Goal: Task Accomplishment & Management: Manage account settings

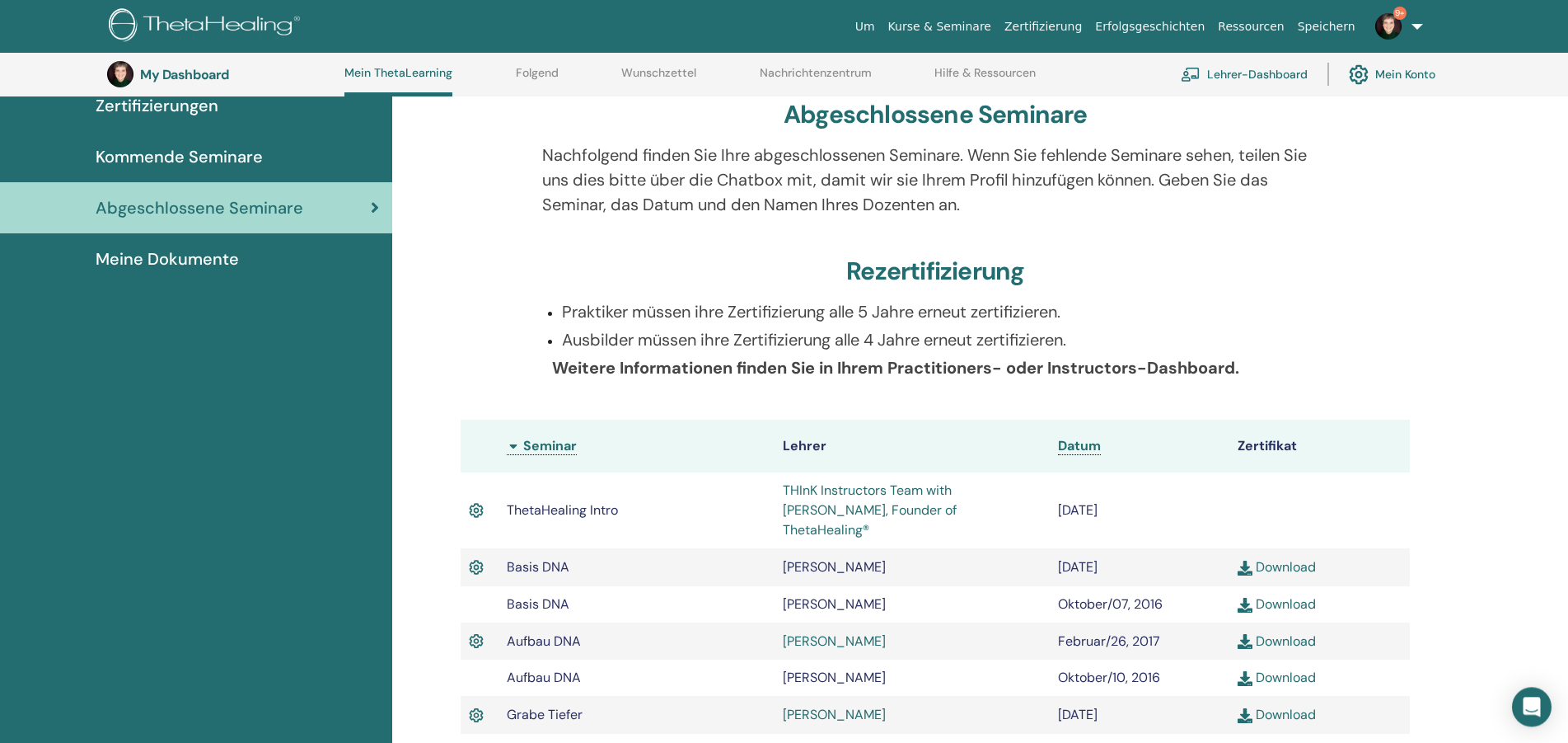
scroll to position [70, 0]
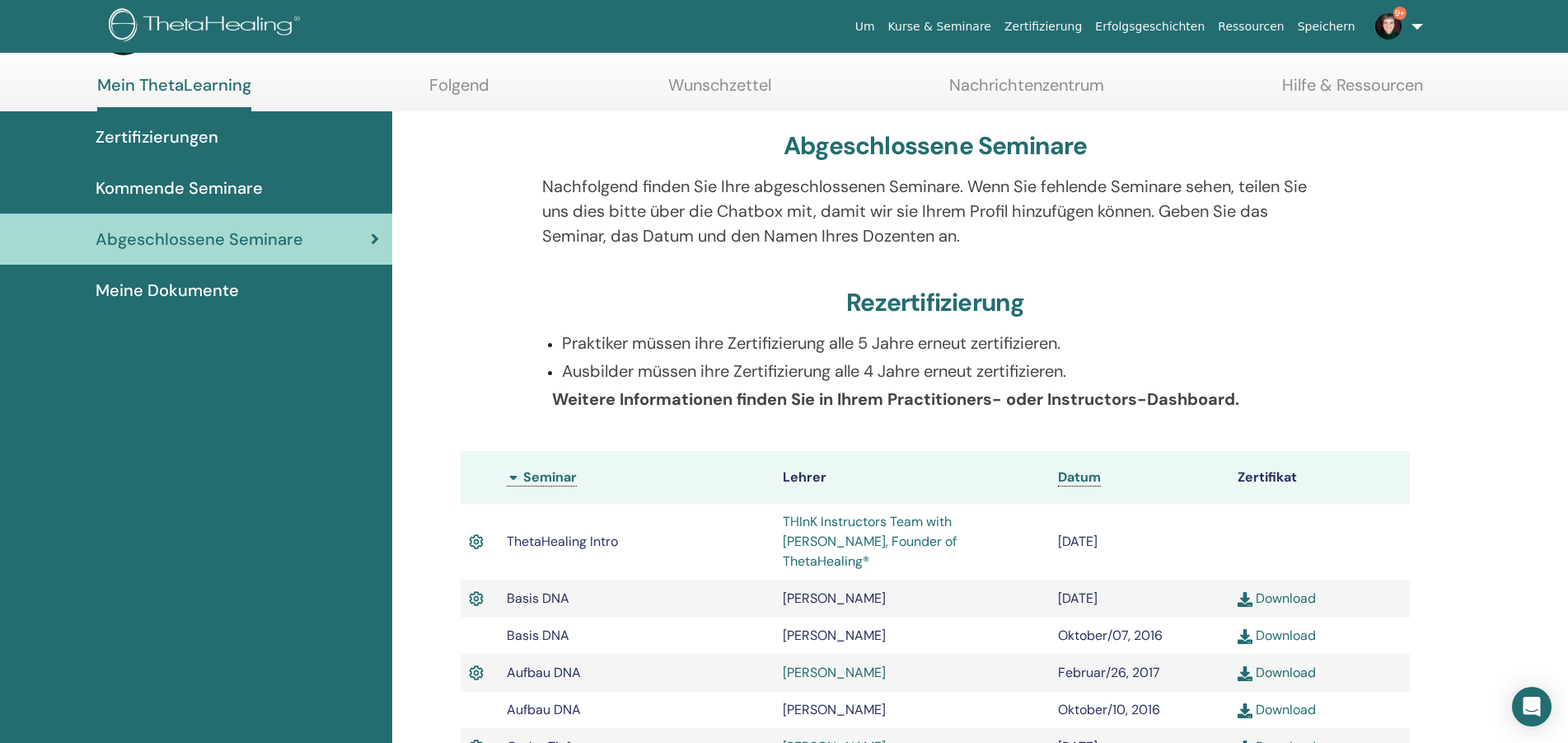
click at [513, 474] on th "Seminar" at bounding box center [635, 477] width 275 height 53
click at [514, 481] on th "Seminar" at bounding box center [635, 477] width 275 height 53
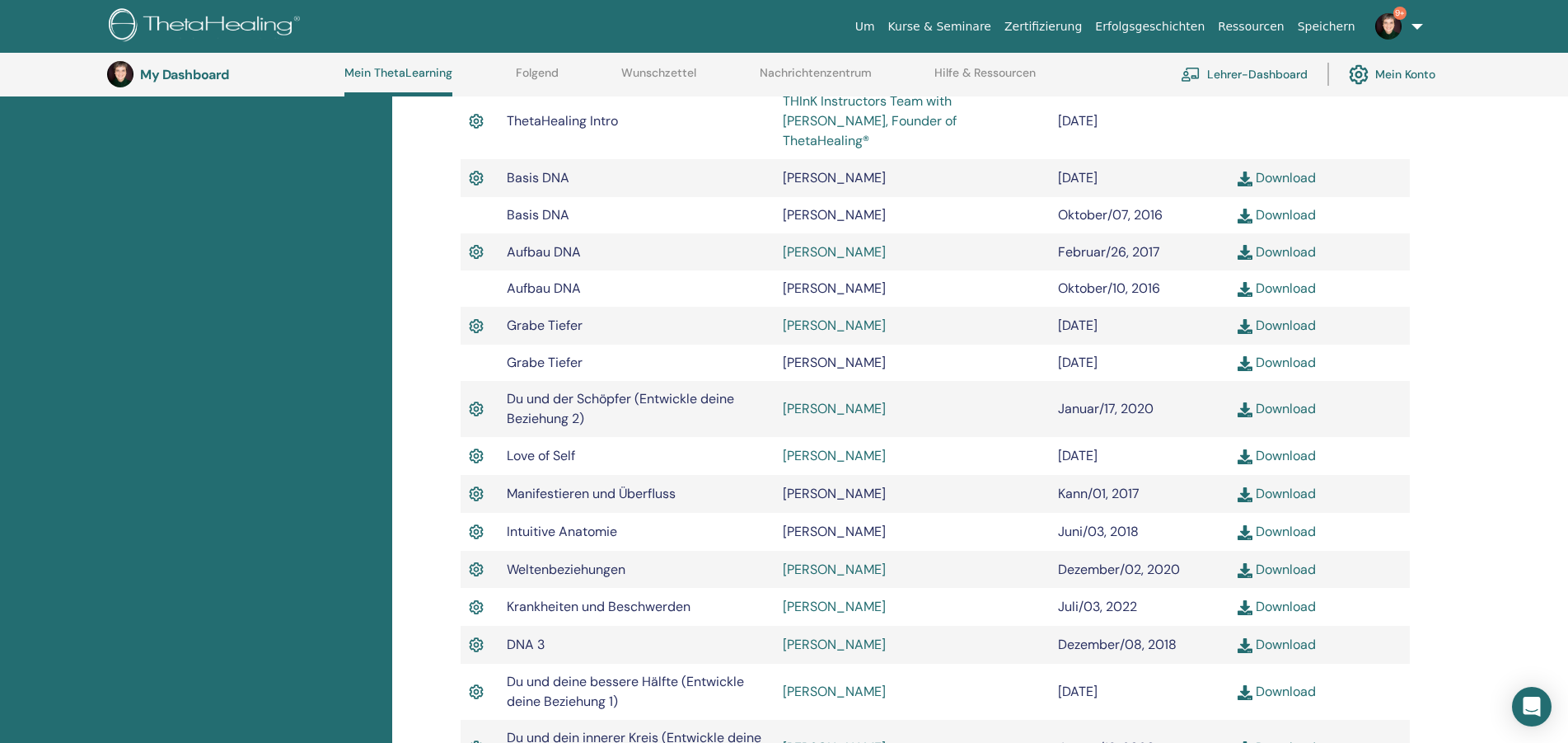
scroll to position [0, 0]
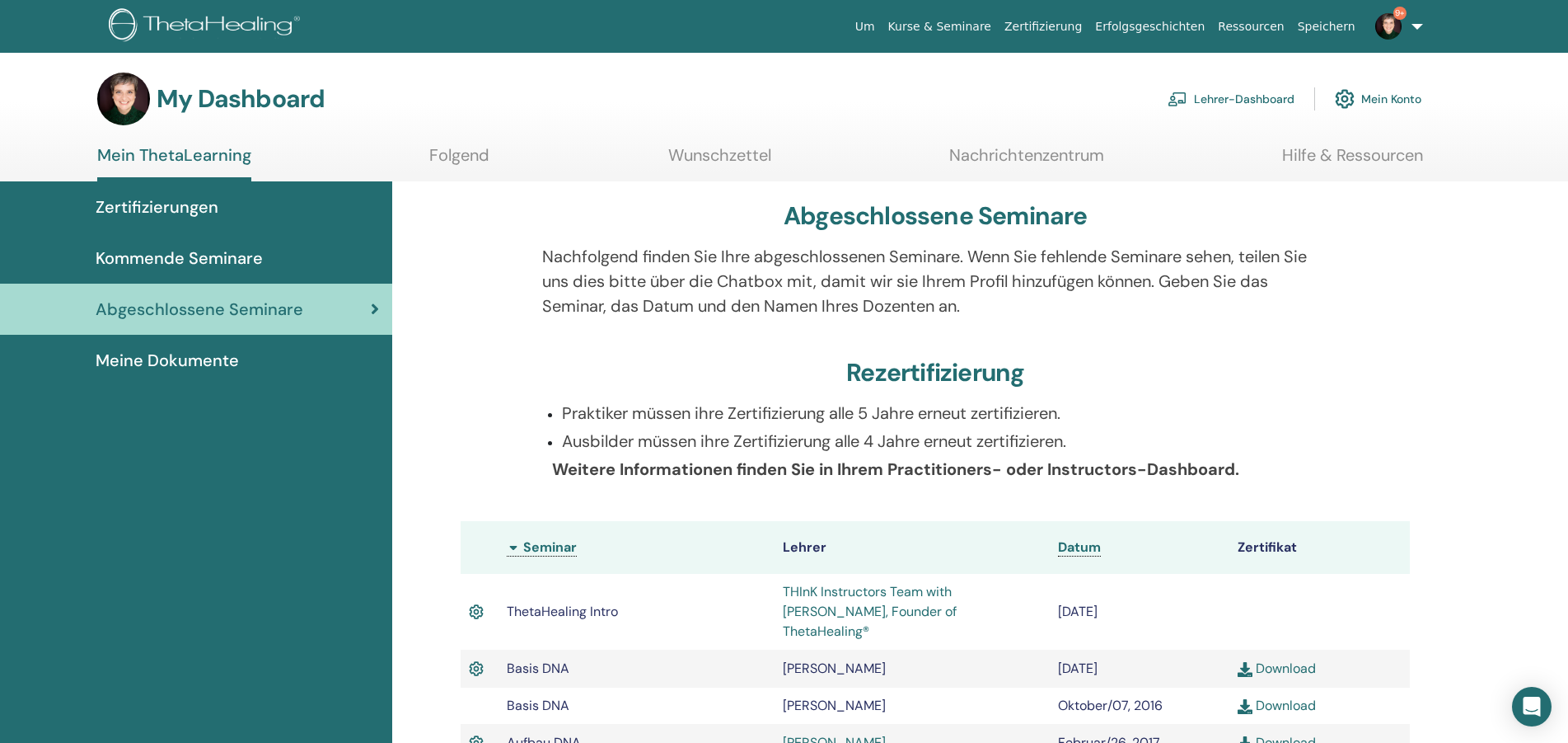
click at [1398, 10] on span "9+" at bounding box center [1400, 14] width 14 height 14
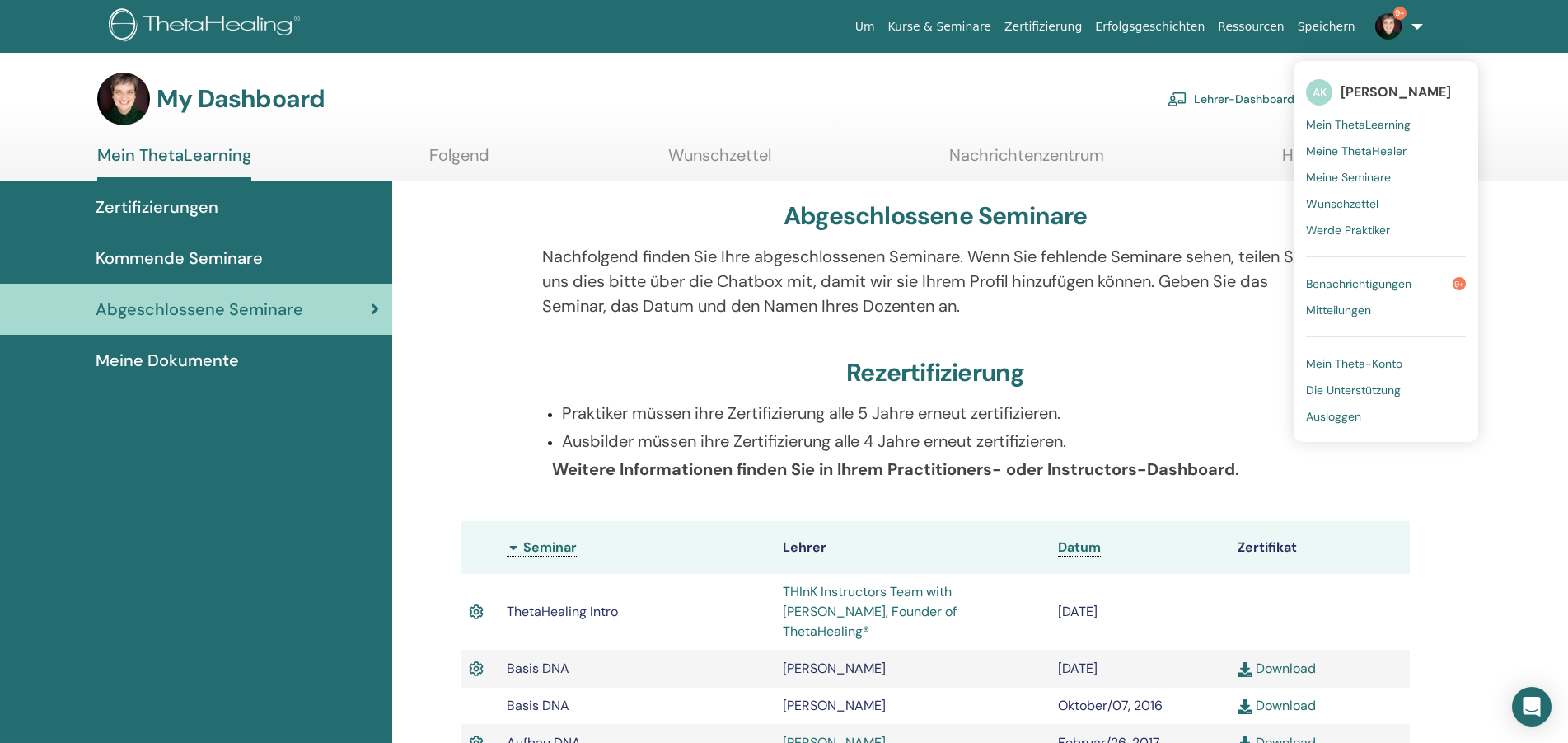
click at [1387, 281] on span "Benachrichtigungen" at bounding box center [1358, 283] width 105 height 14
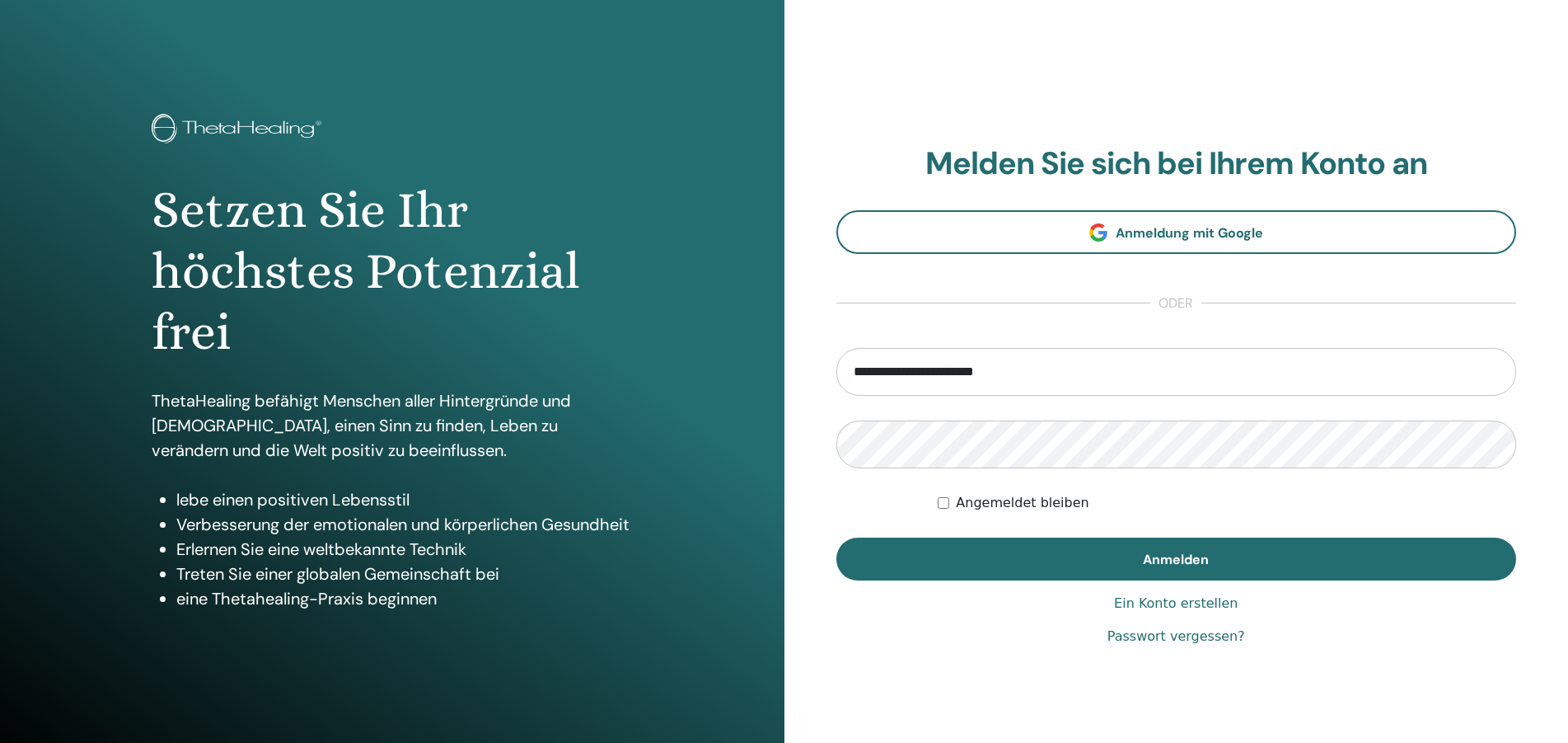
click at [975, 380] on input "**********" at bounding box center [1176, 372] width 681 height 48
type input "**********"
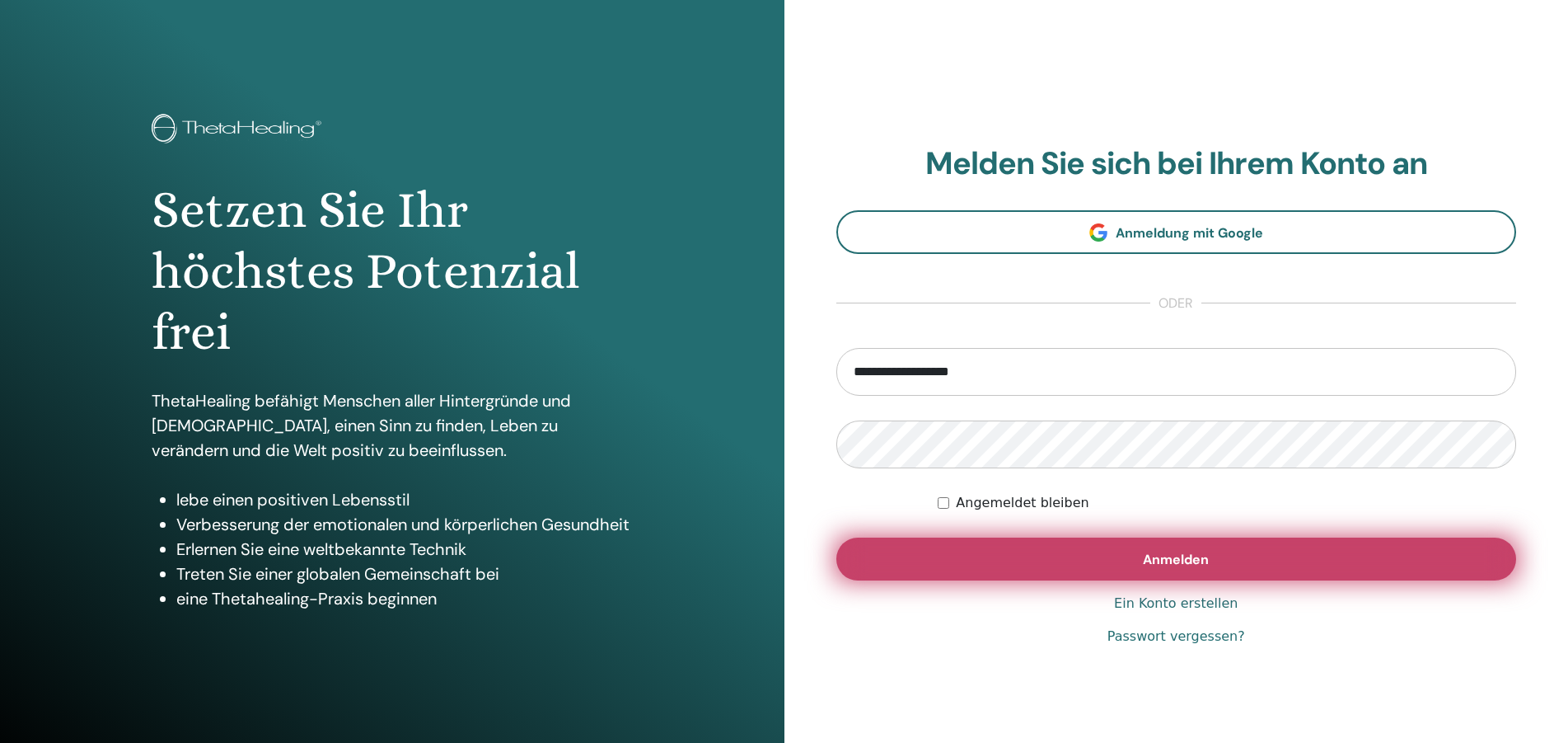
click at [1194, 567] on span "Anmelden" at bounding box center [1176, 560] width 66 height 17
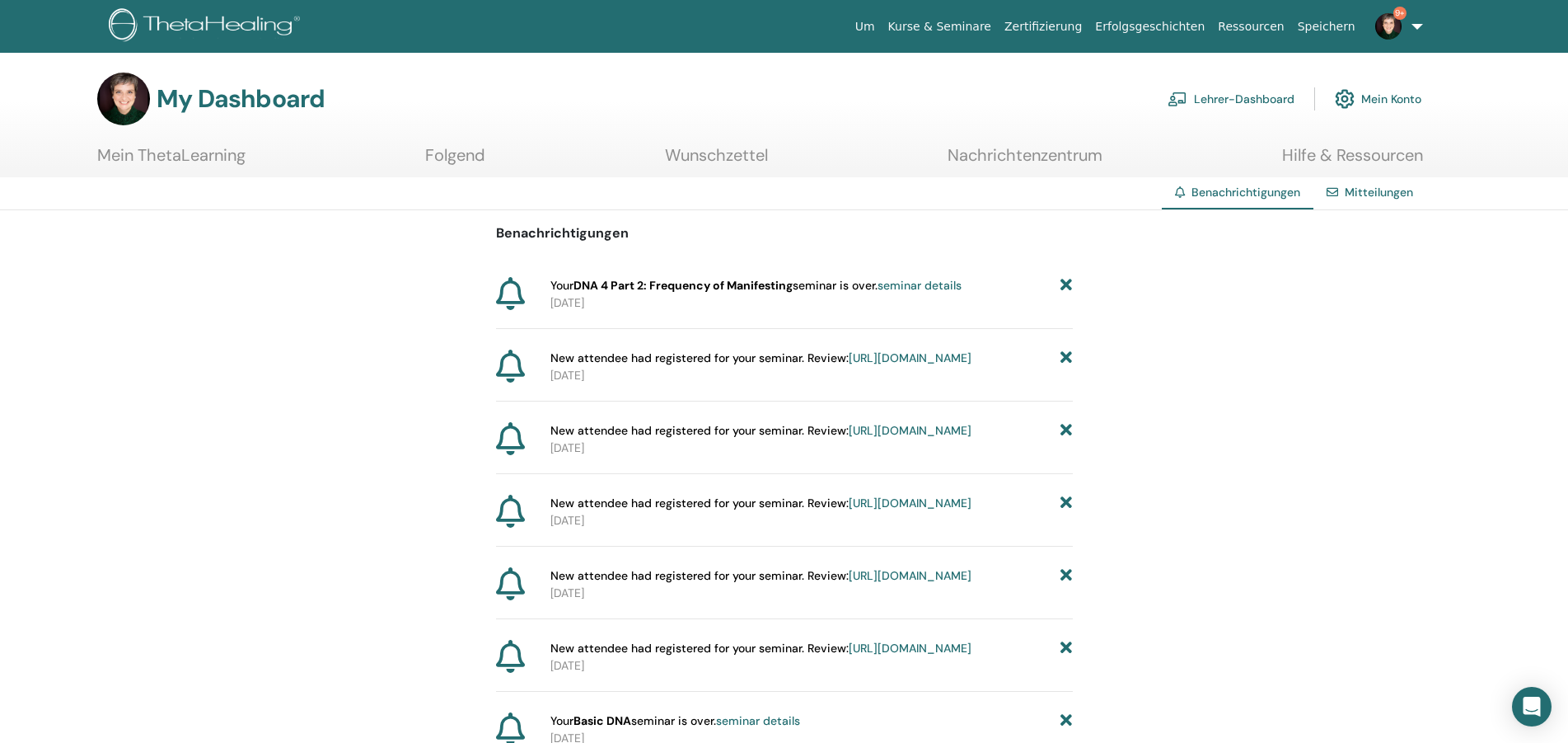
click at [1065, 512] on icon at bounding box center [1067, 504] width 12 height 17
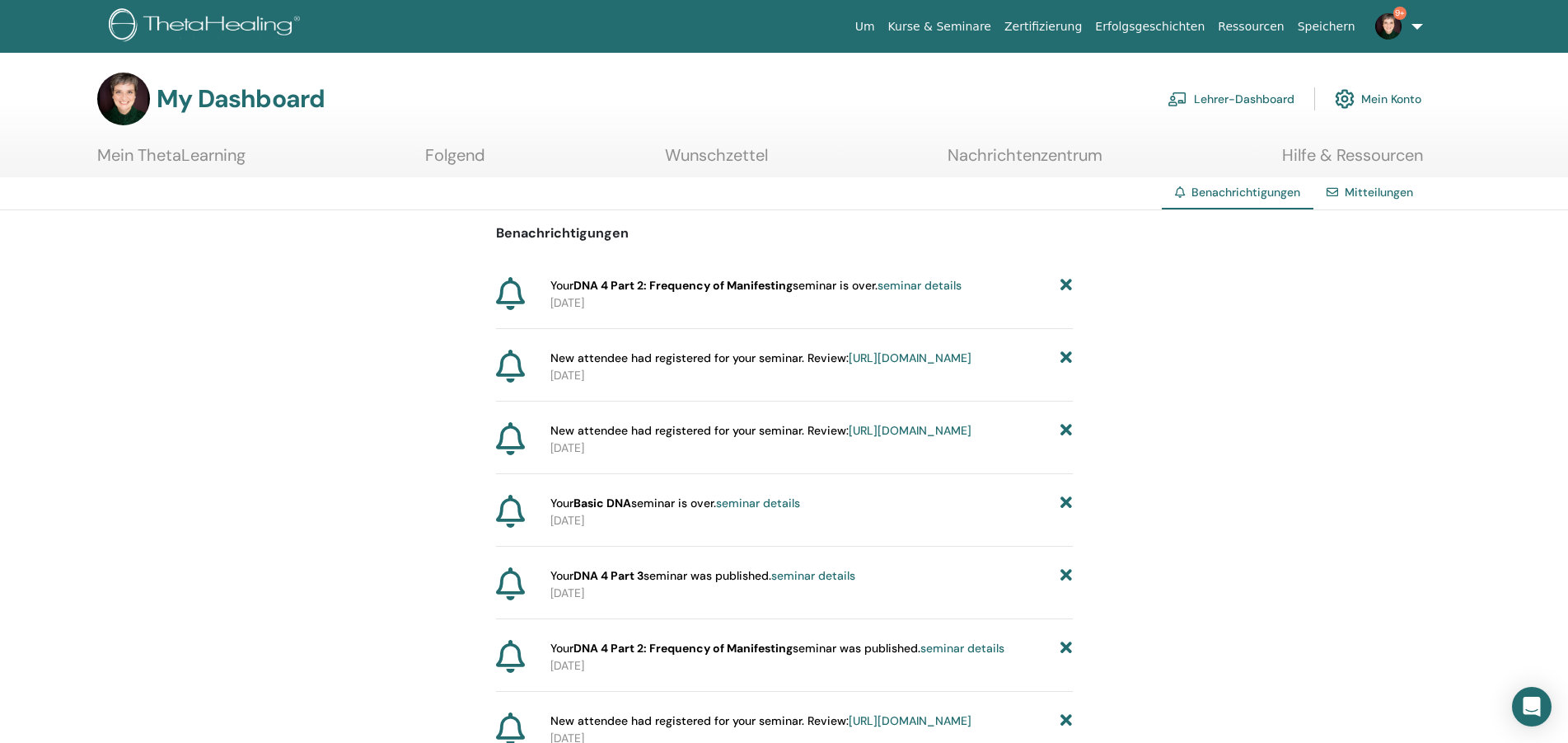
click at [1065, 512] on icon at bounding box center [1067, 504] width 12 height 17
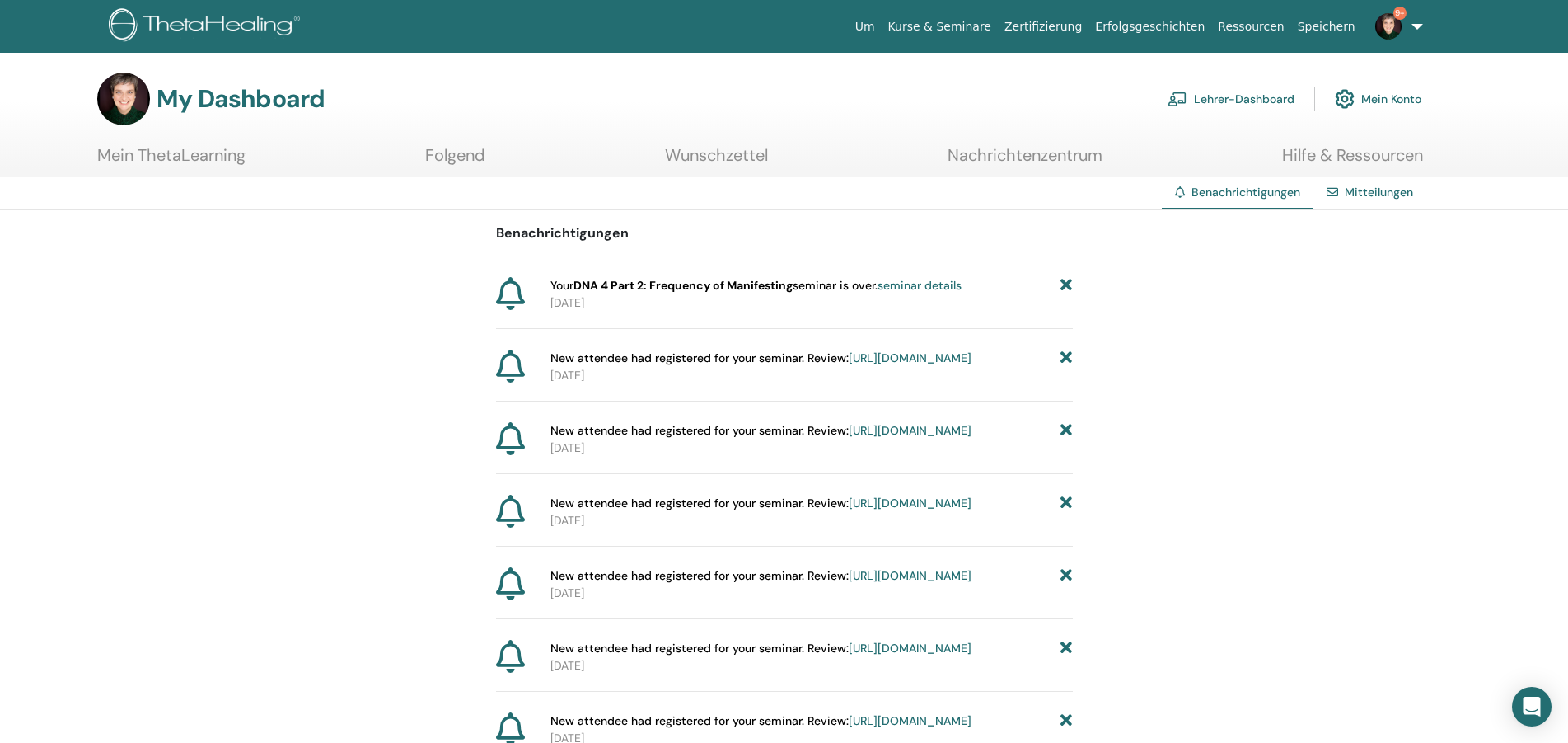
click at [1065, 512] on icon at bounding box center [1067, 504] width 12 height 17
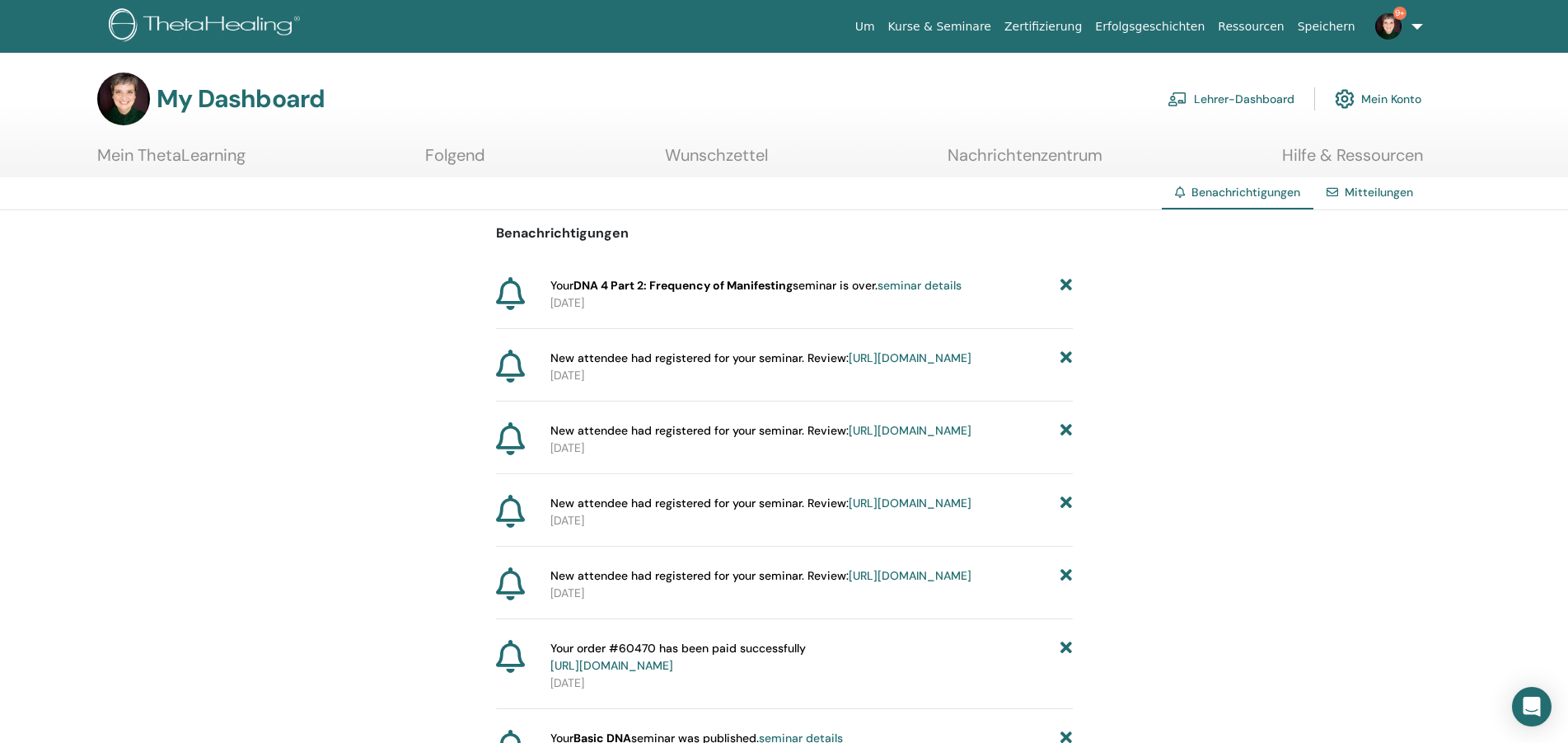
click at [1065, 512] on icon at bounding box center [1067, 504] width 12 height 17
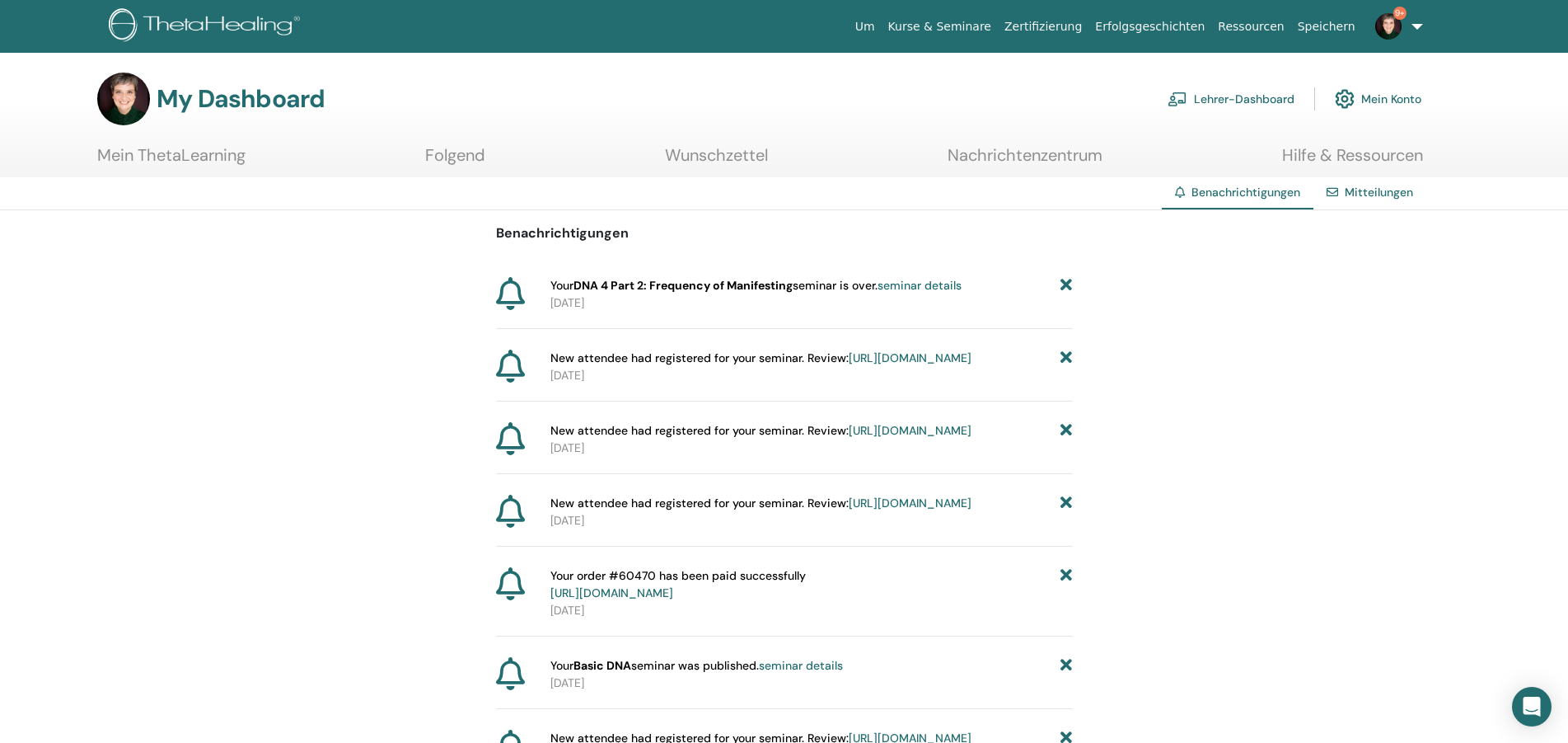
click at [1065, 512] on icon at bounding box center [1067, 504] width 12 height 17
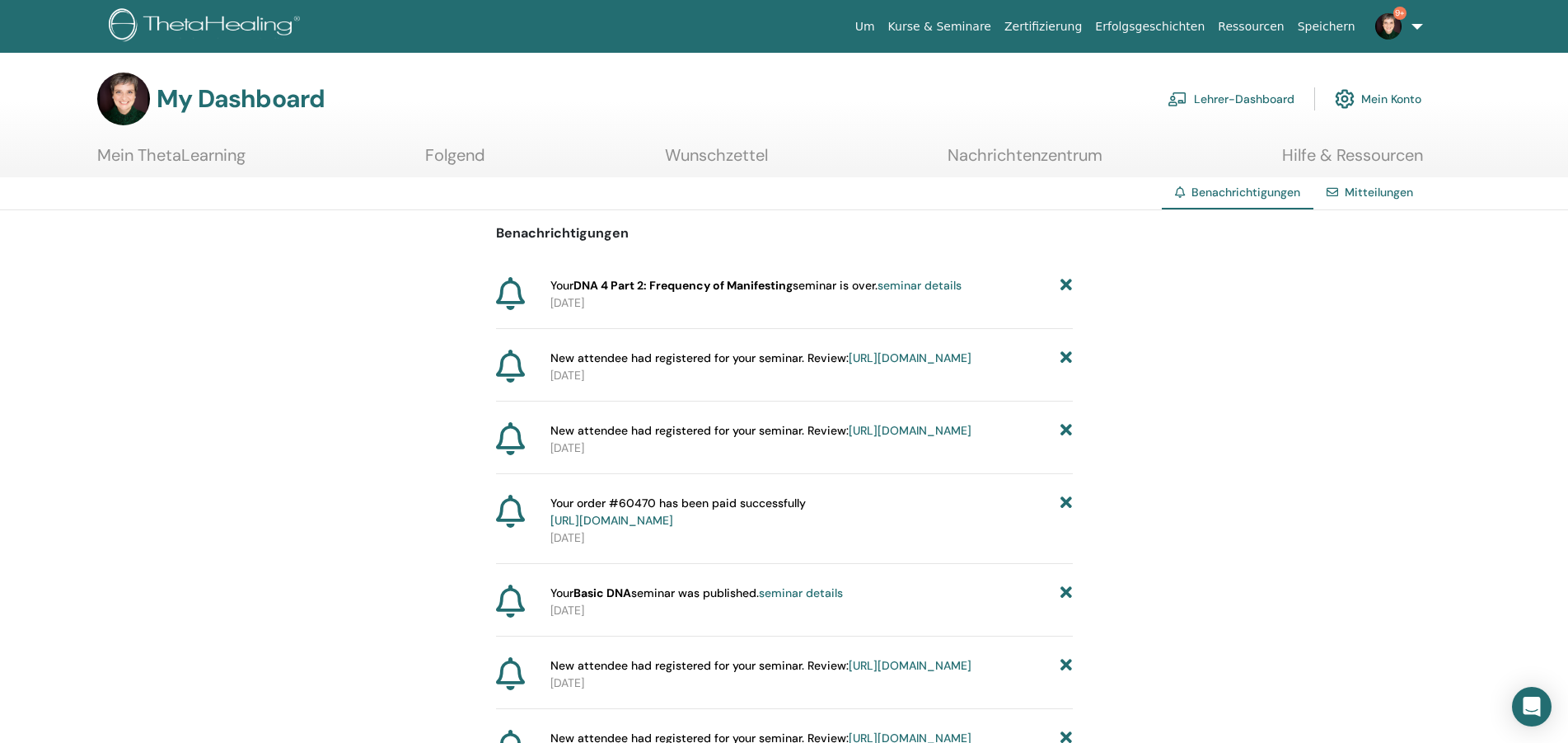
click at [1065, 530] on icon at bounding box center [1067, 512] width 12 height 35
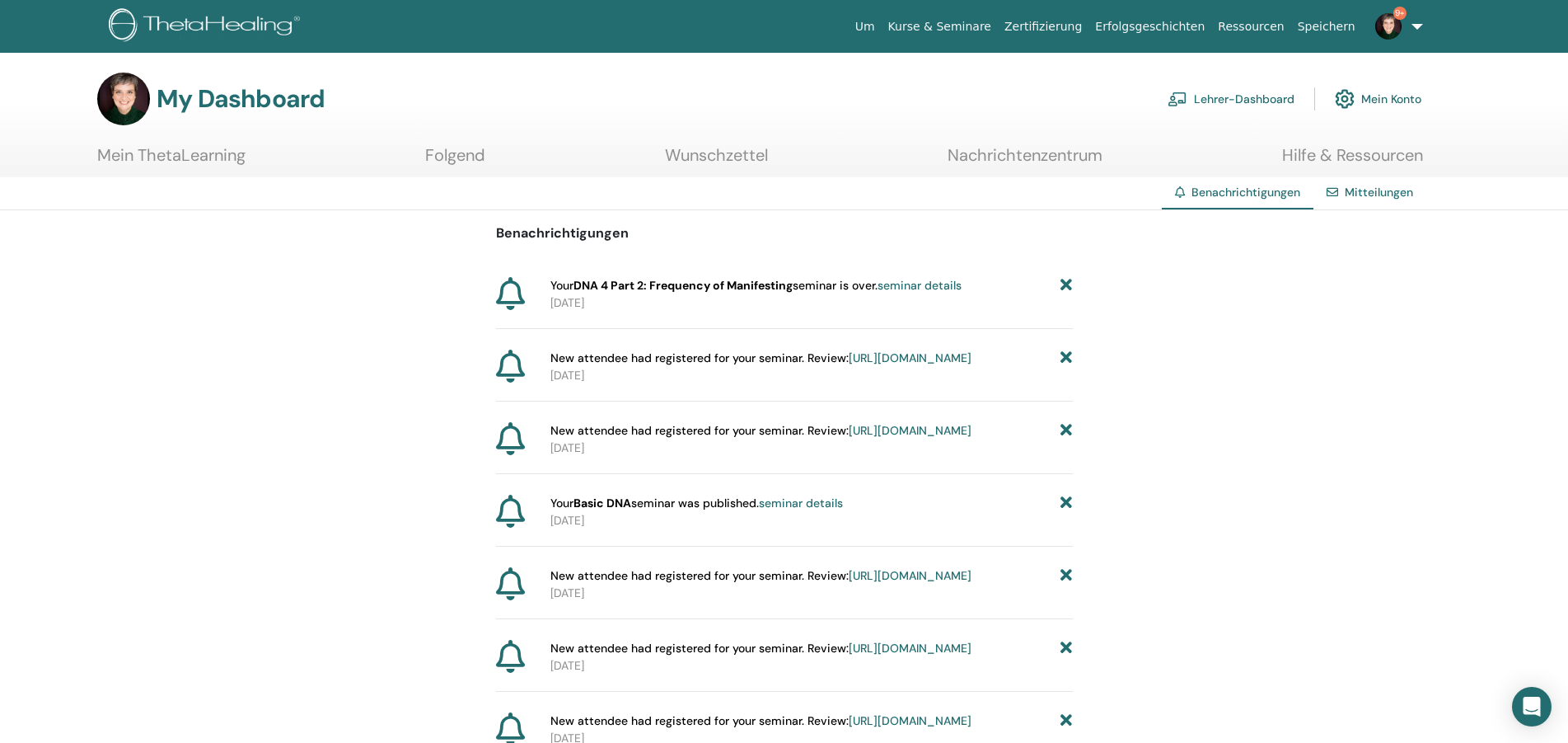
click at [1065, 512] on icon at bounding box center [1067, 504] width 12 height 17
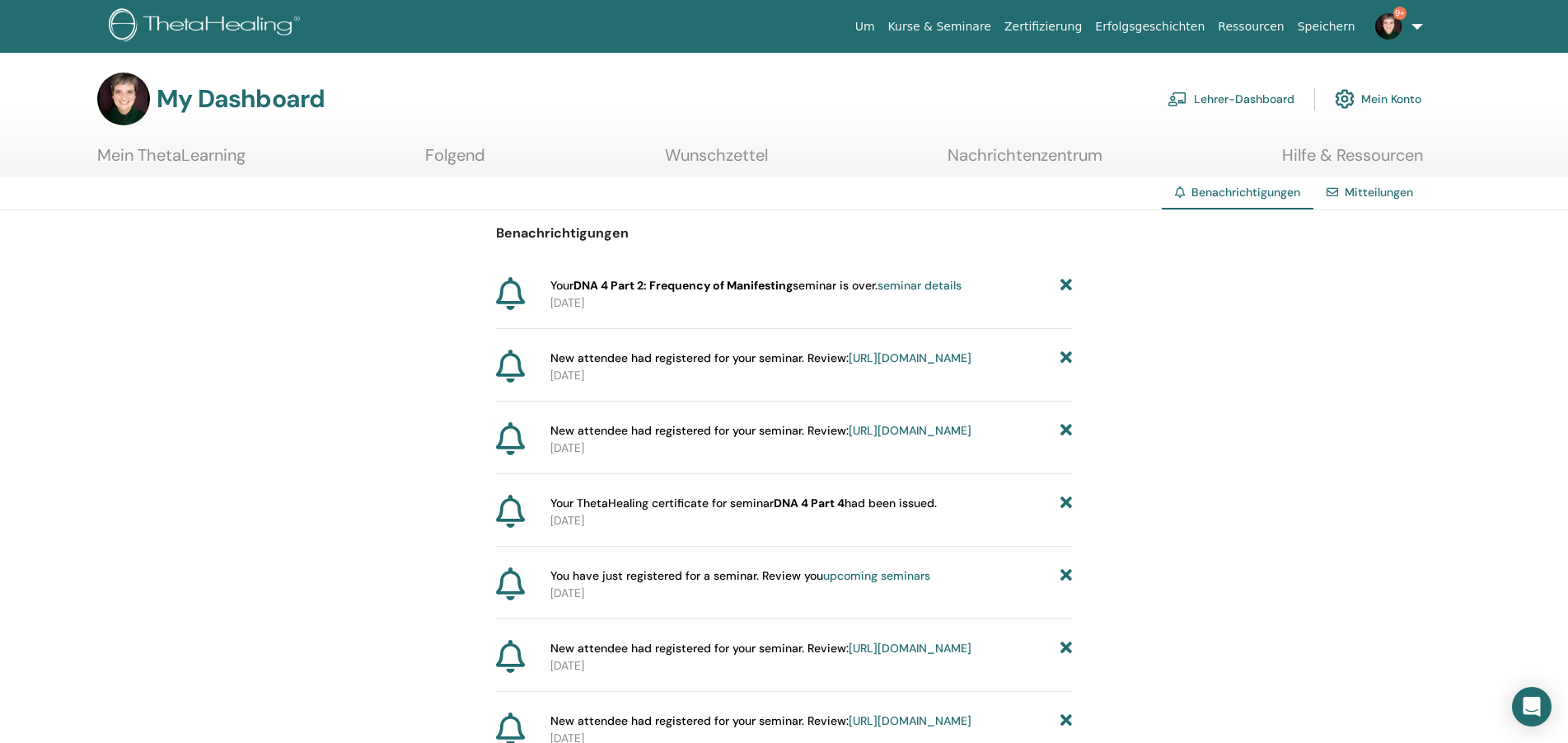
click at [1065, 512] on icon at bounding box center [1067, 504] width 12 height 17
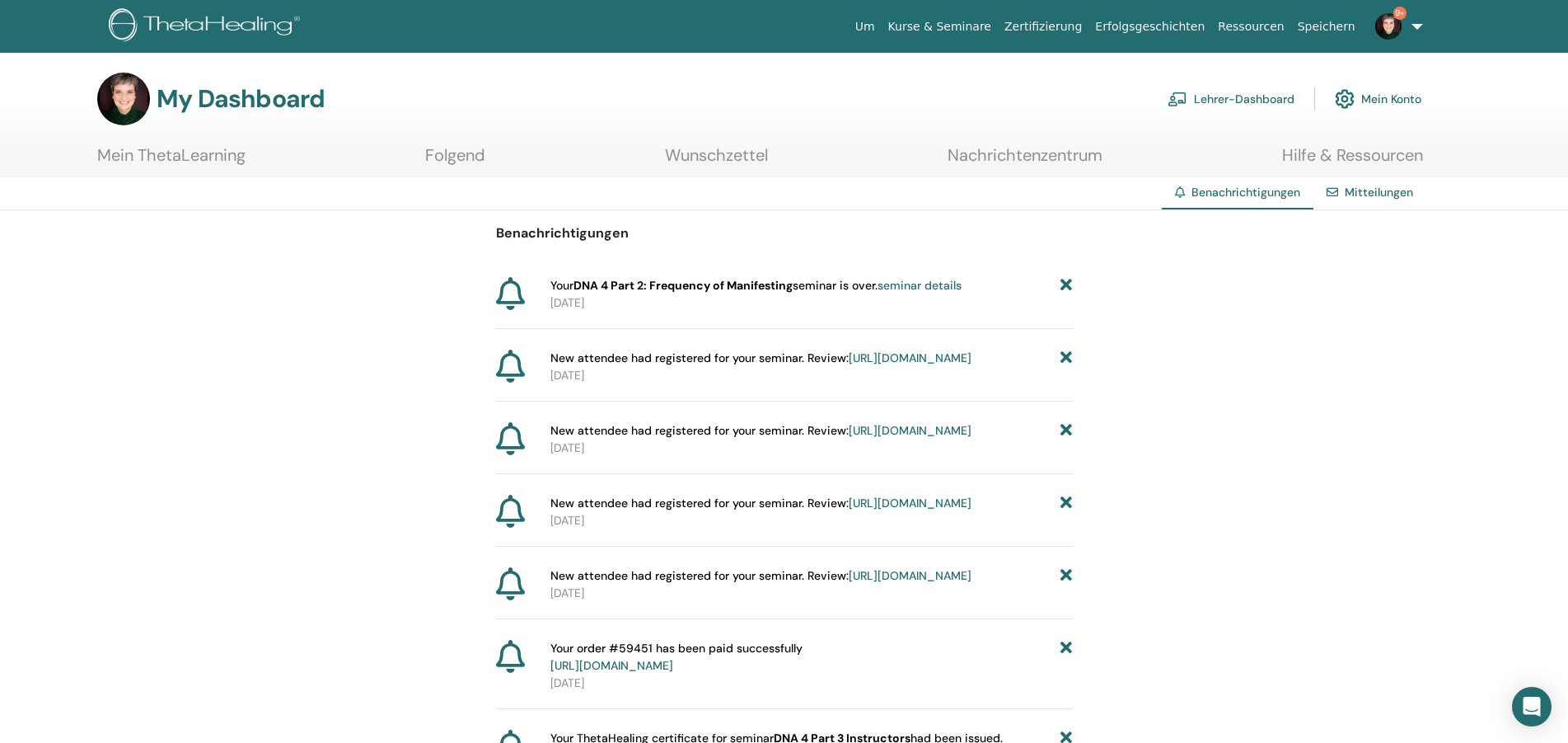
click at [1065, 512] on icon at bounding box center [1067, 504] width 12 height 17
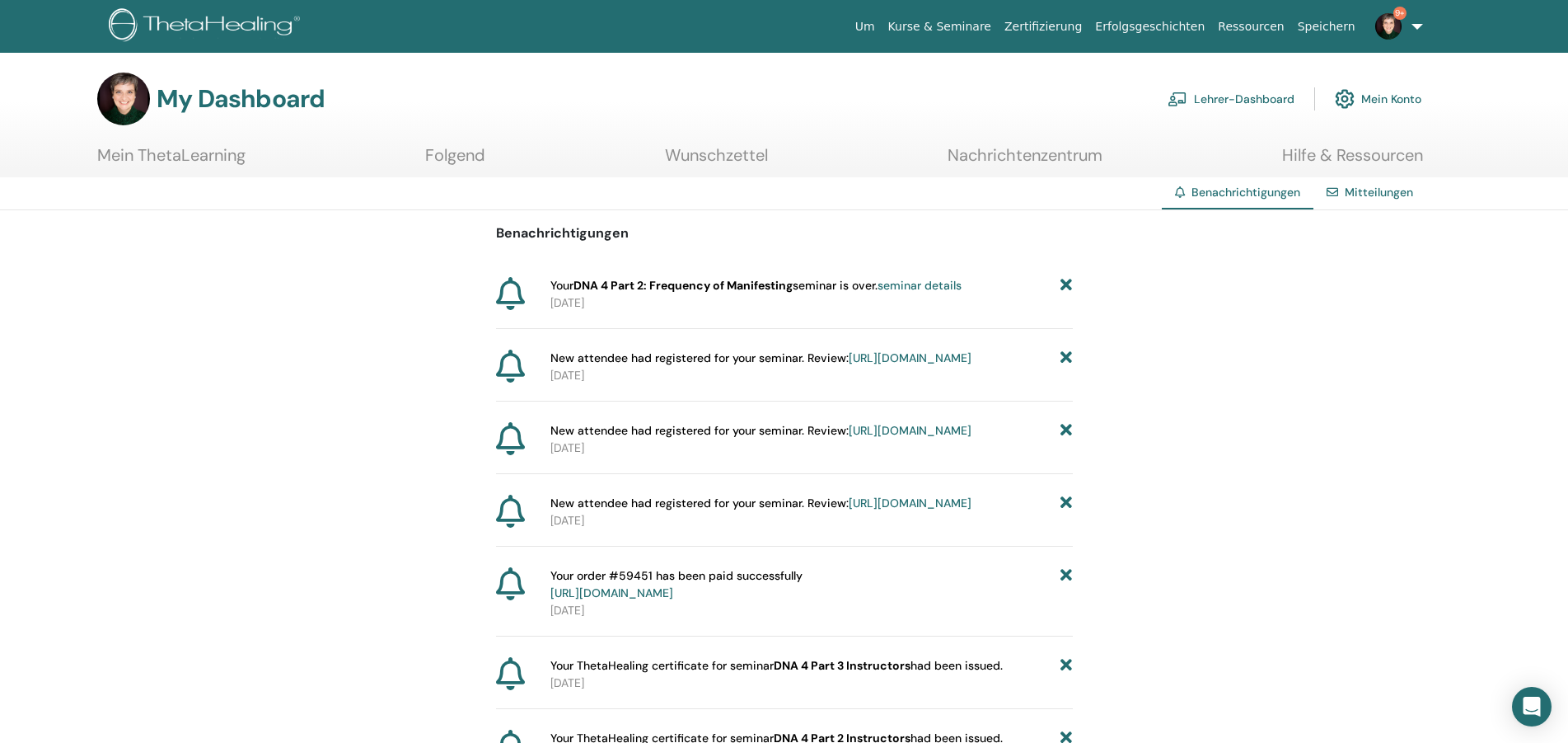
click at [1068, 512] on icon at bounding box center [1067, 504] width 12 height 17
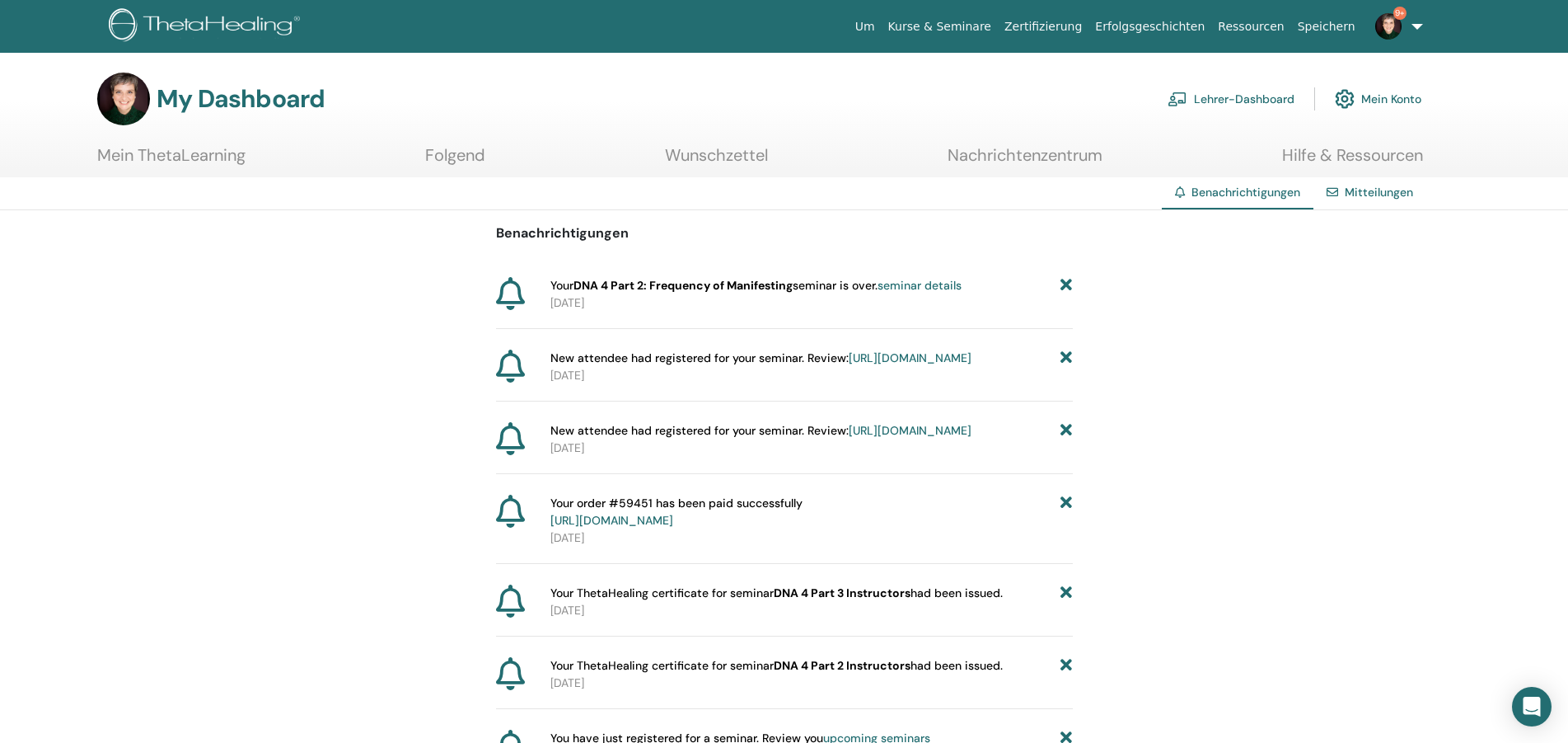
click at [1068, 530] on icon at bounding box center [1067, 512] width 12 height 35
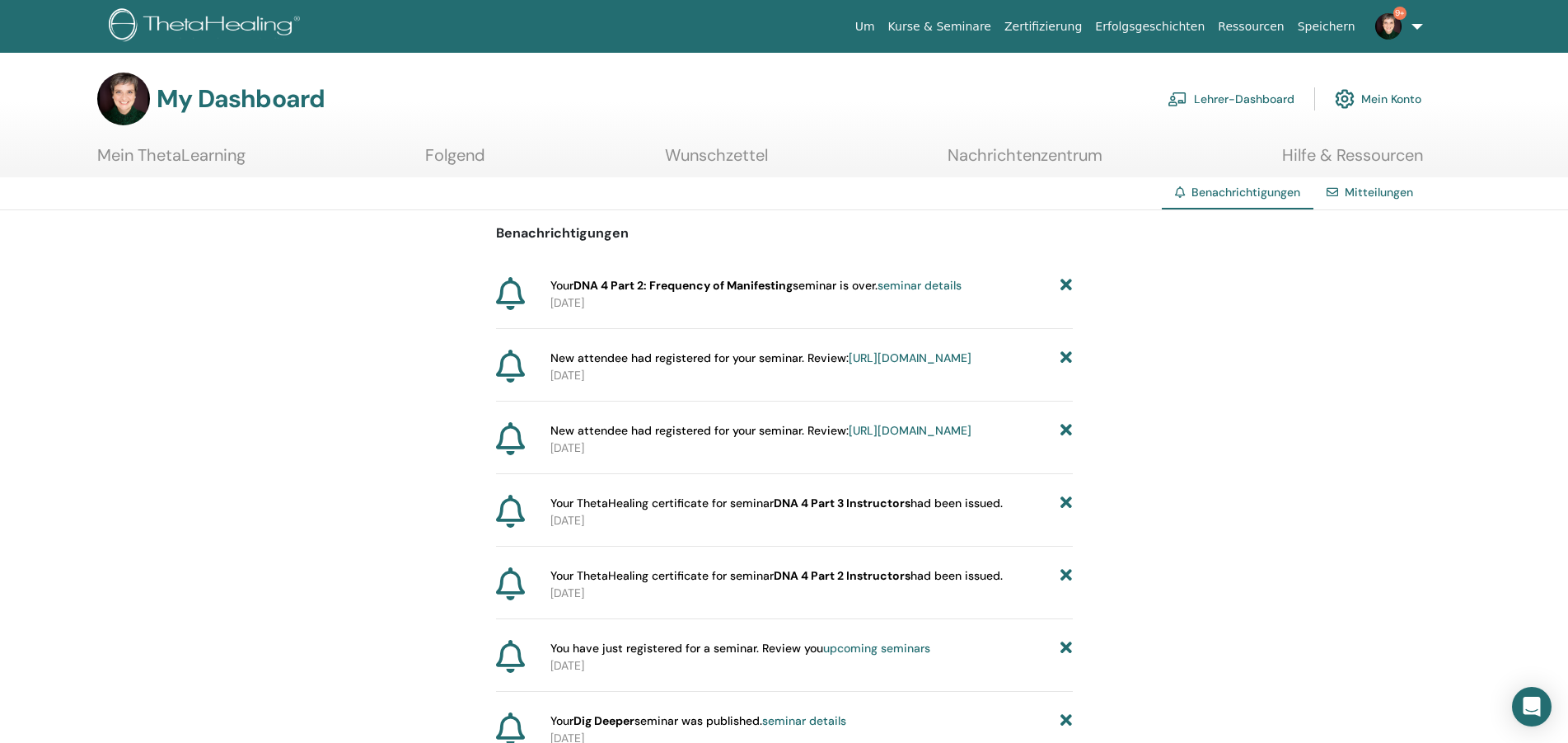
click at [1068, 512] on icon at bounding box center [1067, 504] width 12 height 17
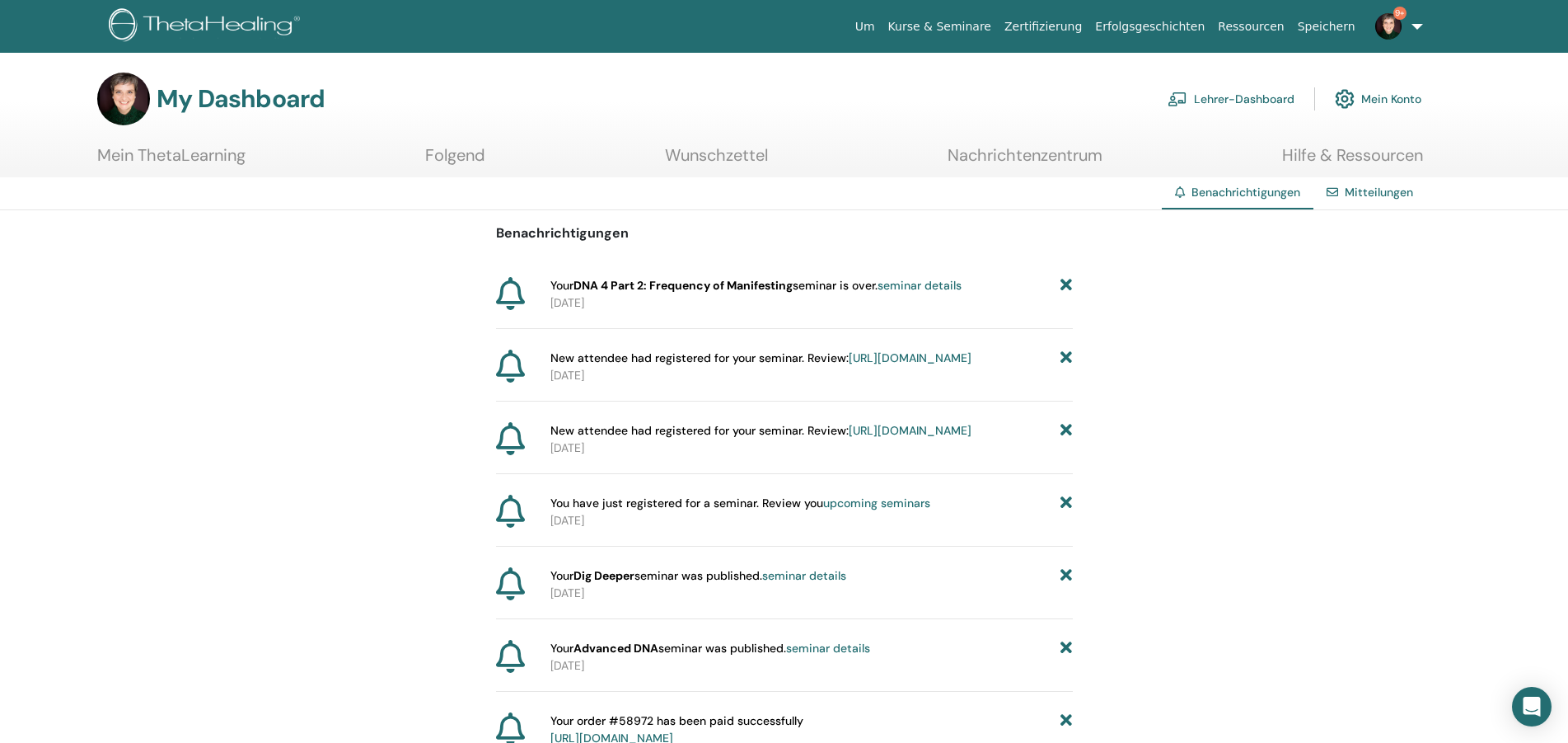
click at [1068, 512] on icon at bounding box center [1067, 504] width 12 height 17
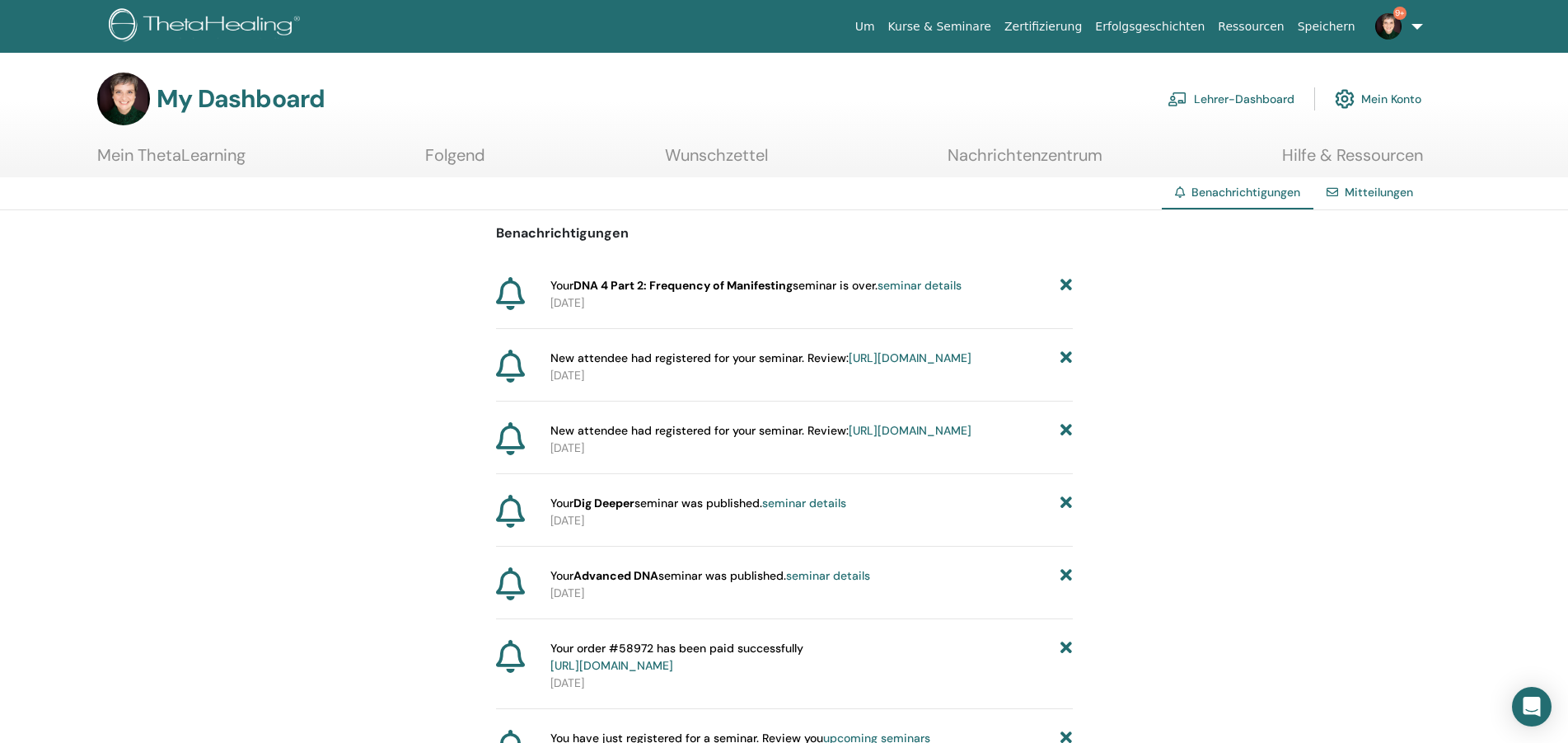
click at [1068, 512] on icon at bounding box center [1067, 504] width 12 height 17
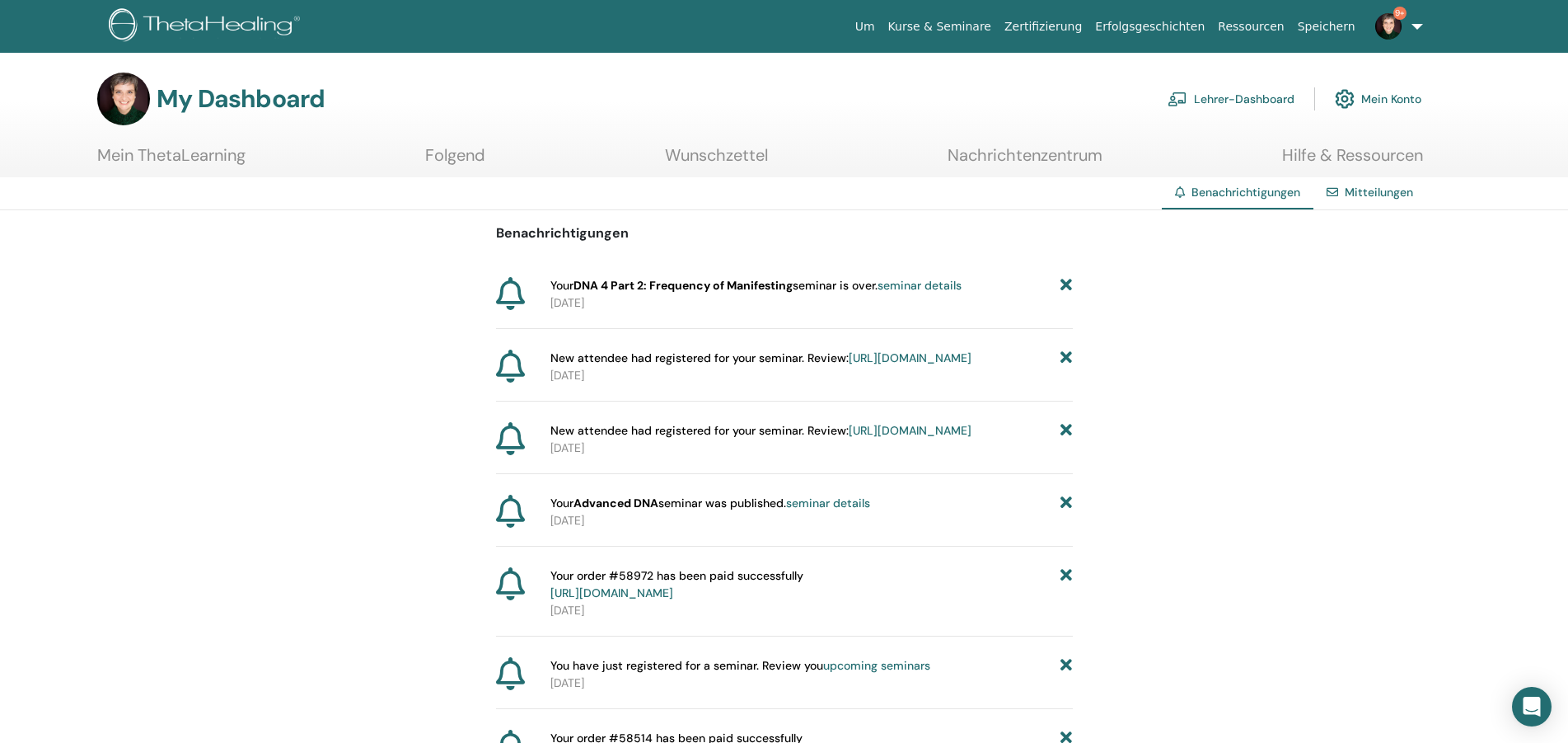
click at [1068, 512] on icon at bounding box center [1067, 504] width 12 height 17
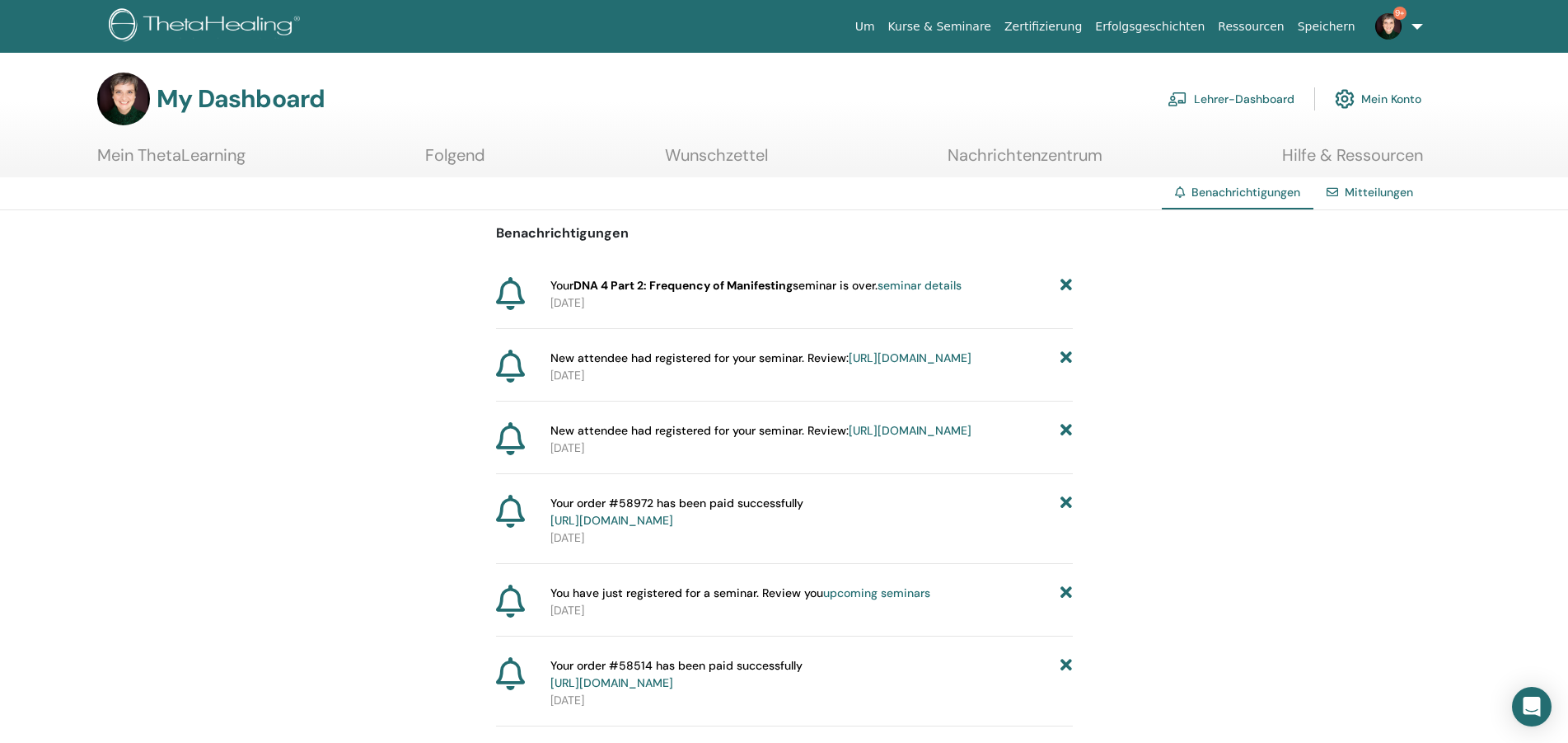
click at [1068, 530] on icon at bounding box center [1067, 512] width 12 height 35
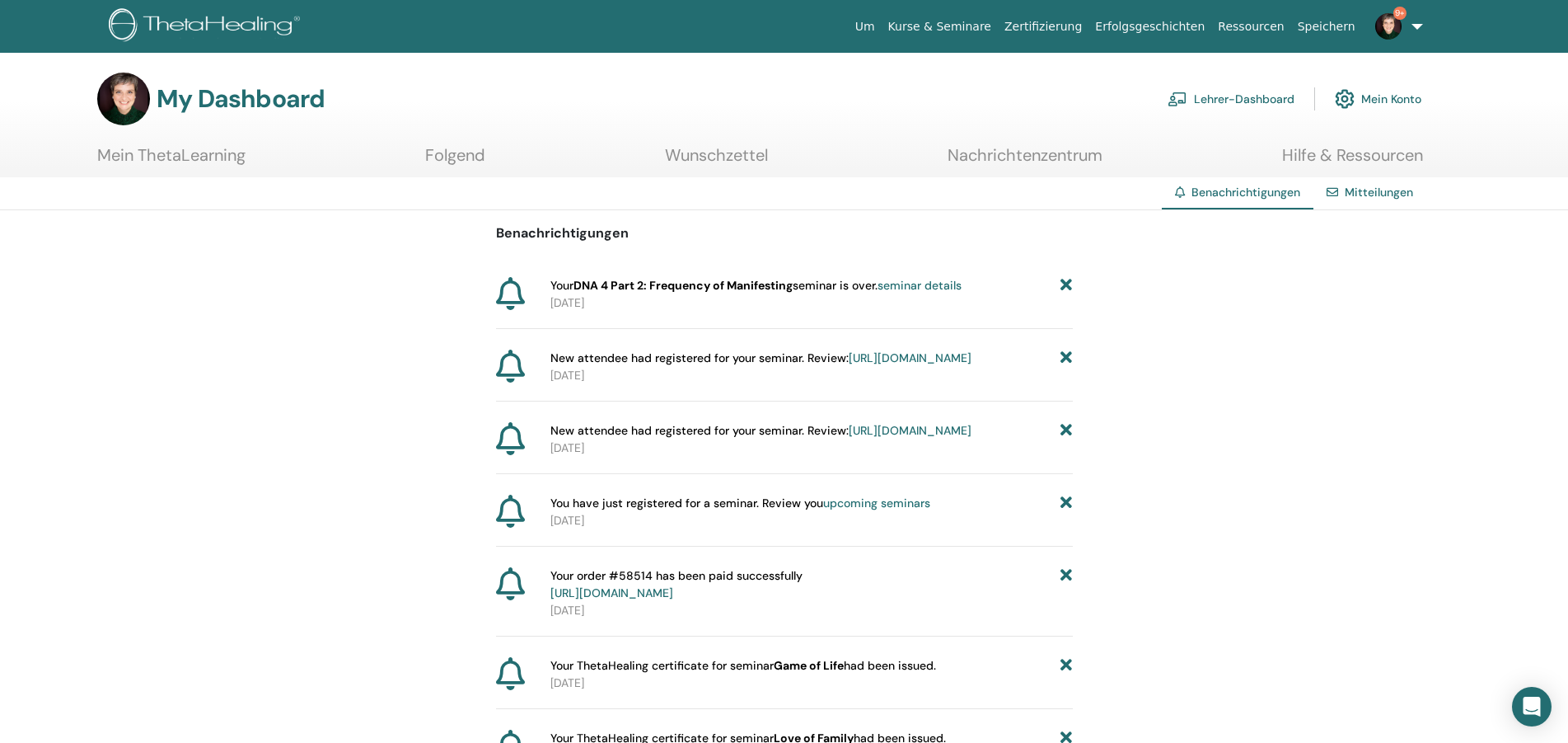
click at [1065, 512] on icon at bounding box center [1067, 504] width 12 height 17
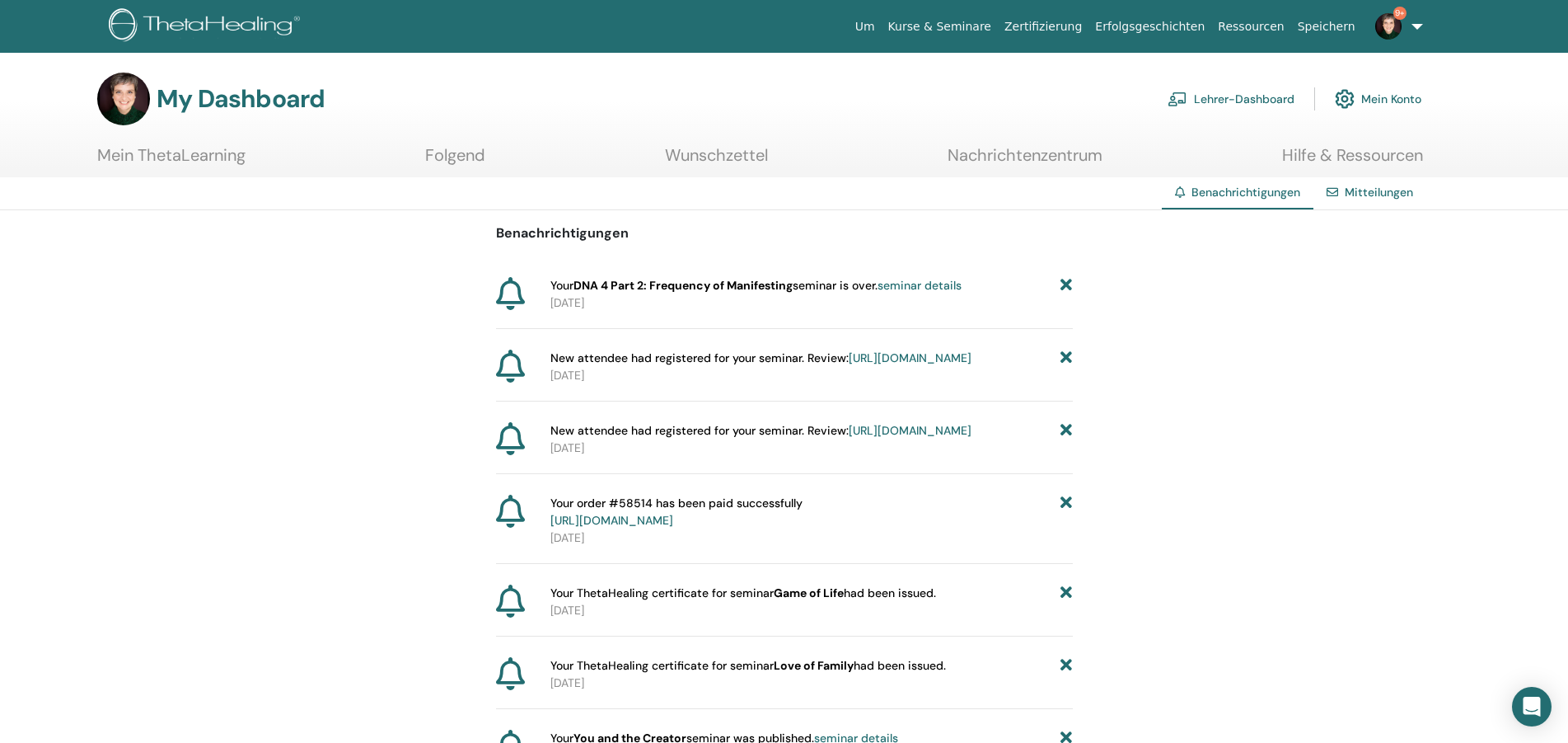
click at [1065, 530] on icon at bounding box center [1067, 512] width 12 height 35
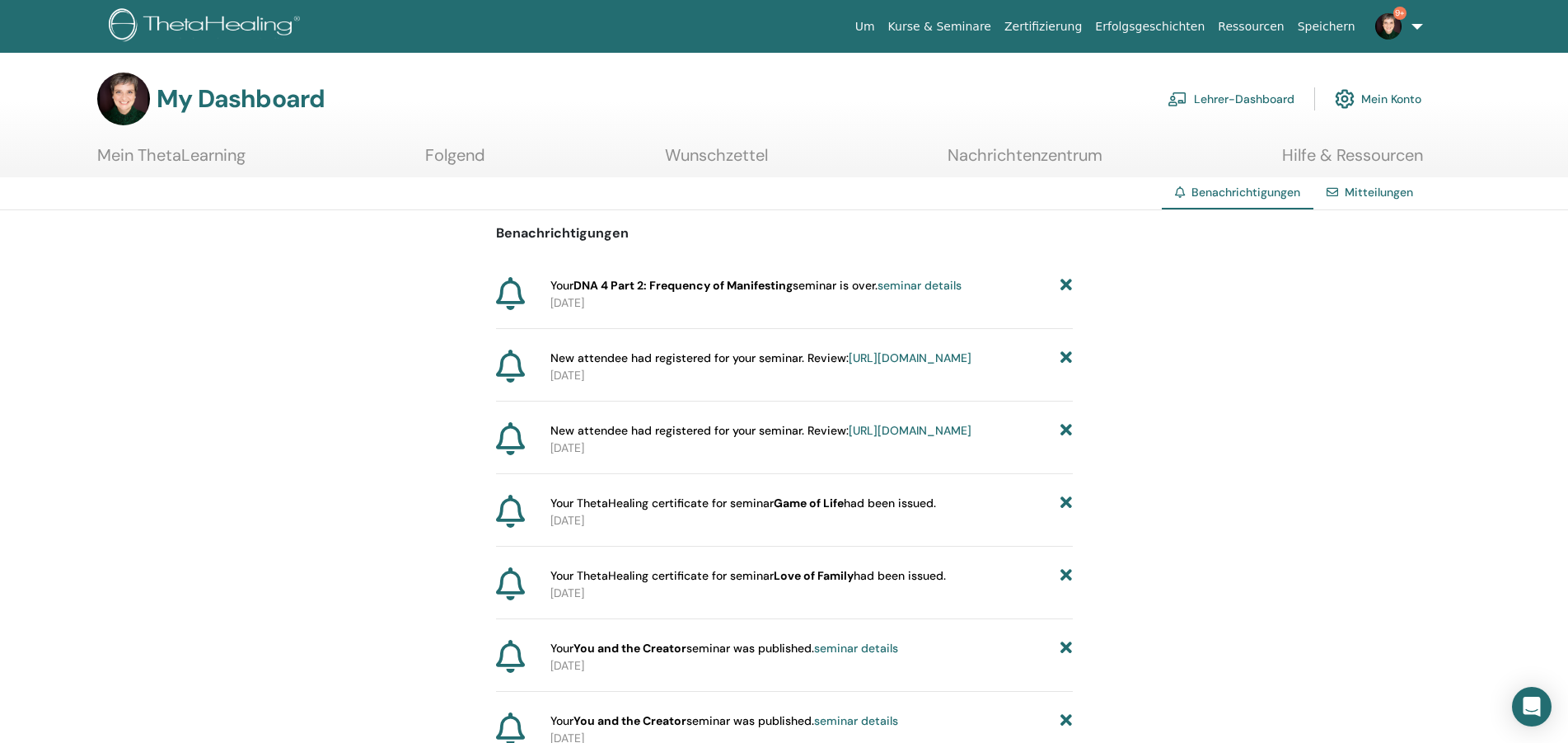
click at [1065, 512] on icon at bounding box center [1067, 504] width 12 height 17
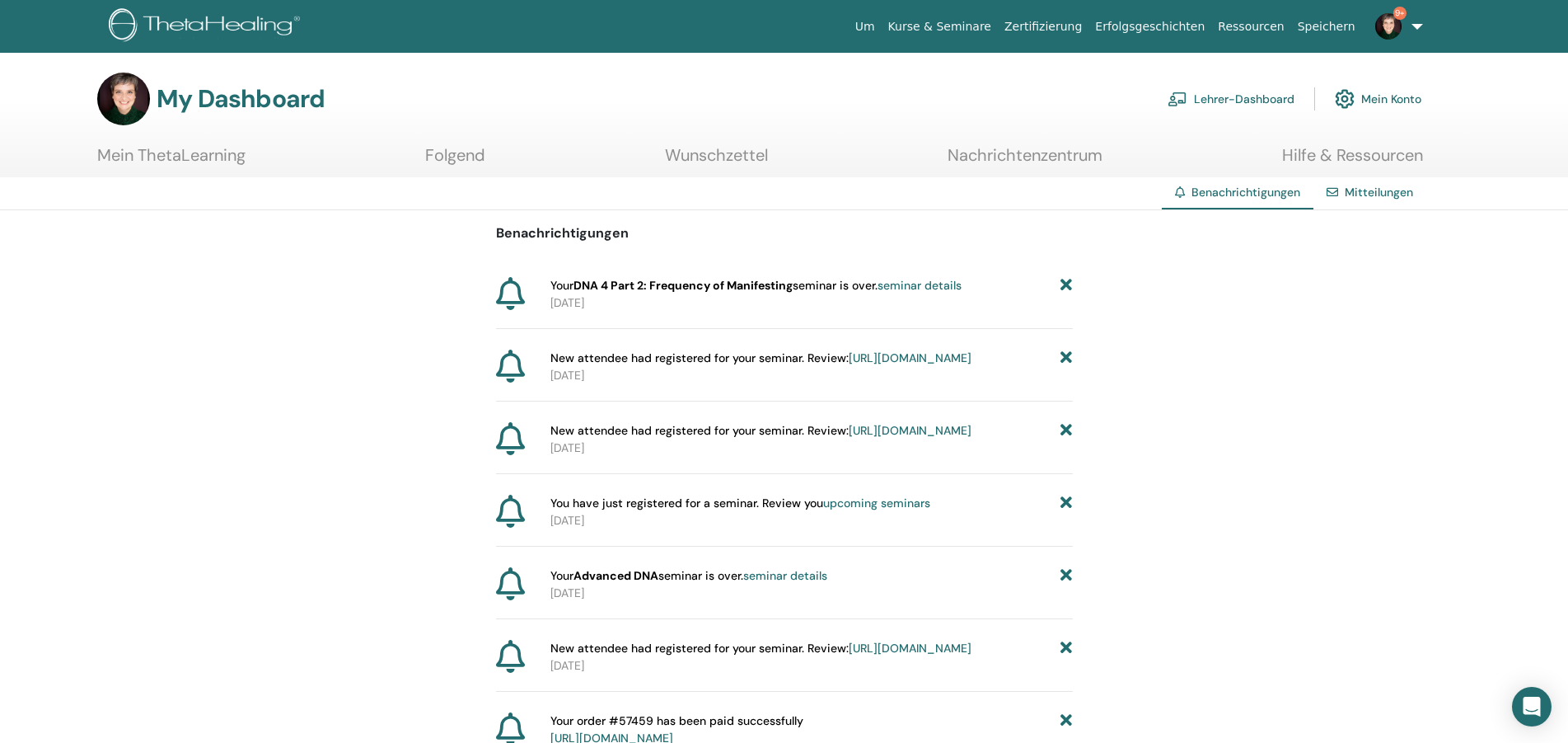
click at [1065, 512] on icon at bounding box center [1067, 504] width 12 height 17
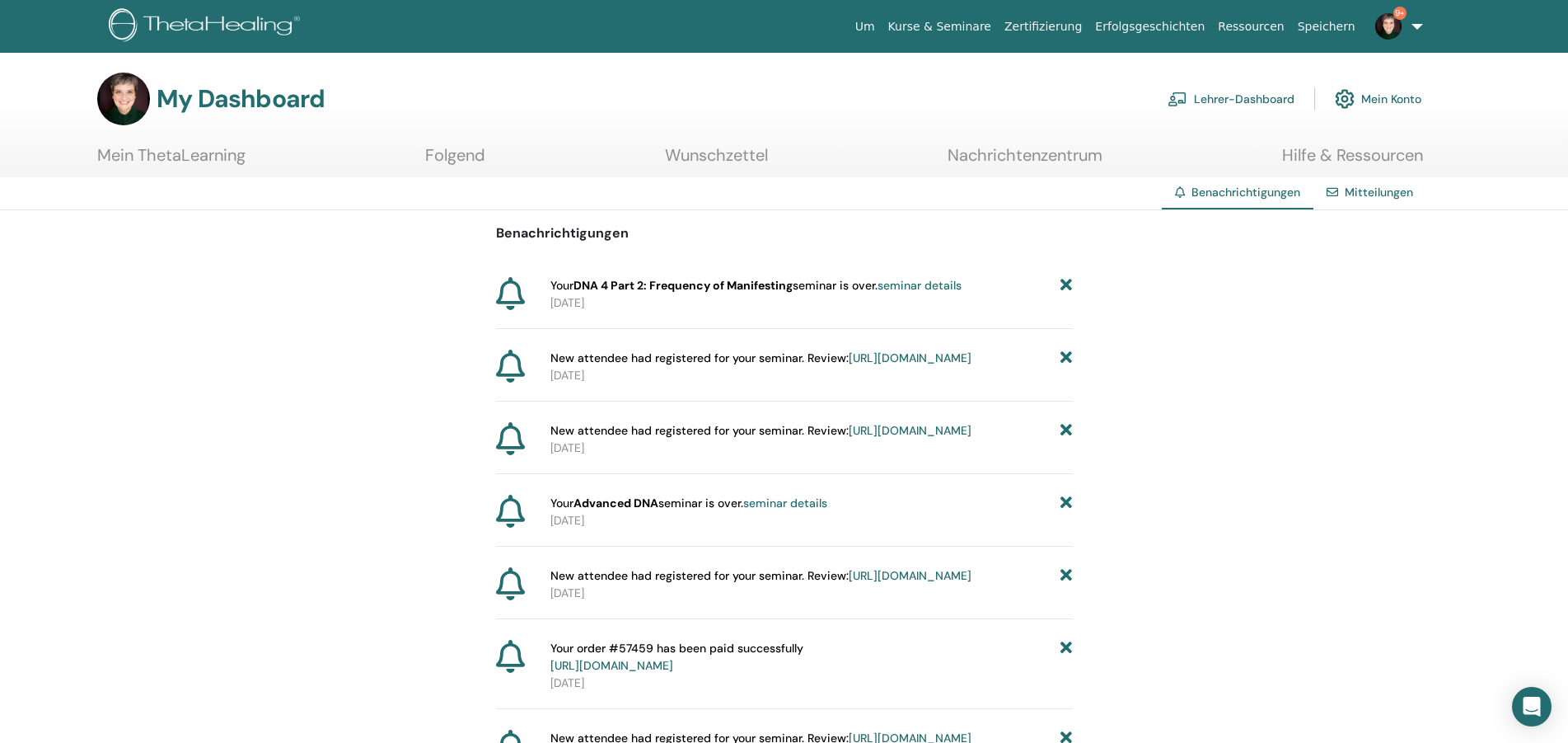
click at [1065, 512] on icon at bounding box center [1067, 504] width 12 height 17
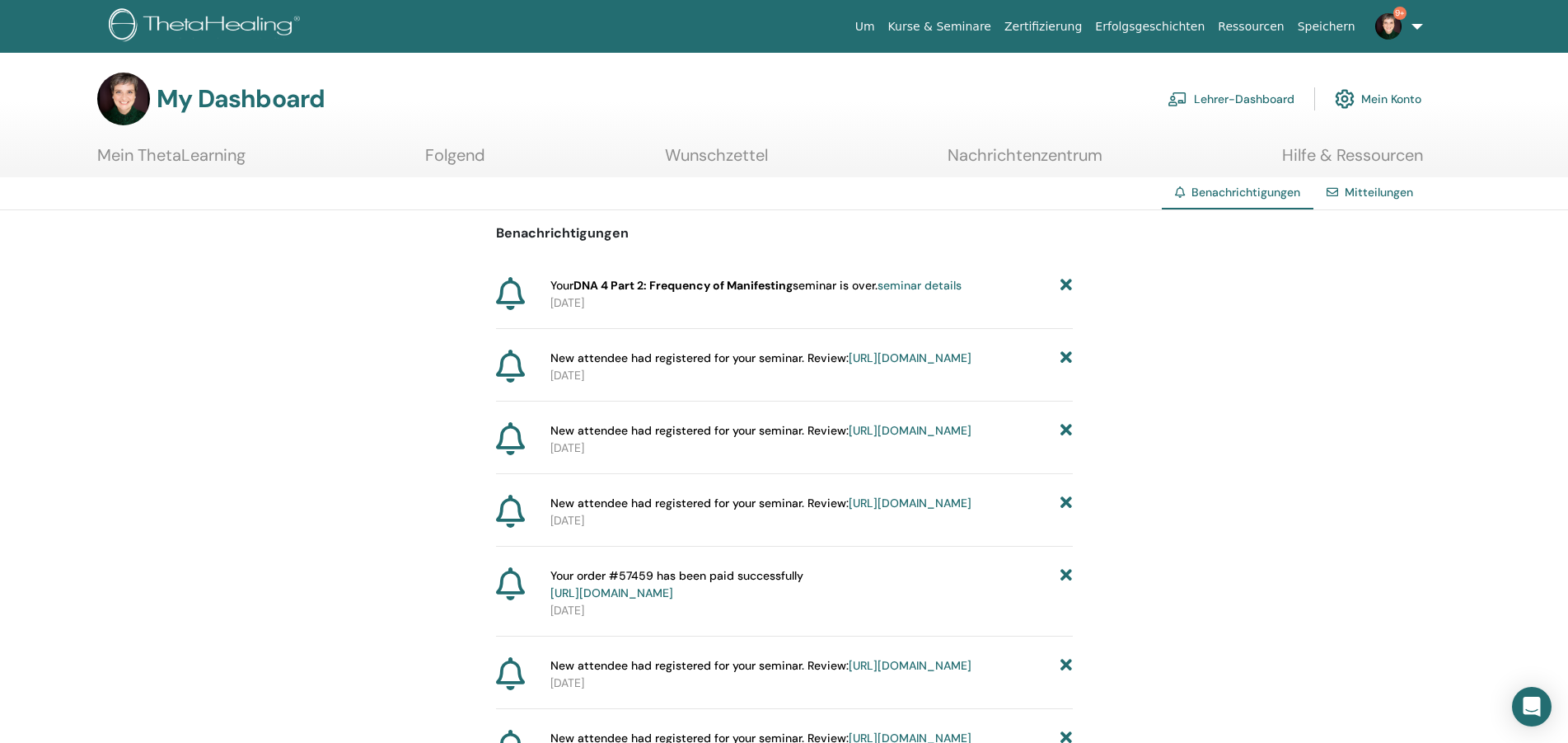
click at [1065, 512] on icon at bounding box center [1067, 504] width 12 height 17
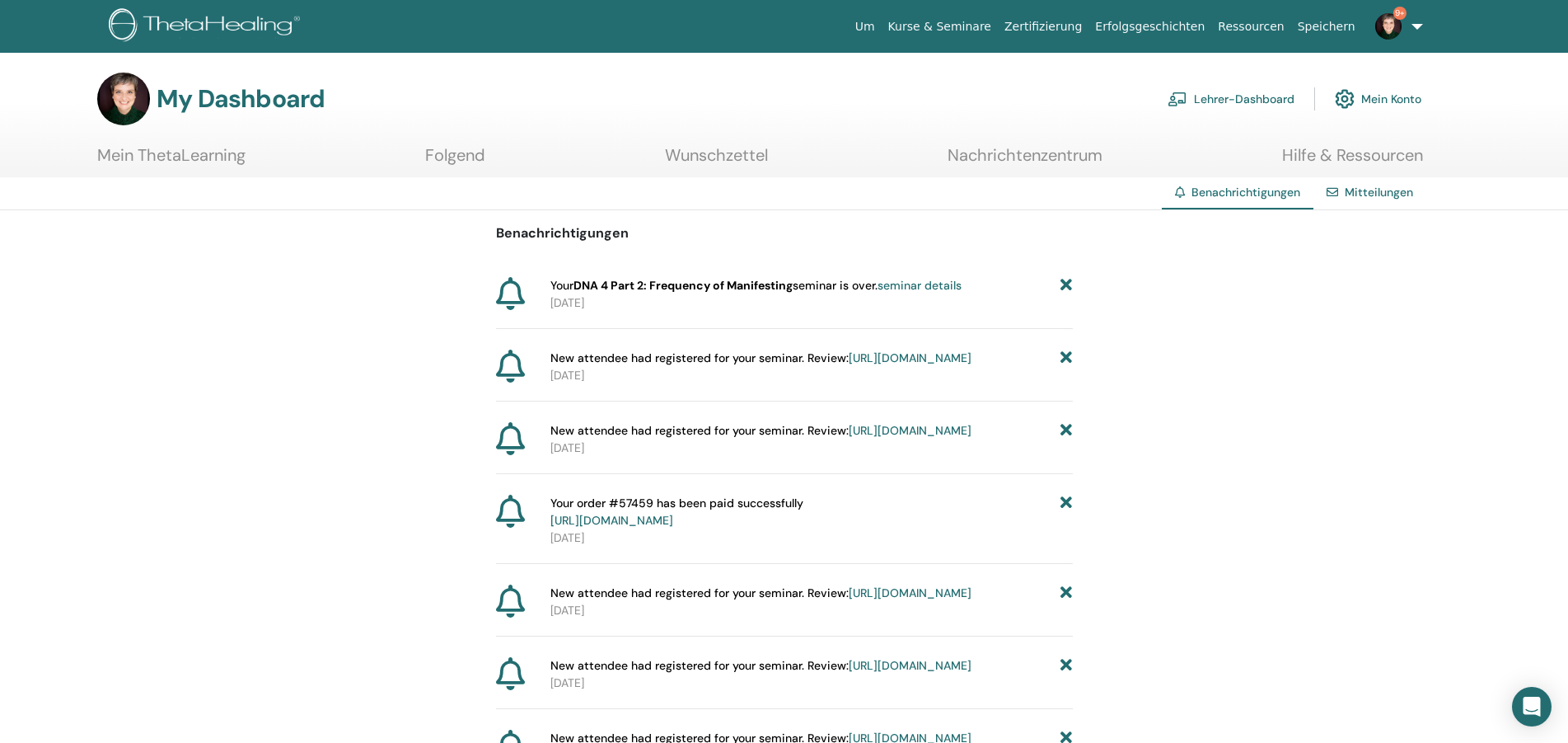
click at [1065, 530] on icon at bounding box center [1067, 512] width 12 height 35
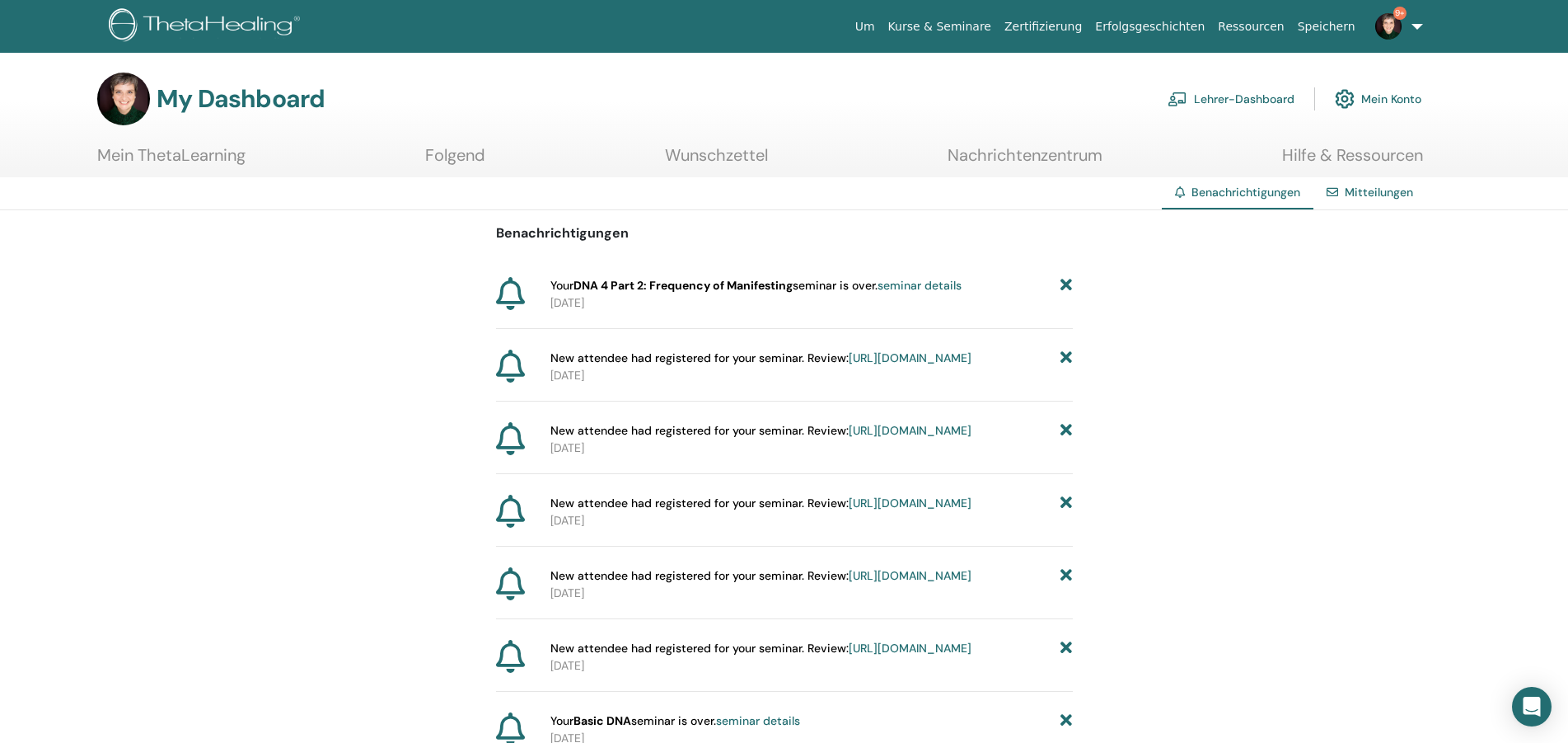
click at [1065, 512] on icon at bounding box center [1067, 504] width 12 height 17
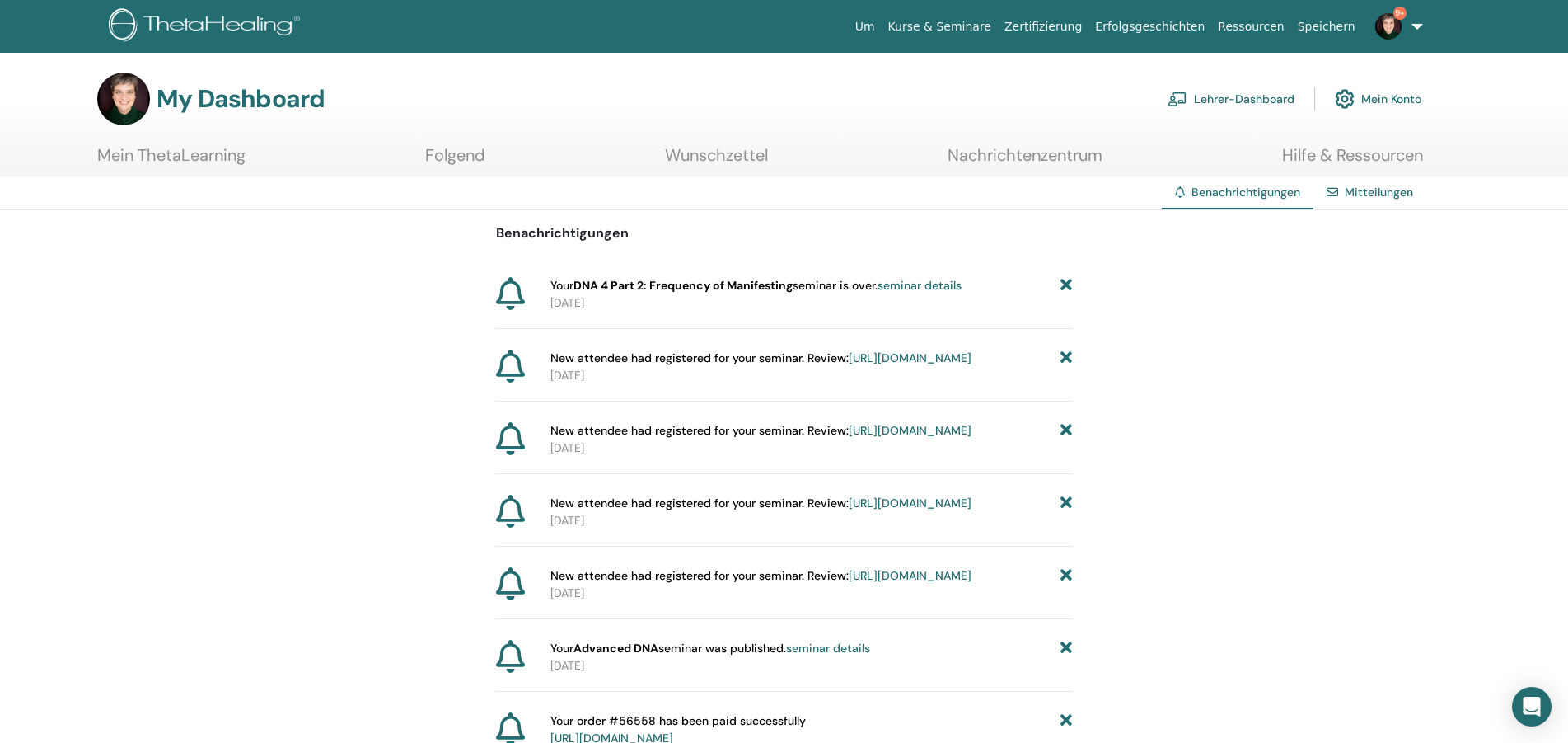
click at [1065, 512] on icon at bounding box center [1067, 504] width 12 height 17
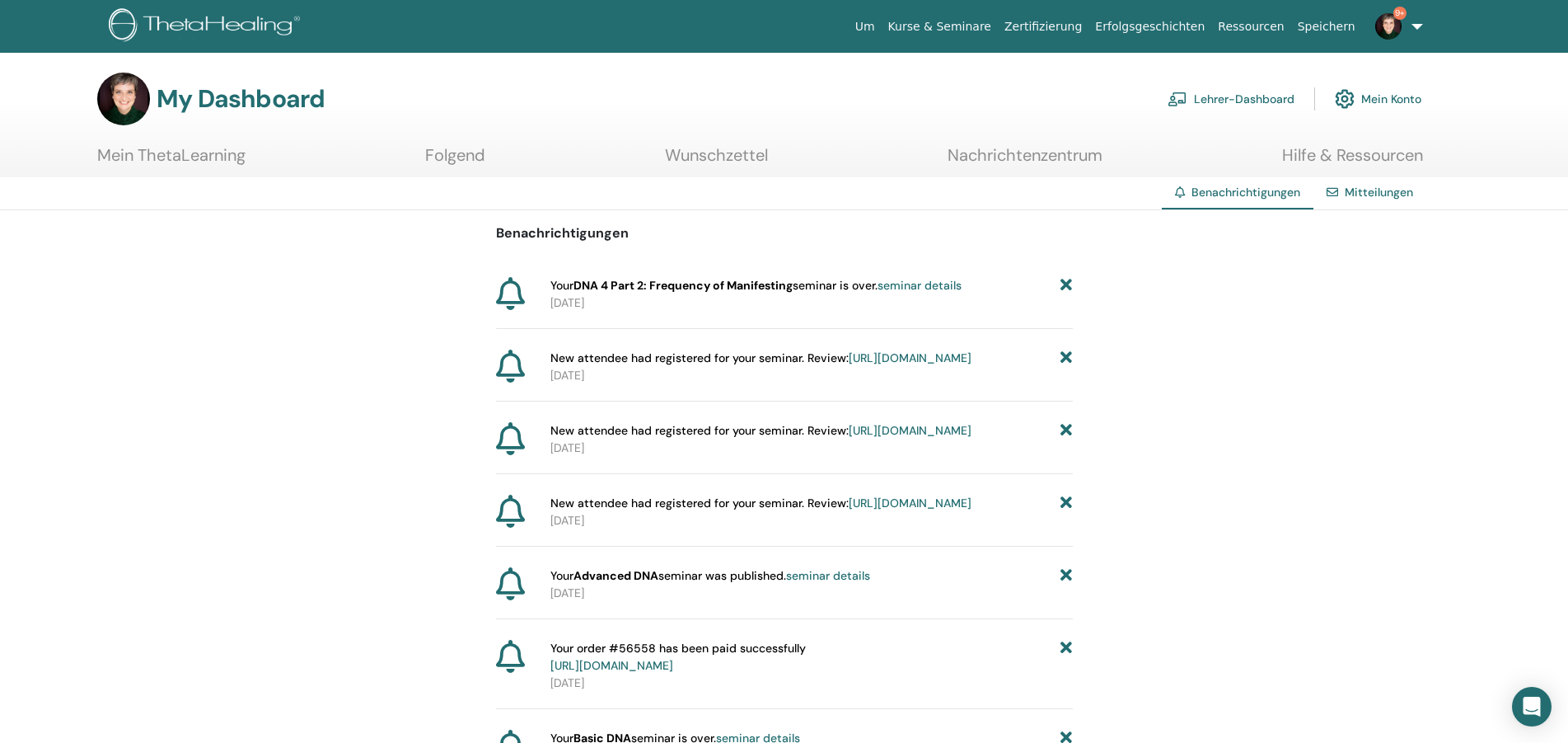
click at [1065, 512] on icon at bounding box center [1067, 504] width 12 height 17
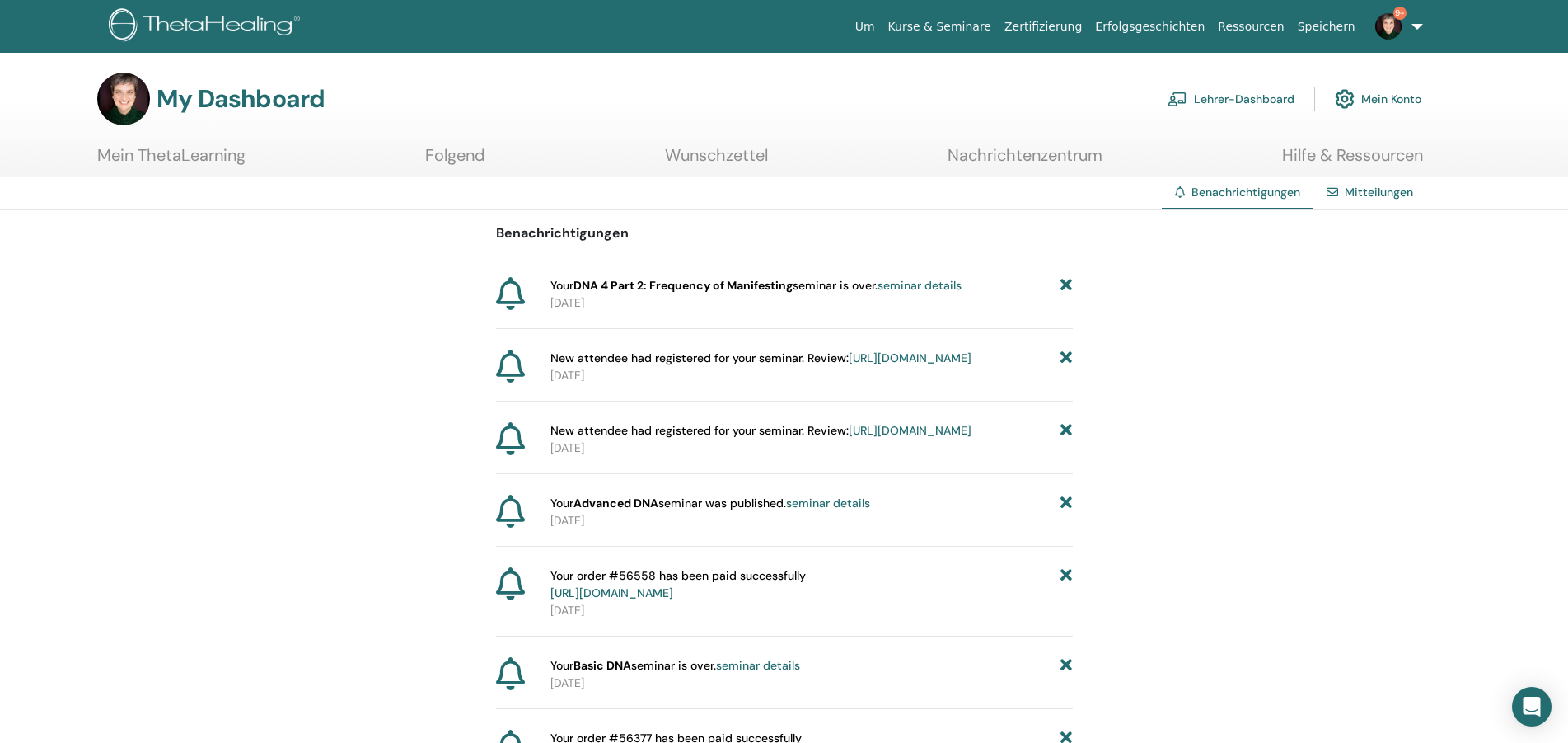
click at [1061, 512] on icon at bounding box center [1067, 504] width 12 height 17
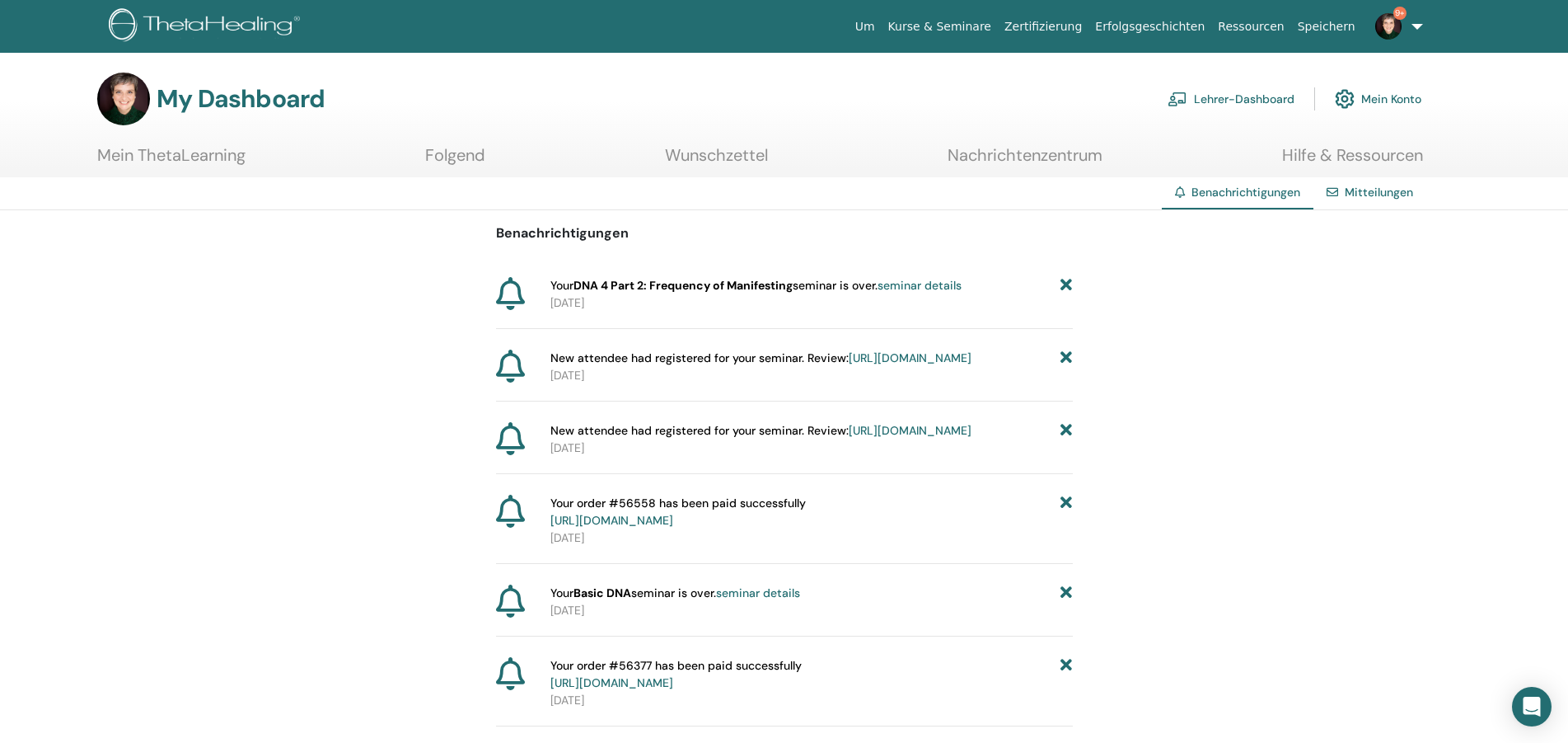
click at [1061, 530] on icon at bounding box center [1067, 512] width 12 height 35
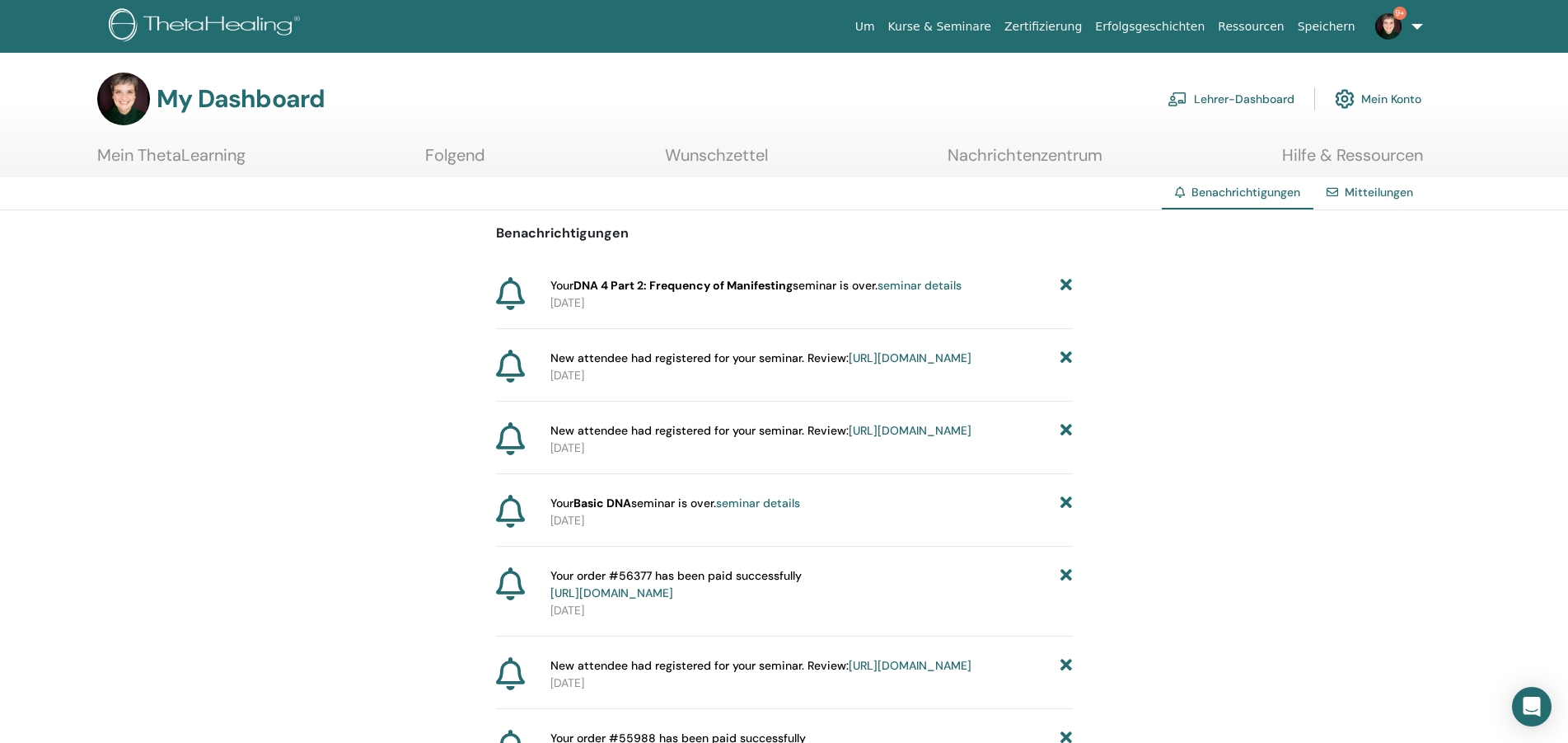
click at [1067, 512] on icon at bounding box center [1067, 504] width 12 height 17
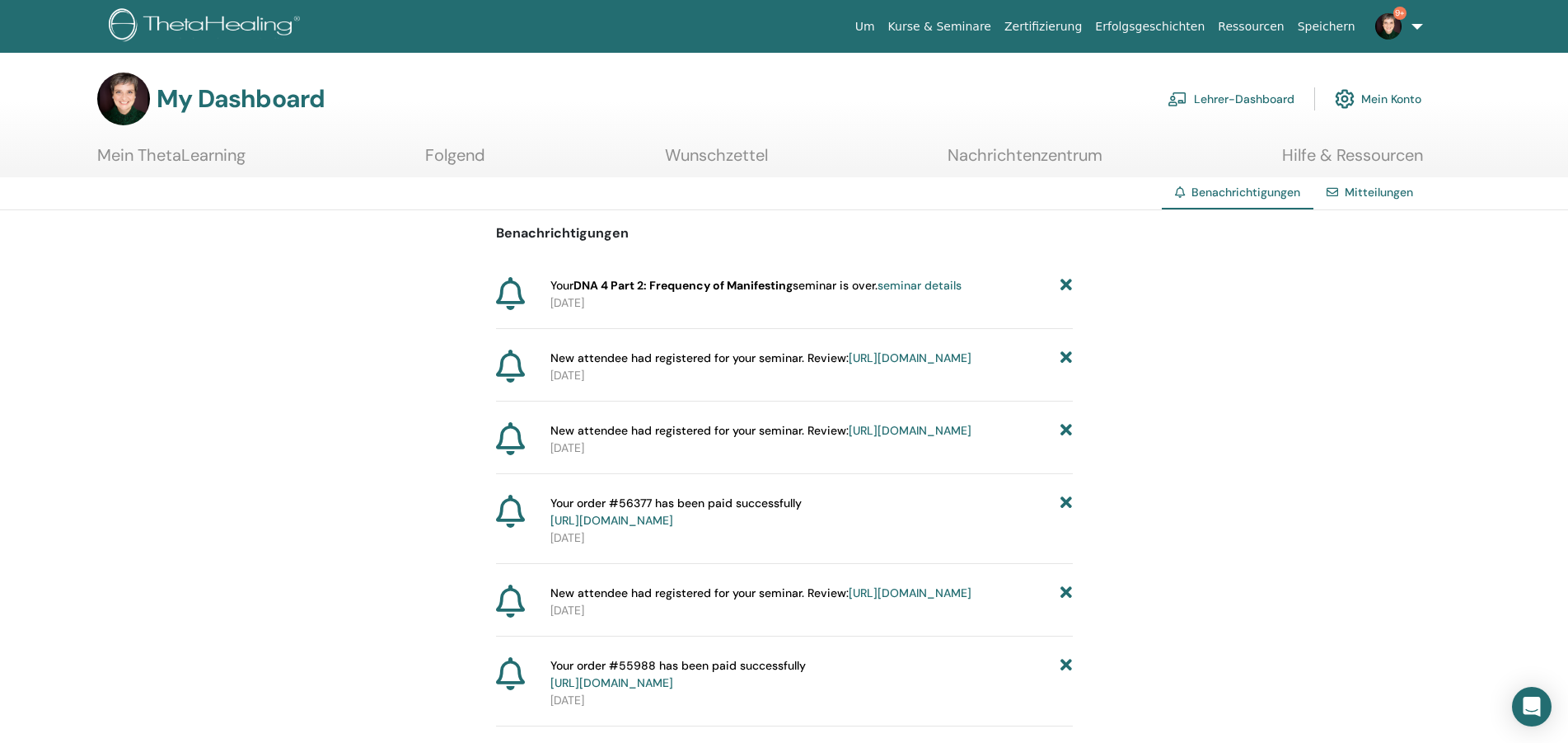
click at [1067, 530] on icon at bounding box center [1067, 512] width 12 height 35
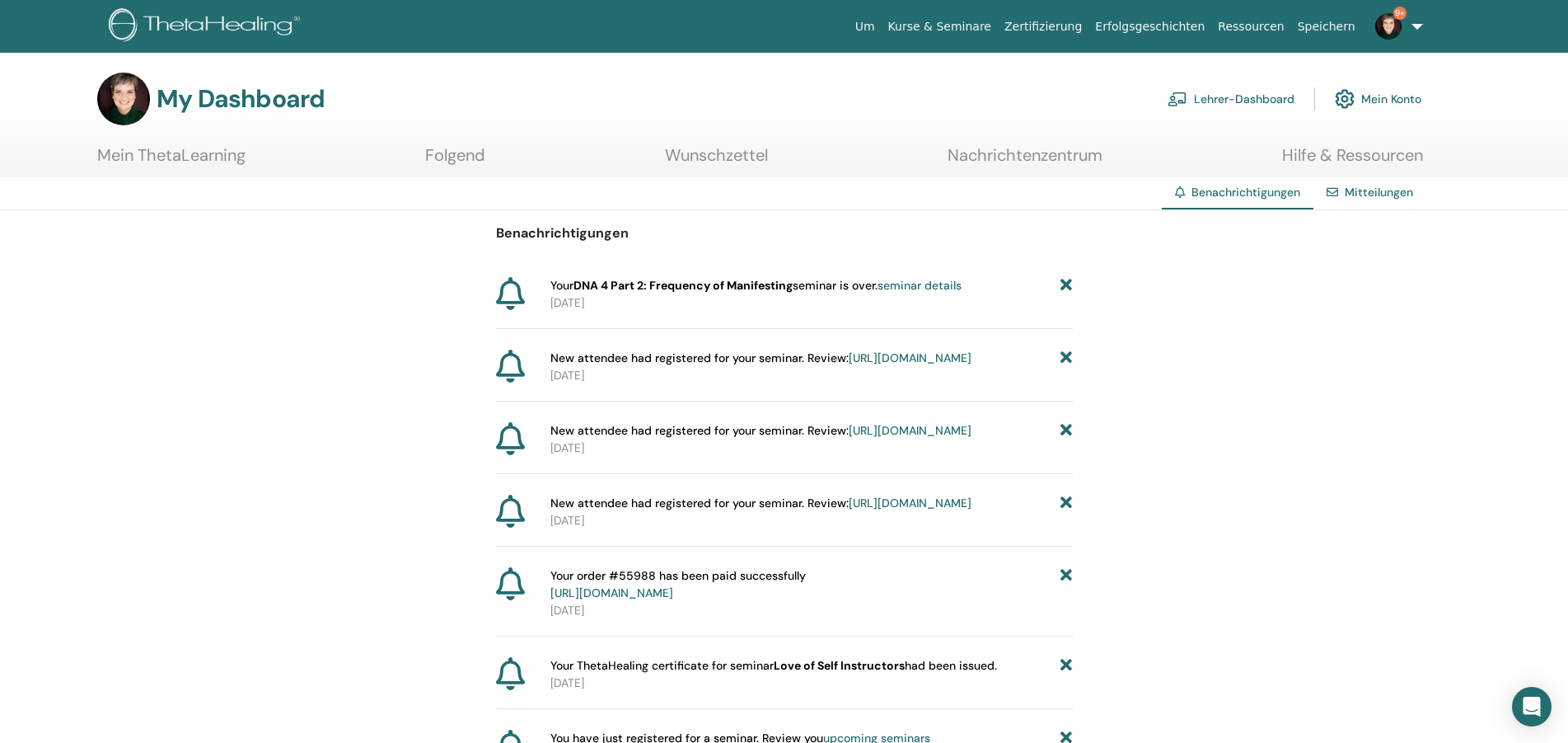
click at [1067, 512] on icon at bounding box center [1067, 504] width 12 height 17
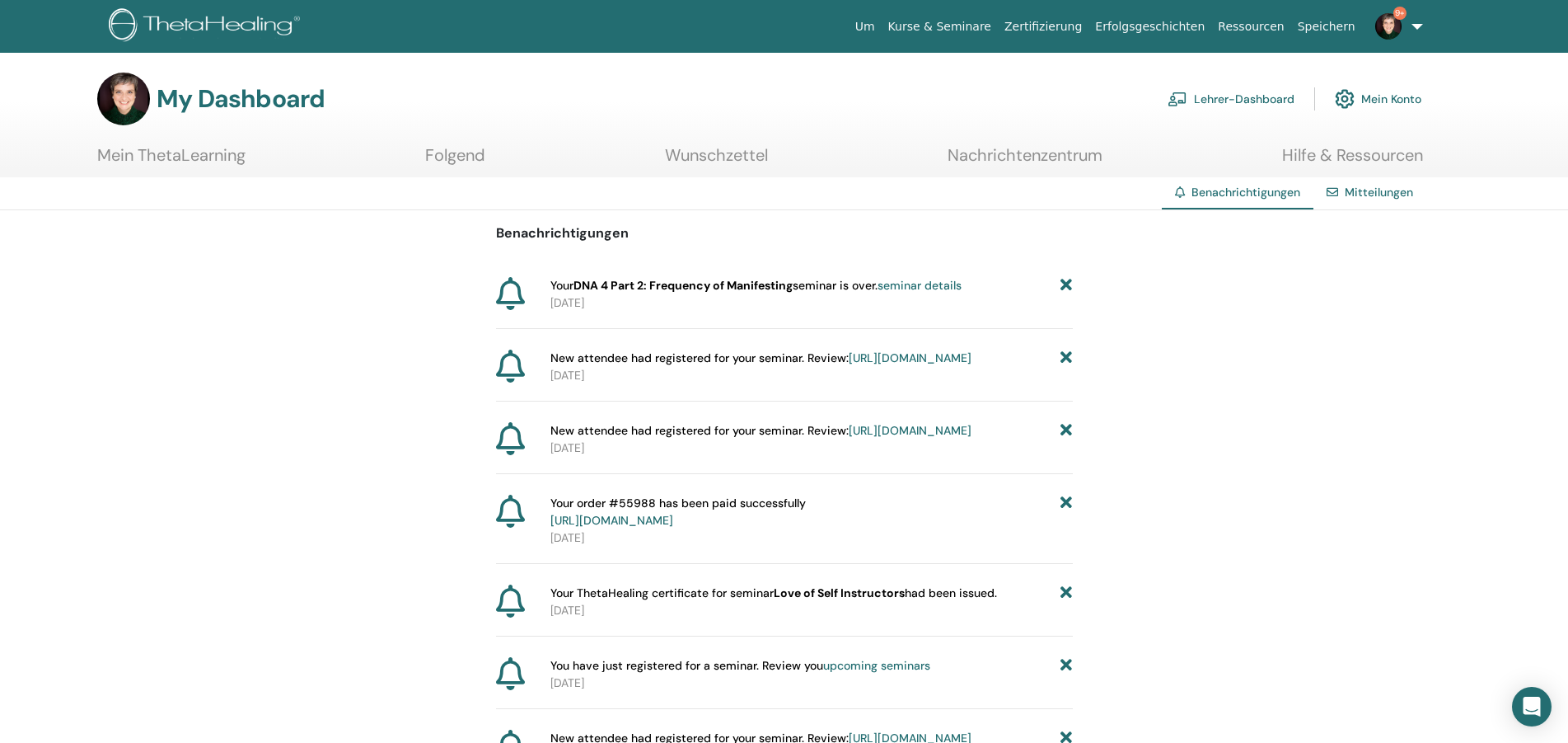
click at [1067, 530] on icon at bounding box center [1067, 512] width 12 height 35
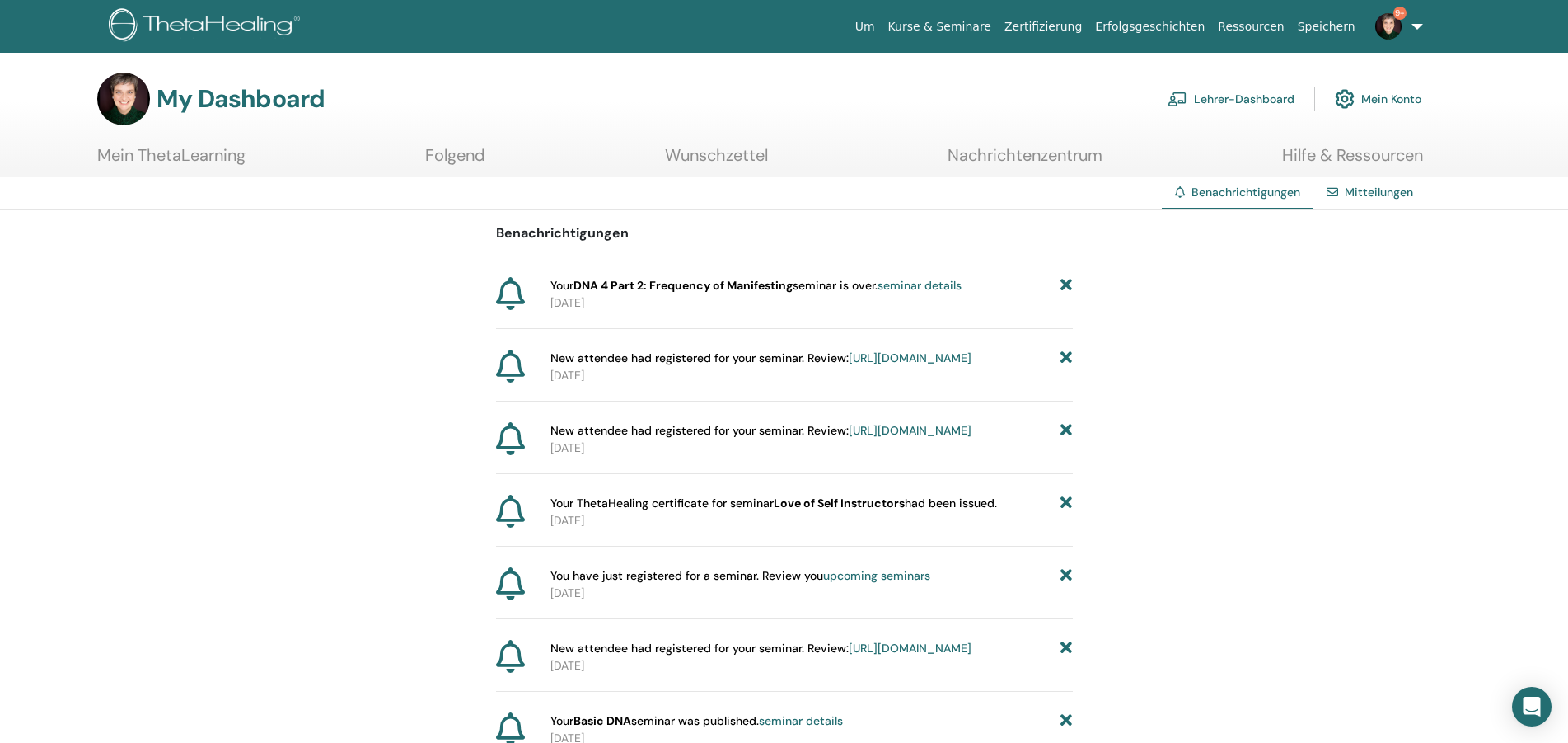
click at [1067, 512] on icon at bounding box center [1067, 504] width 12 height 17
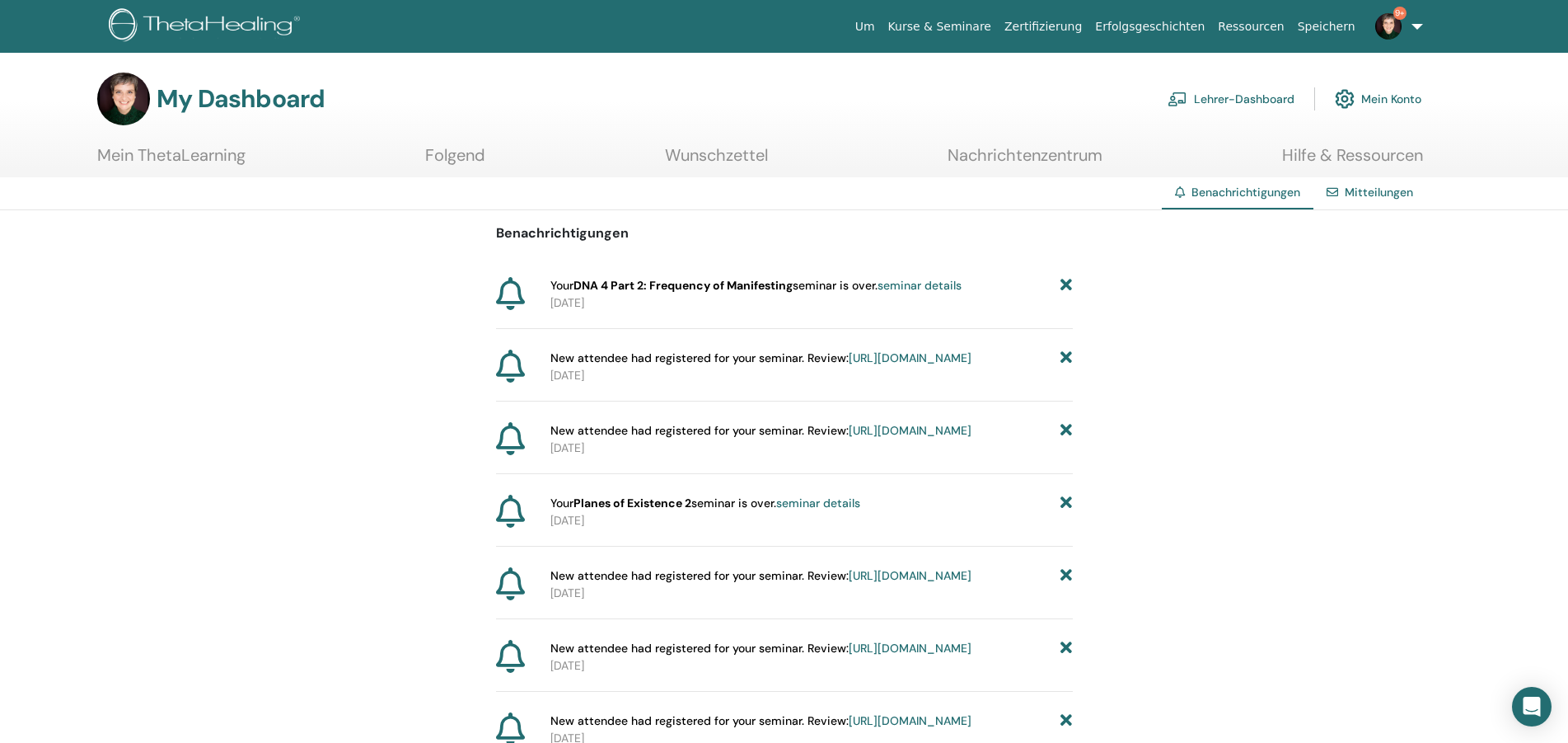
click at [1067, 512] on icon at bounding box center [1067, 504] width 12 height 17
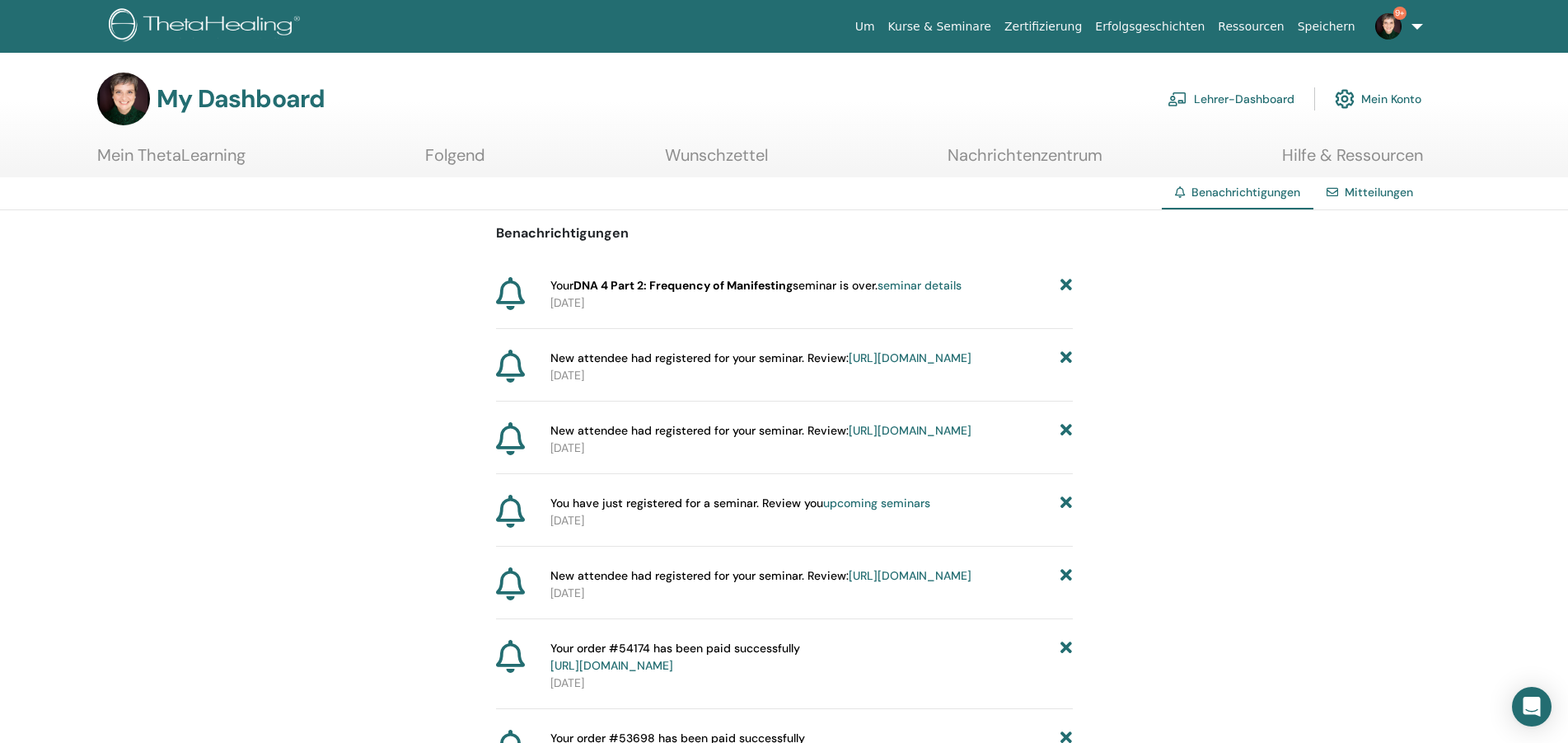
click at [1067, 512] on icon at bounding box center [1067, 504] width 12 height 17
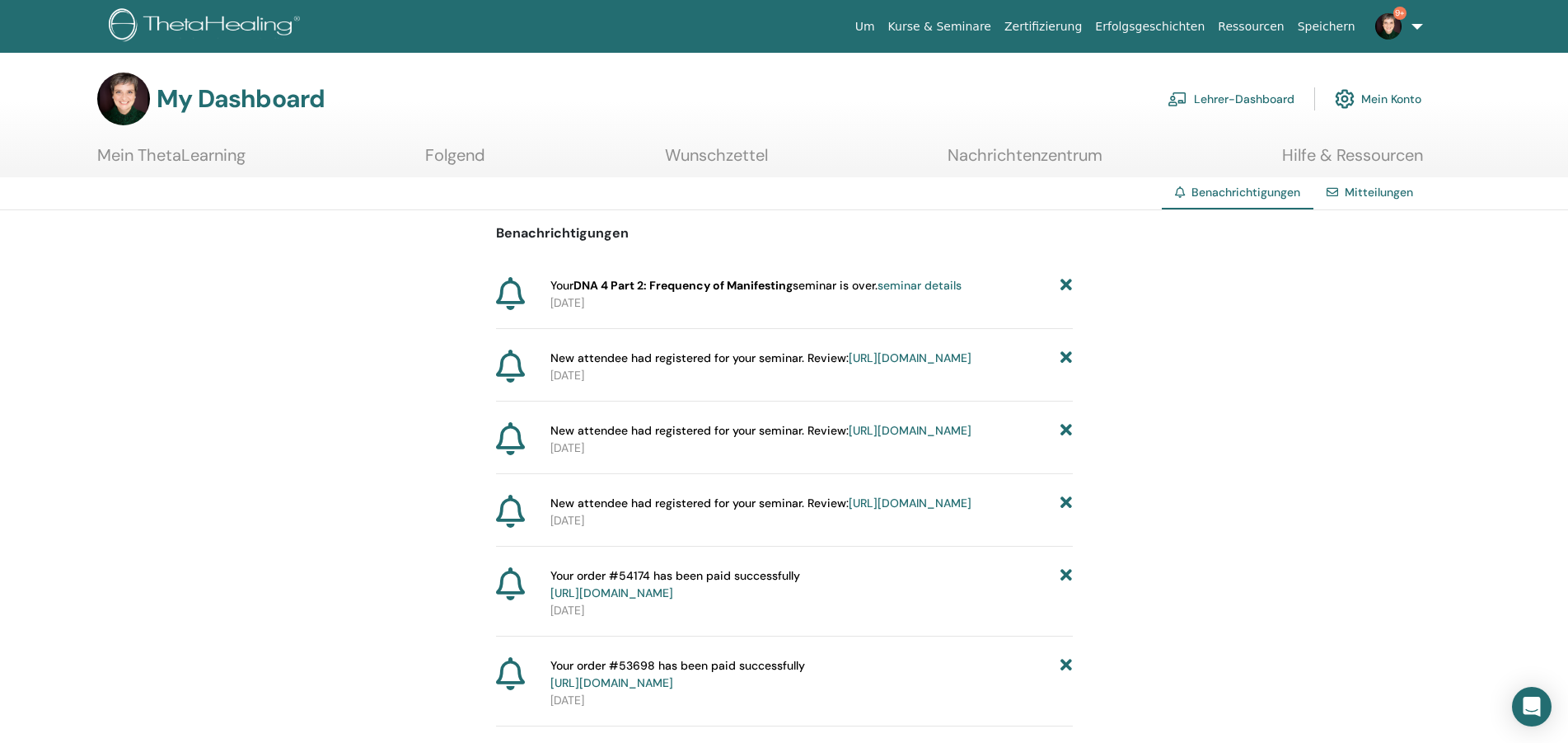
click at [1067, 512] on icon at bounding box center [1067, 504] width 12 height 17
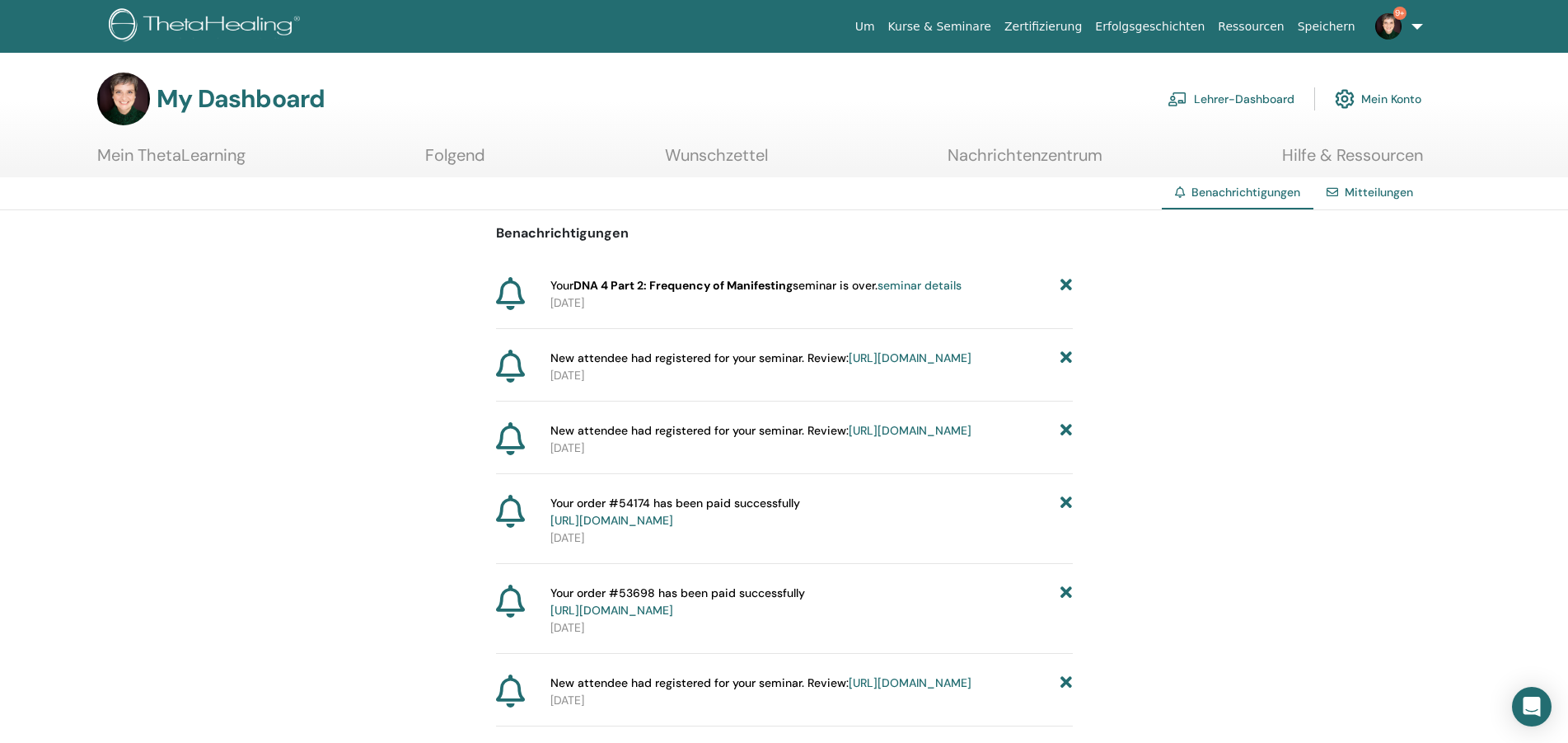
click at [1067, 530] on icon at bounding box center [1067, 512] width 12 height 35
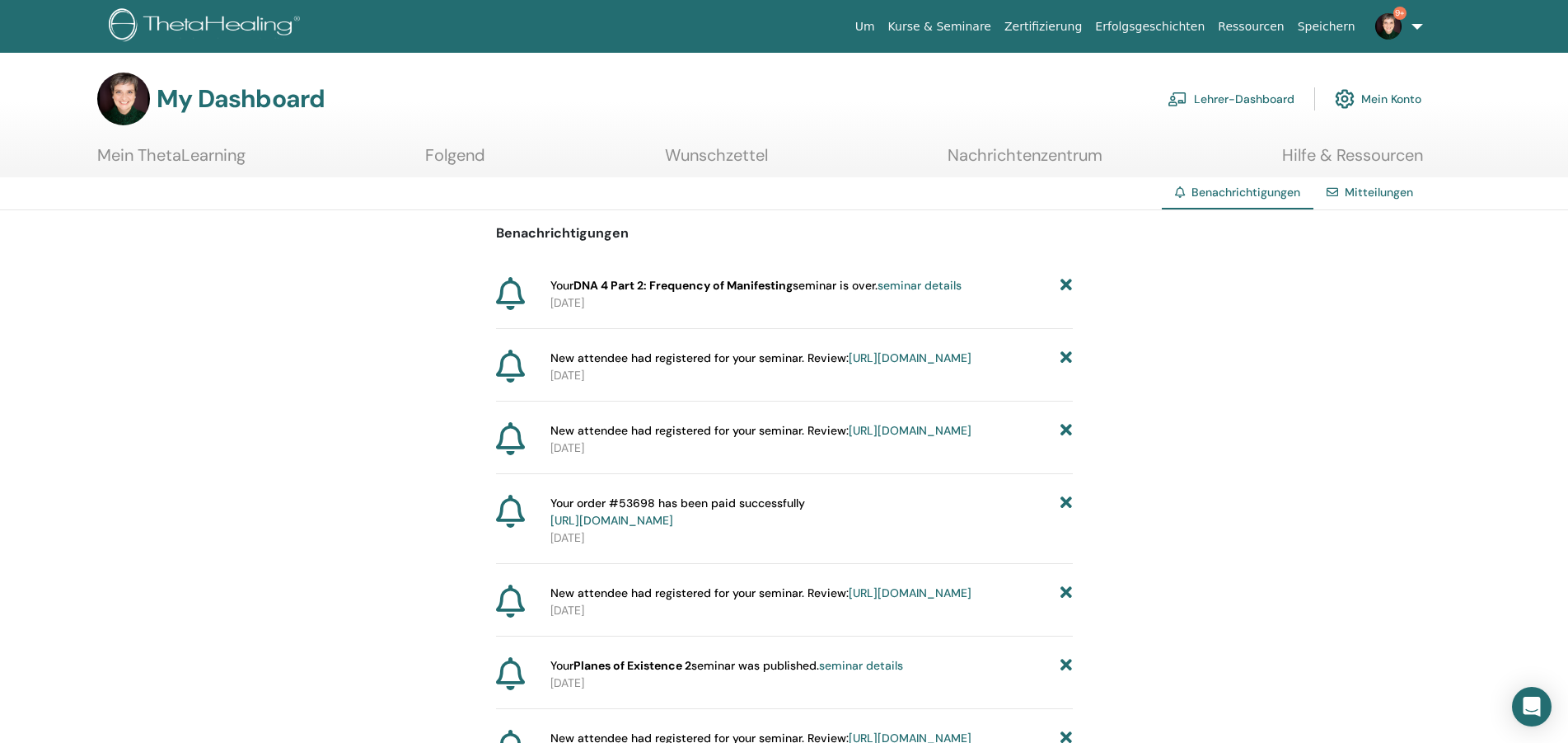
click at [1067, 530] on icon at bounding box center [1067, 512] width 12 height 35
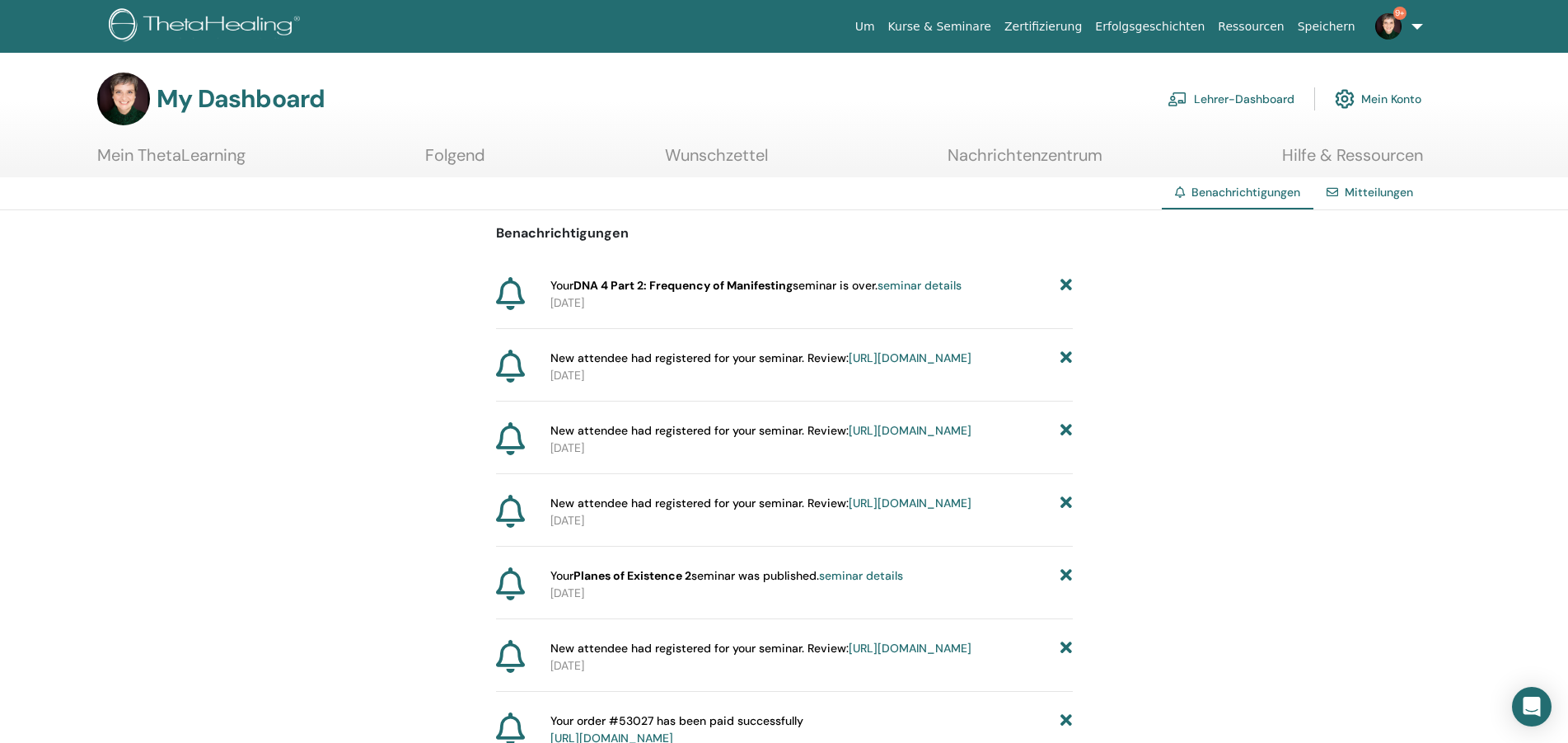
click at [1067, 512] on icon at bounding box center [1067, 504] width 12 height 17
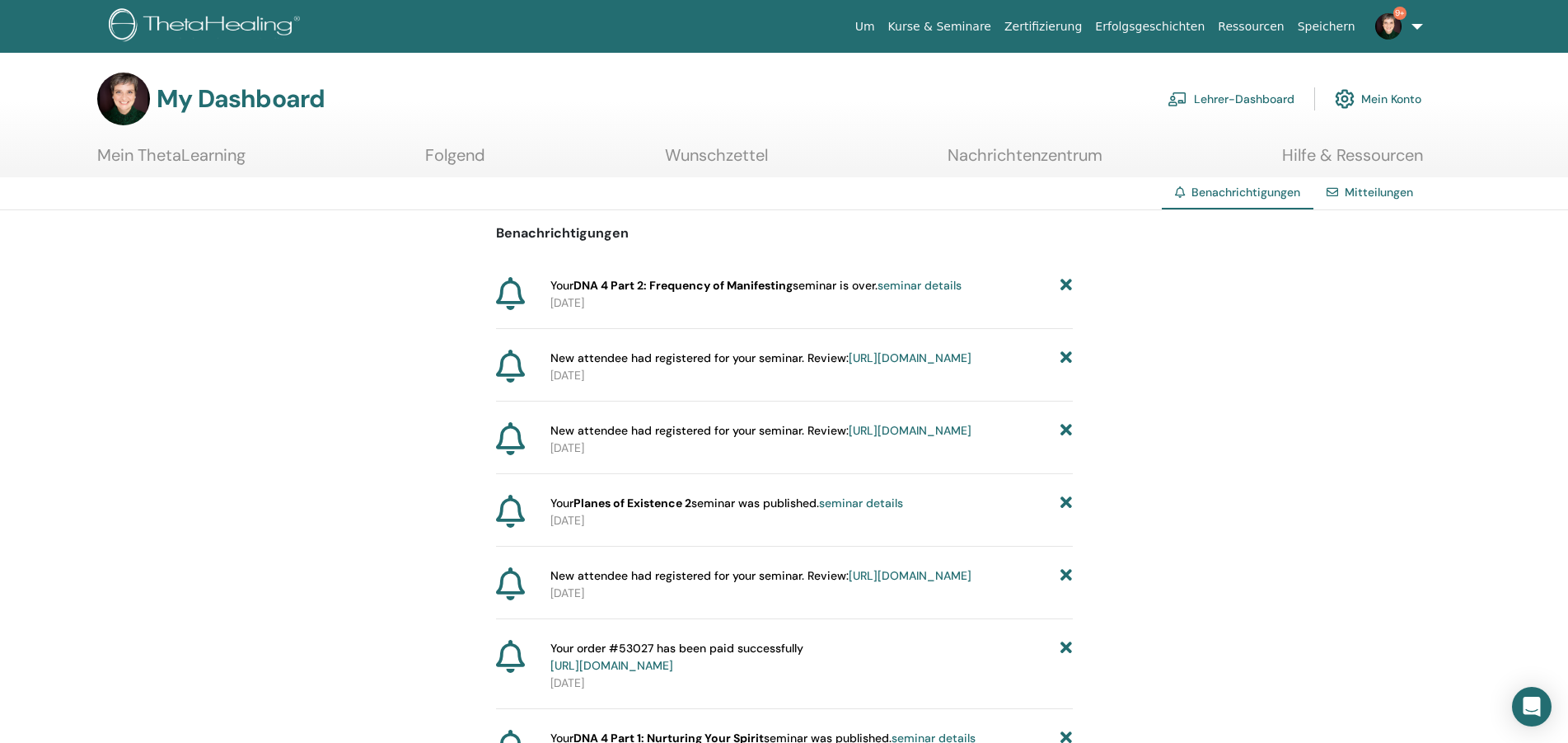
click at [1067, 512] on icon at bounding box center [1067, 504] width 12 height 17
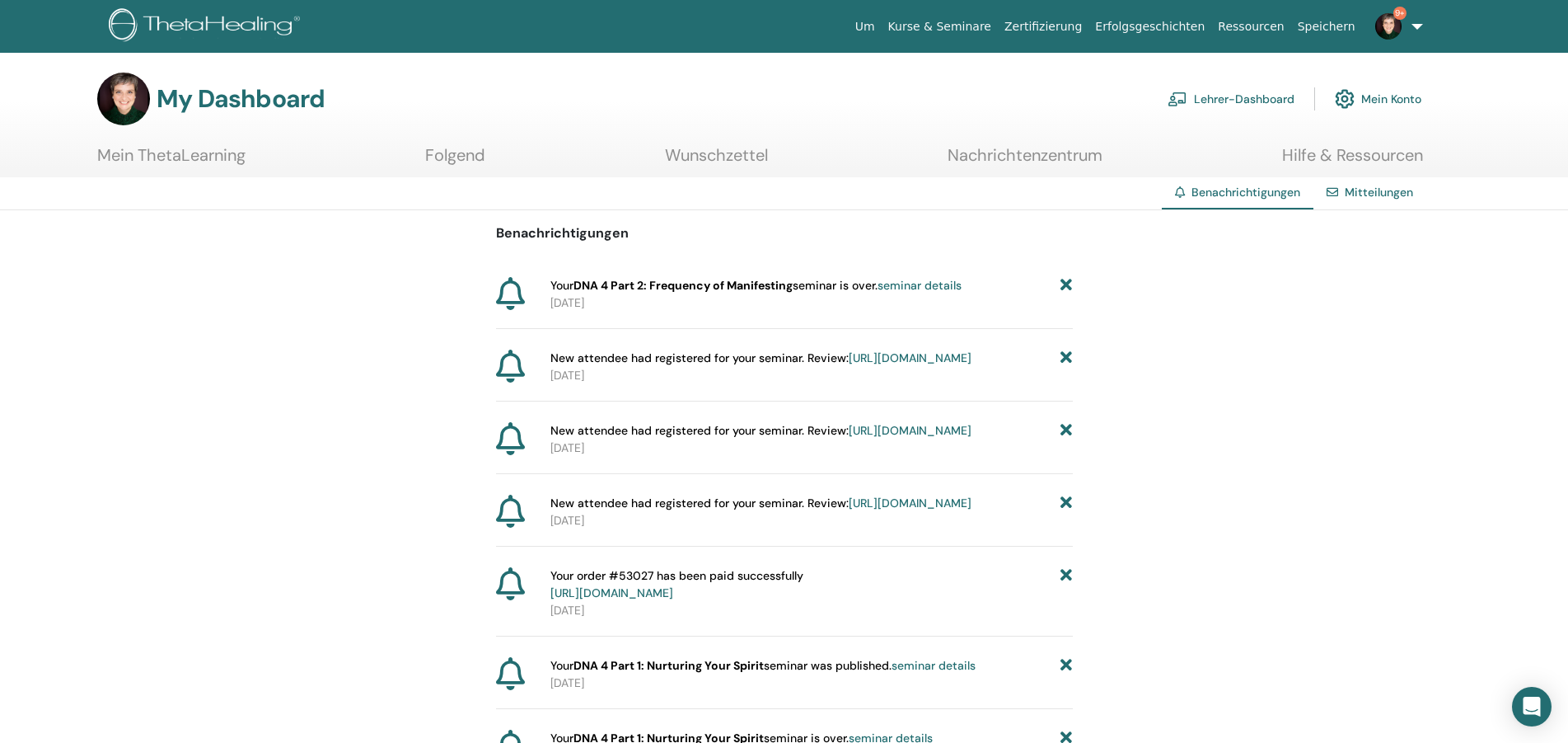
click at [1067, 512] on icon at bounding box center [1067, 504] width 12 height 17
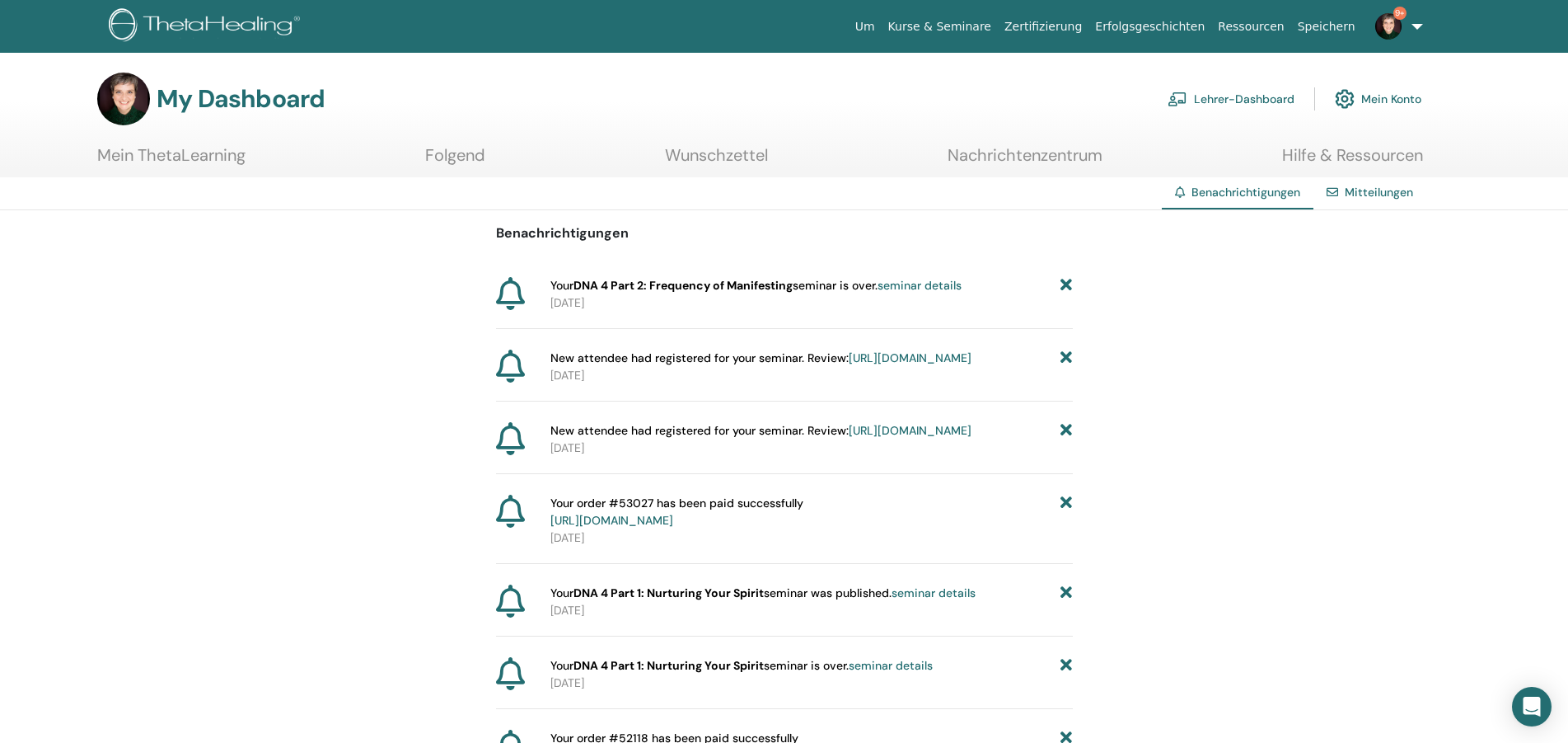
click at [1067, 530] on icon at bounding box center [1067, 512] width 12 height 35
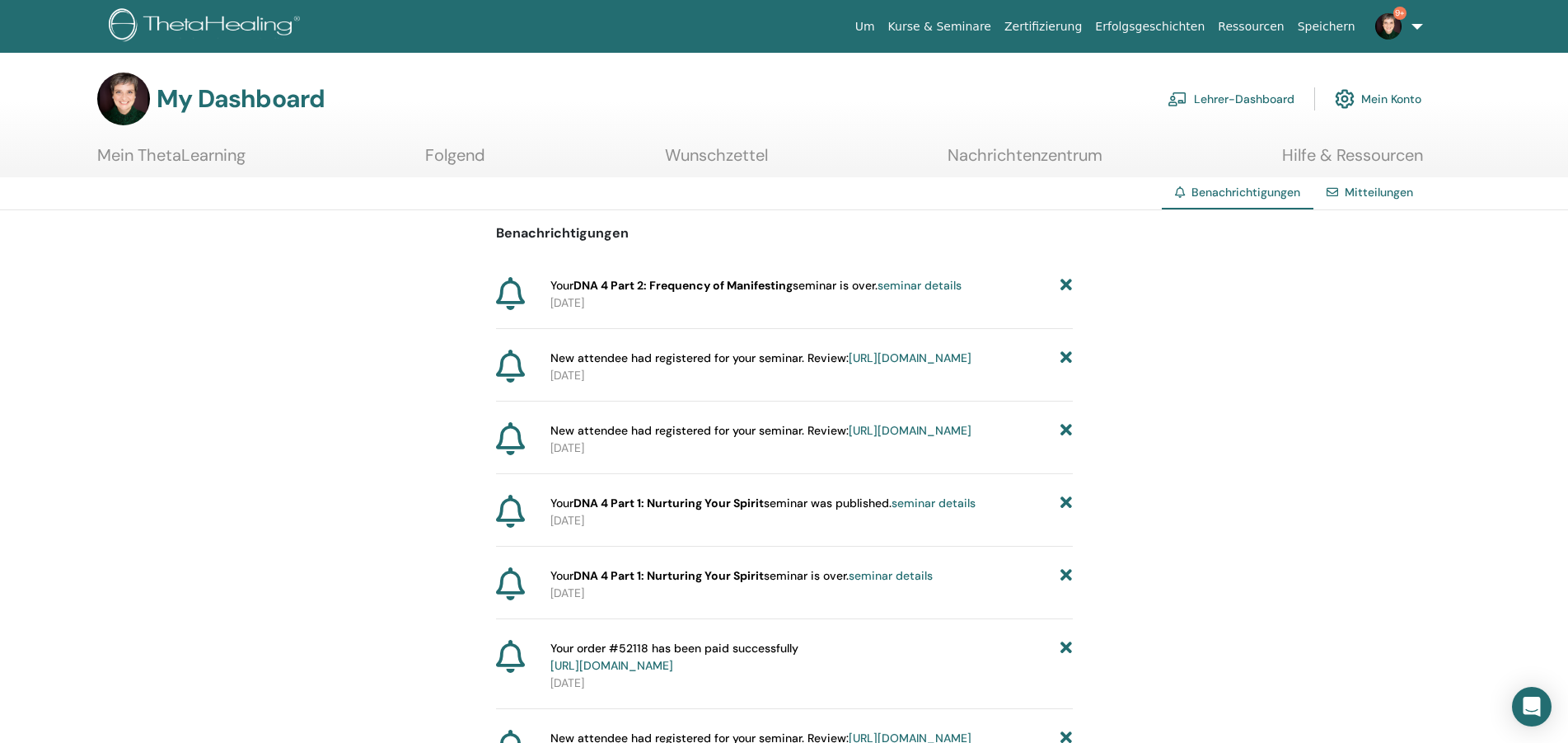
click at [1067, 512] on icon at bounding box center [1067, 504] width 12 height 17
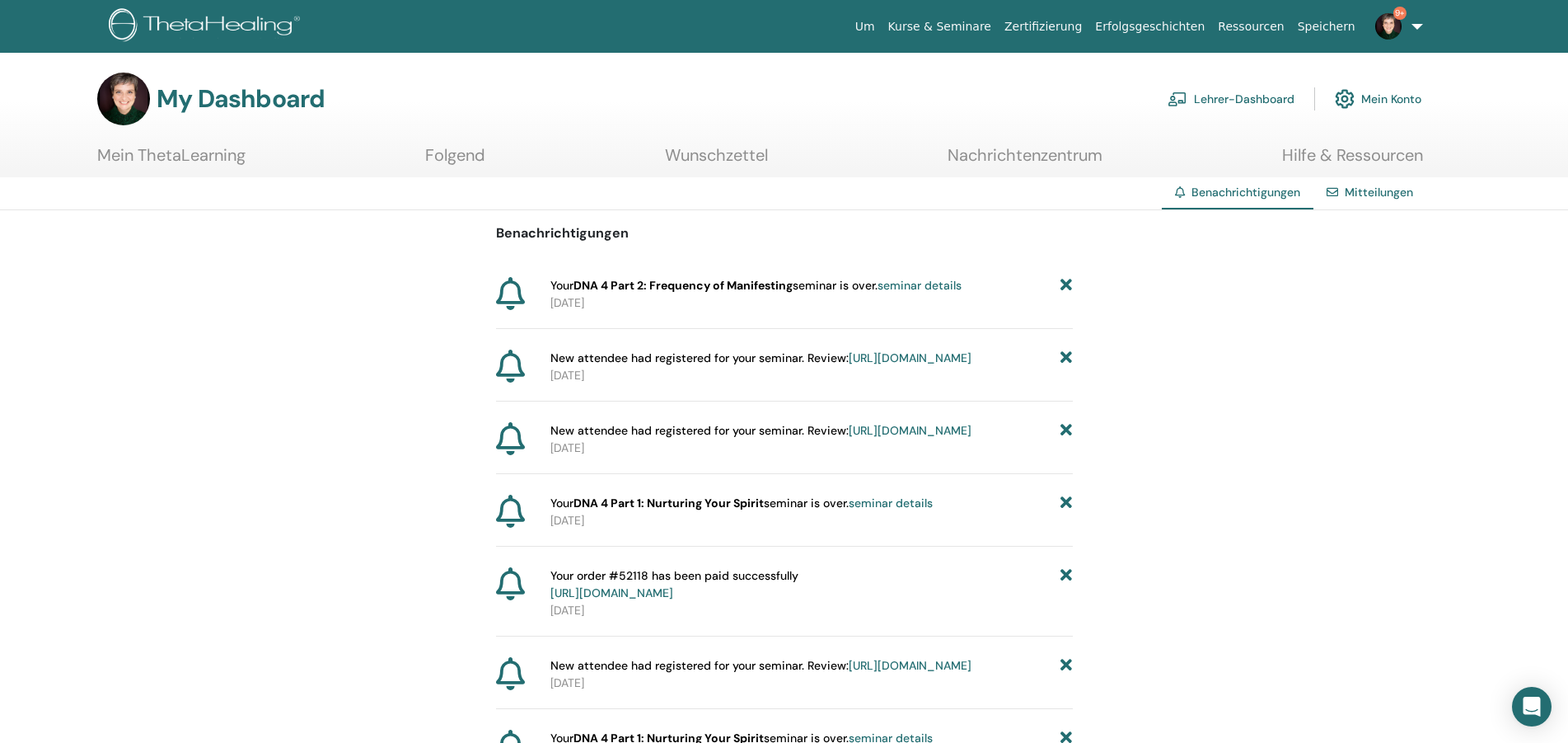
click at [1067, 512] on icon at bounding box center [1067, 504] width 12 height 17
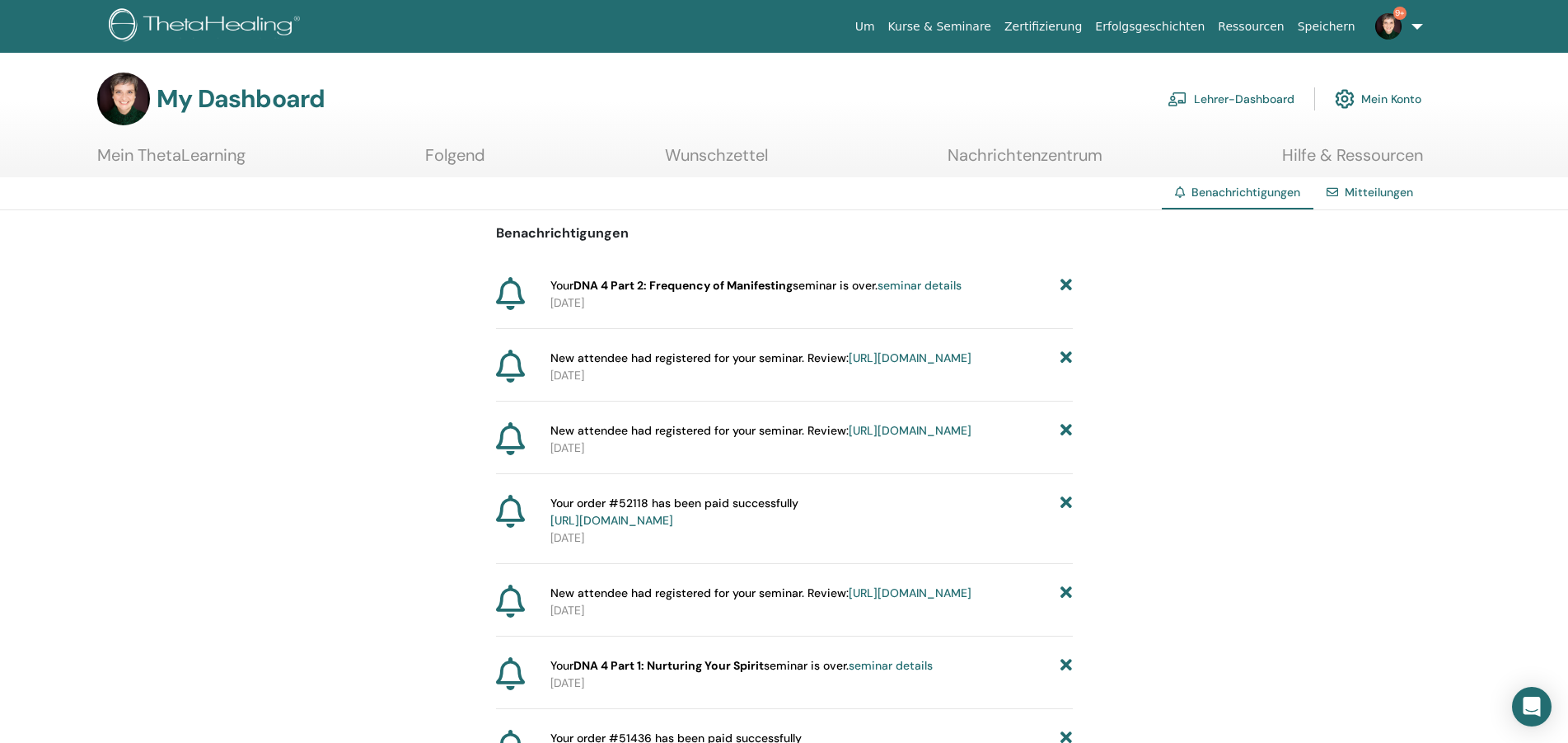
click at [1067, 530] on icon at bounding box center [1067, 512] width 12 height 35
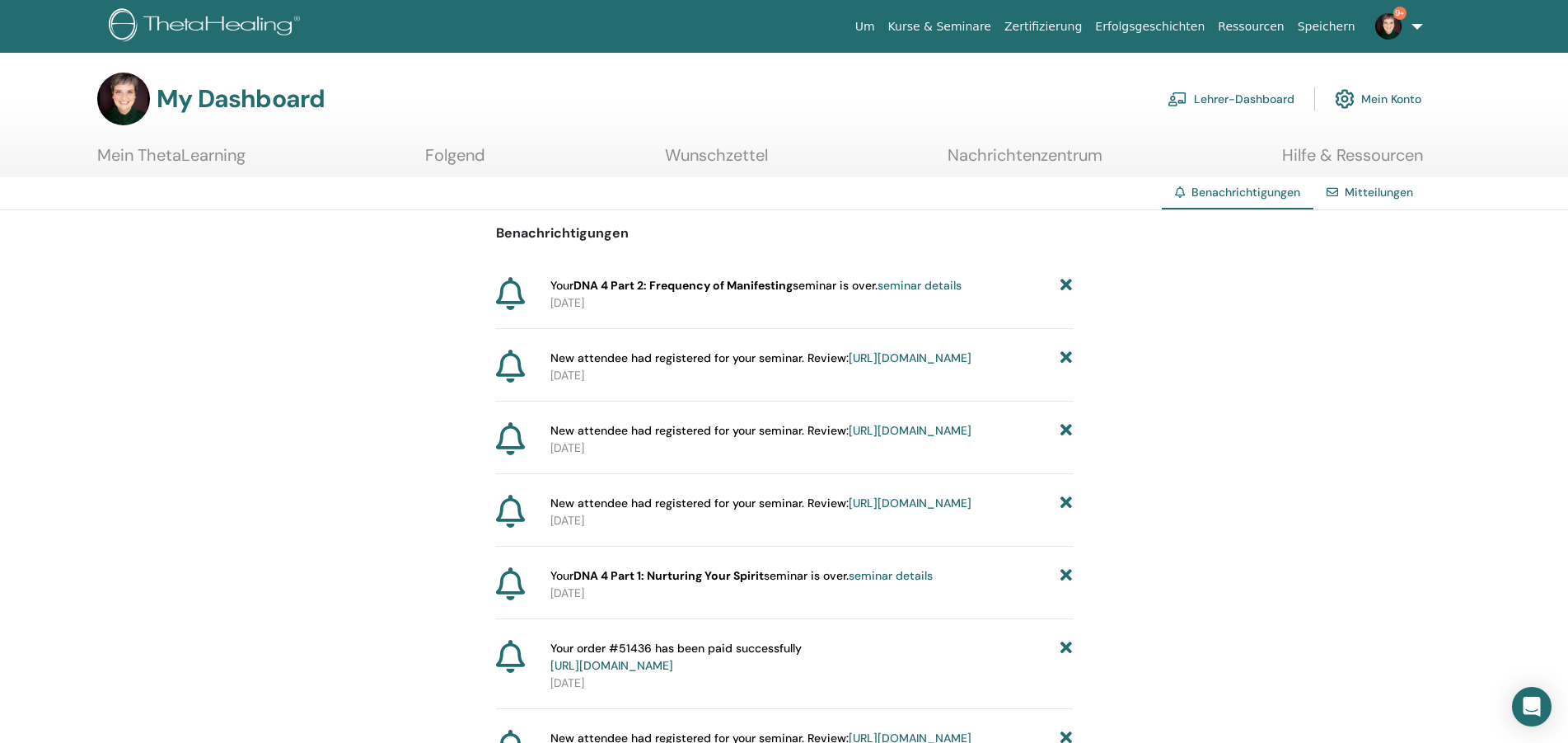
click at [1067, 512] on icon at bounding box center [1067, 504] width 12 height 17
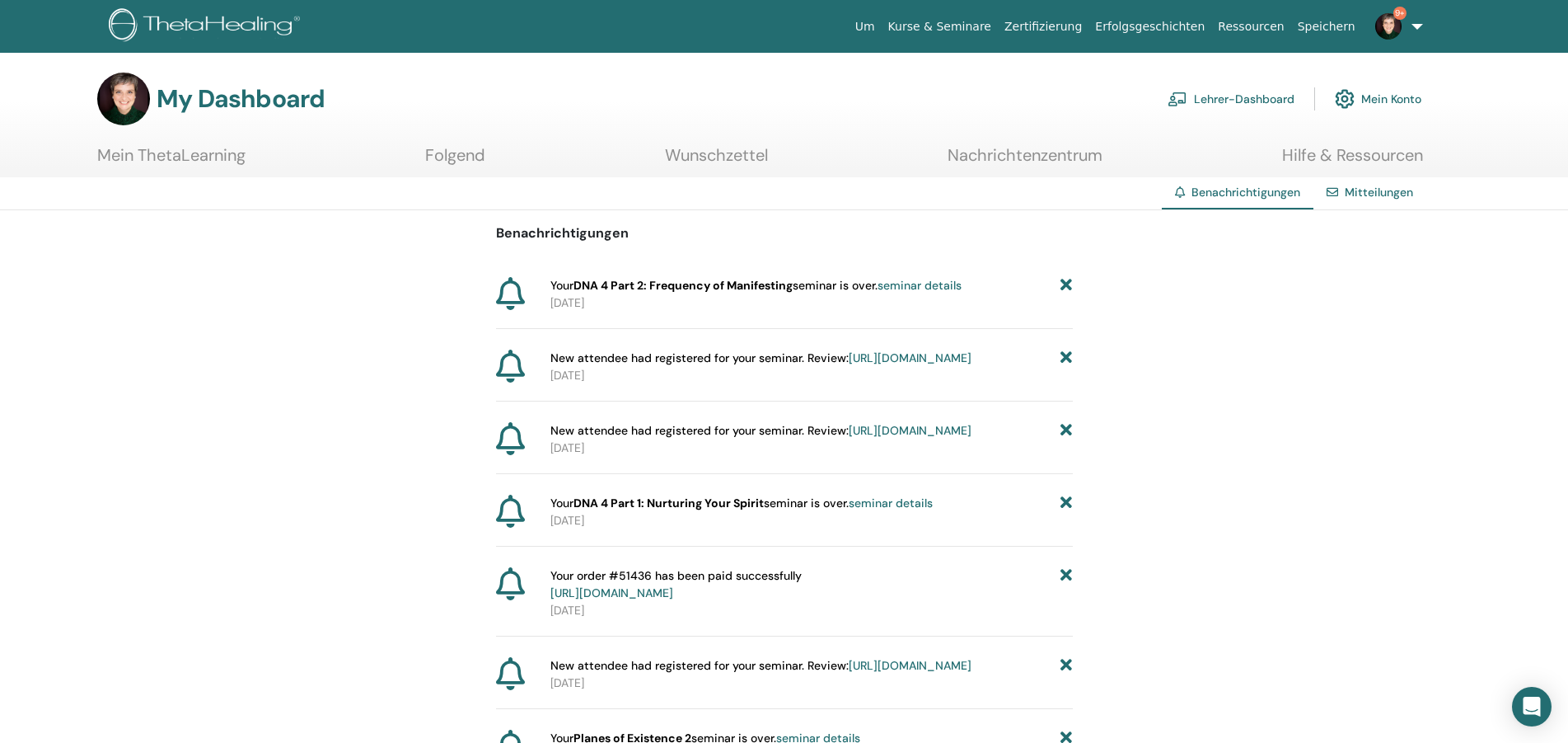
click at [1067, 512] on icon at bounding box center [1067, 504] width 12 height 17
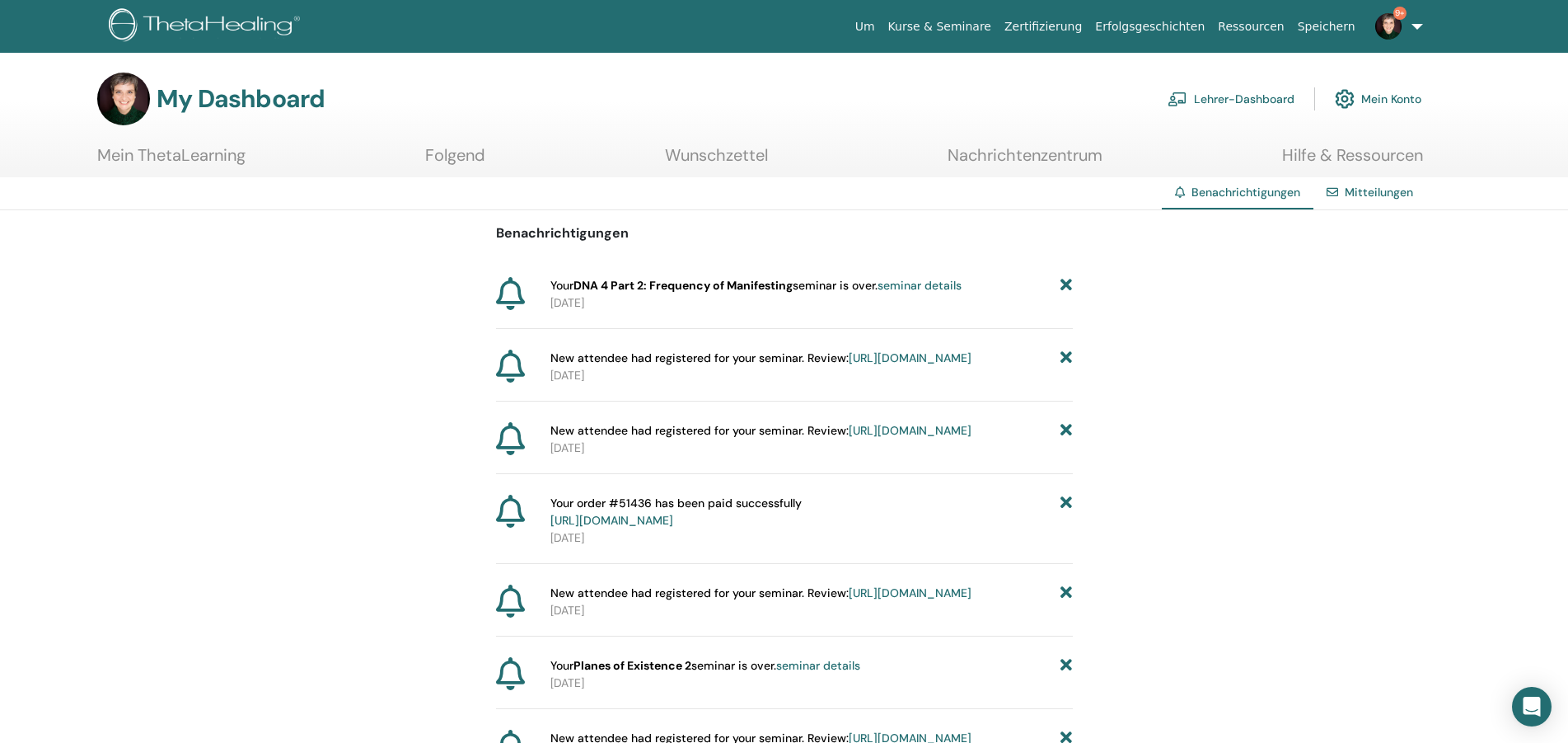
click at [1067, 530] on icon at bounding box center [1067, 512] width 12 height 35
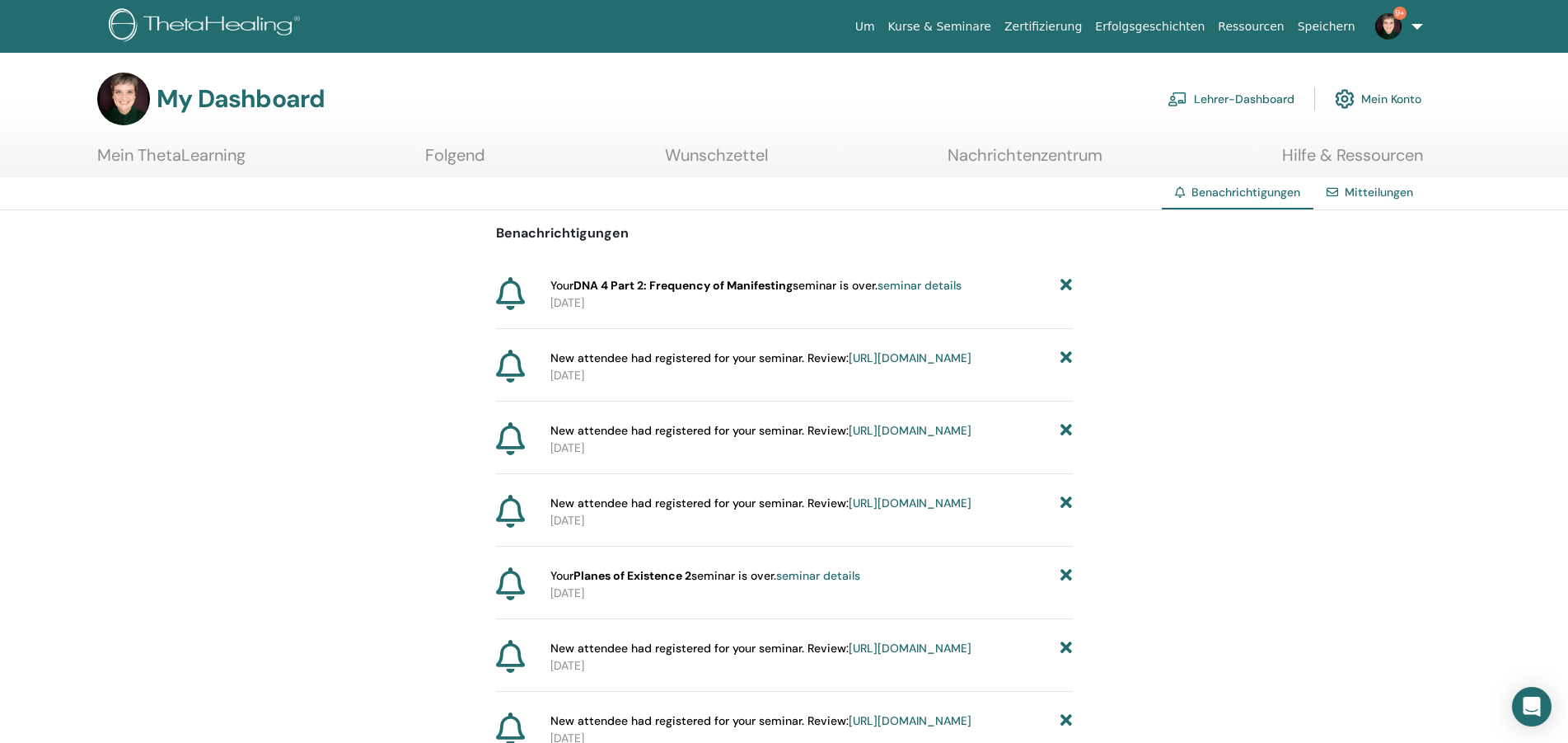
click at [1067, 512] on icon at bounding box center [1067, 504] width 12 height 17
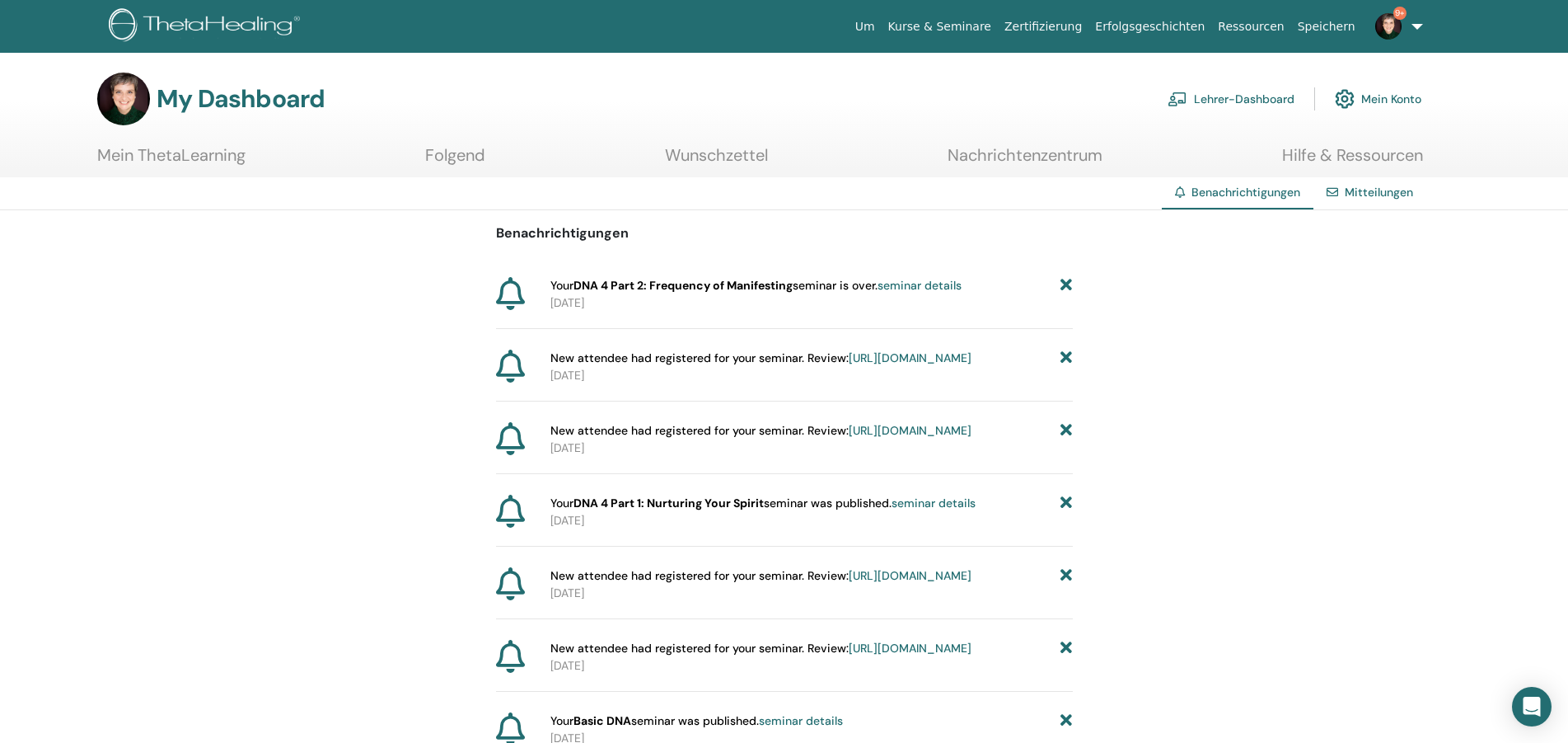
click at [1067, 512] on icon at bounding box center [1067, 504] width 12 height 17
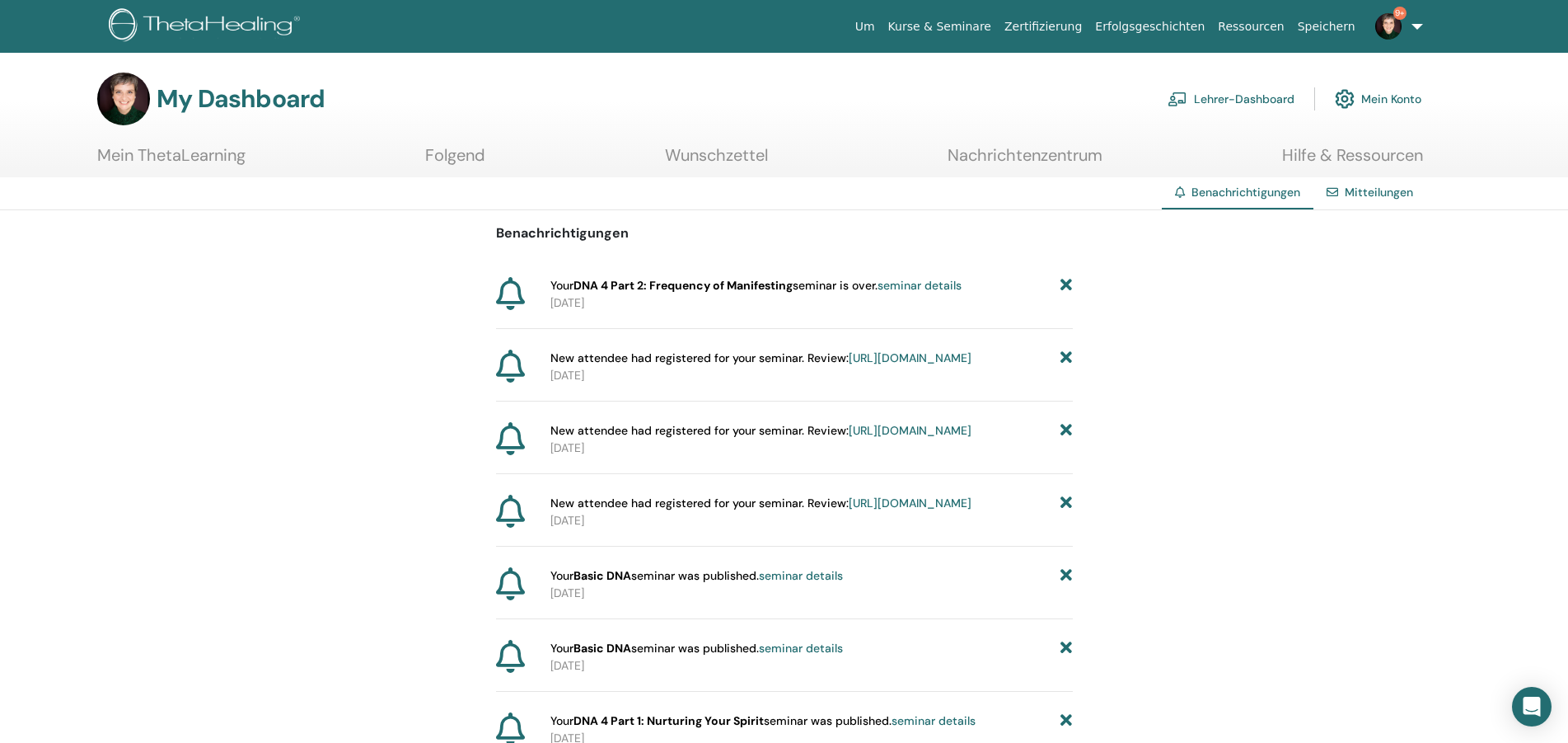
click at [1067, 512] on icon at bounding box center [1067, 504] width 12 height 17
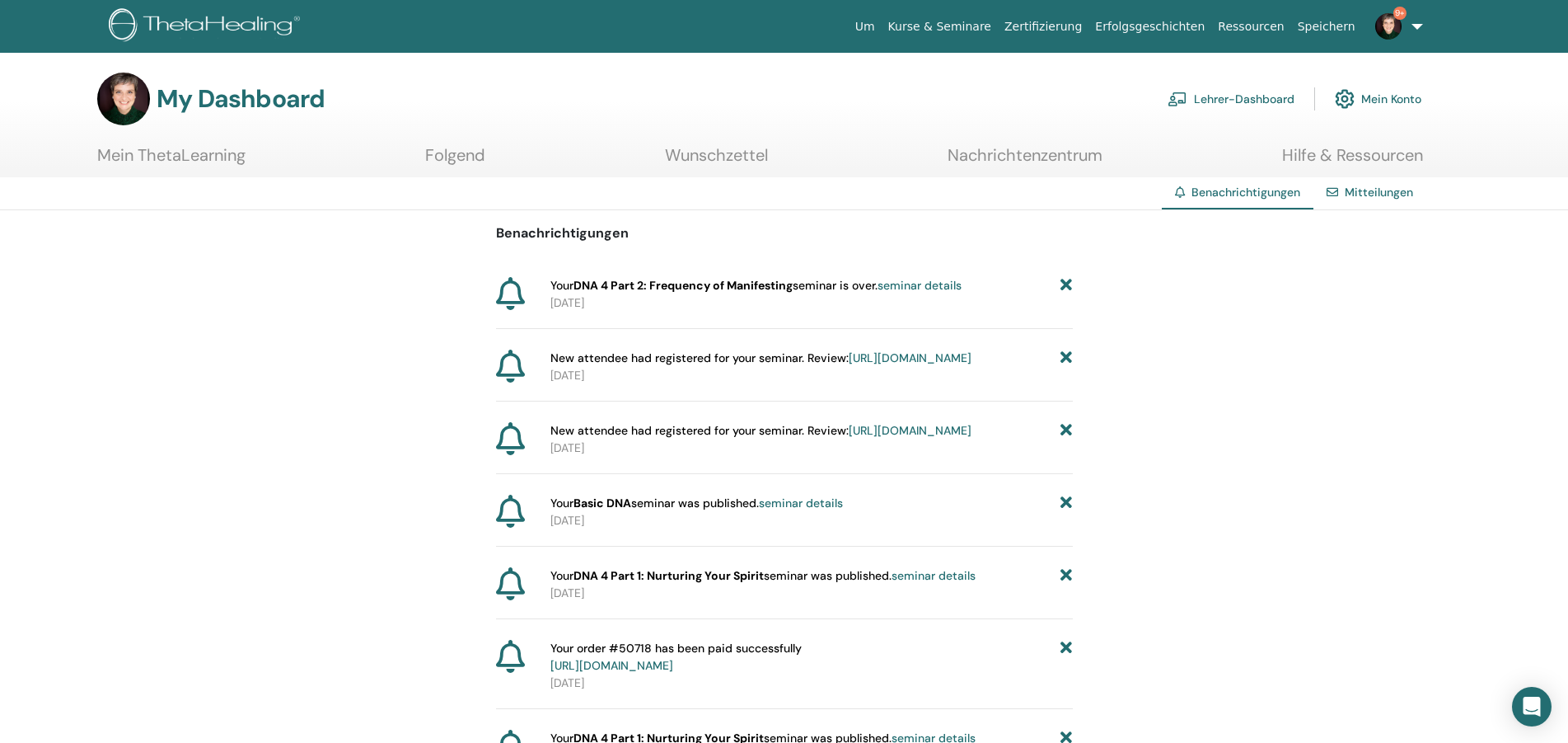
click at [1062, 512] on icon at bounding box center [1067, 504] width 12 height 17
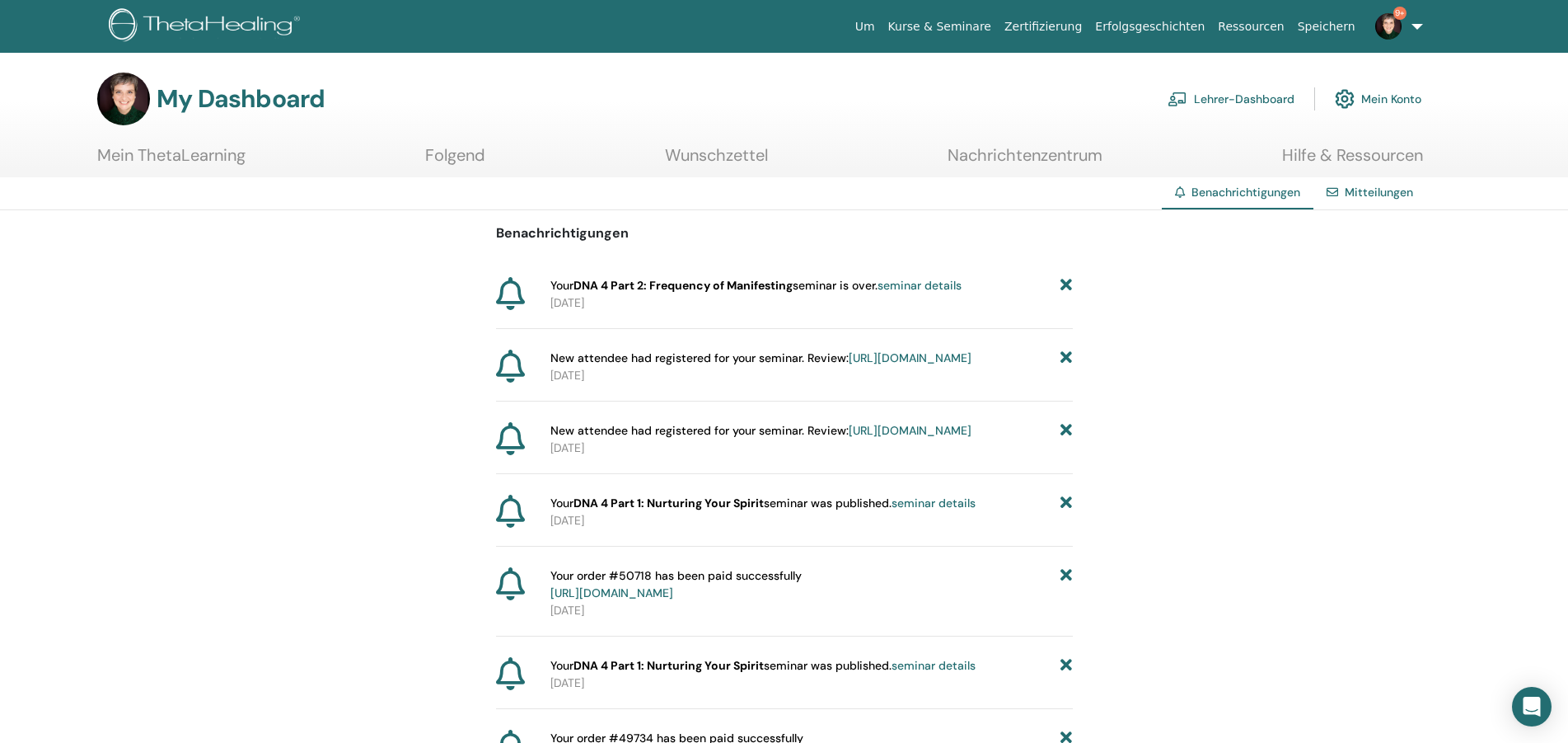
click at [1068, 512] on icon at bounding box center [1067, 504] width 12 height 17
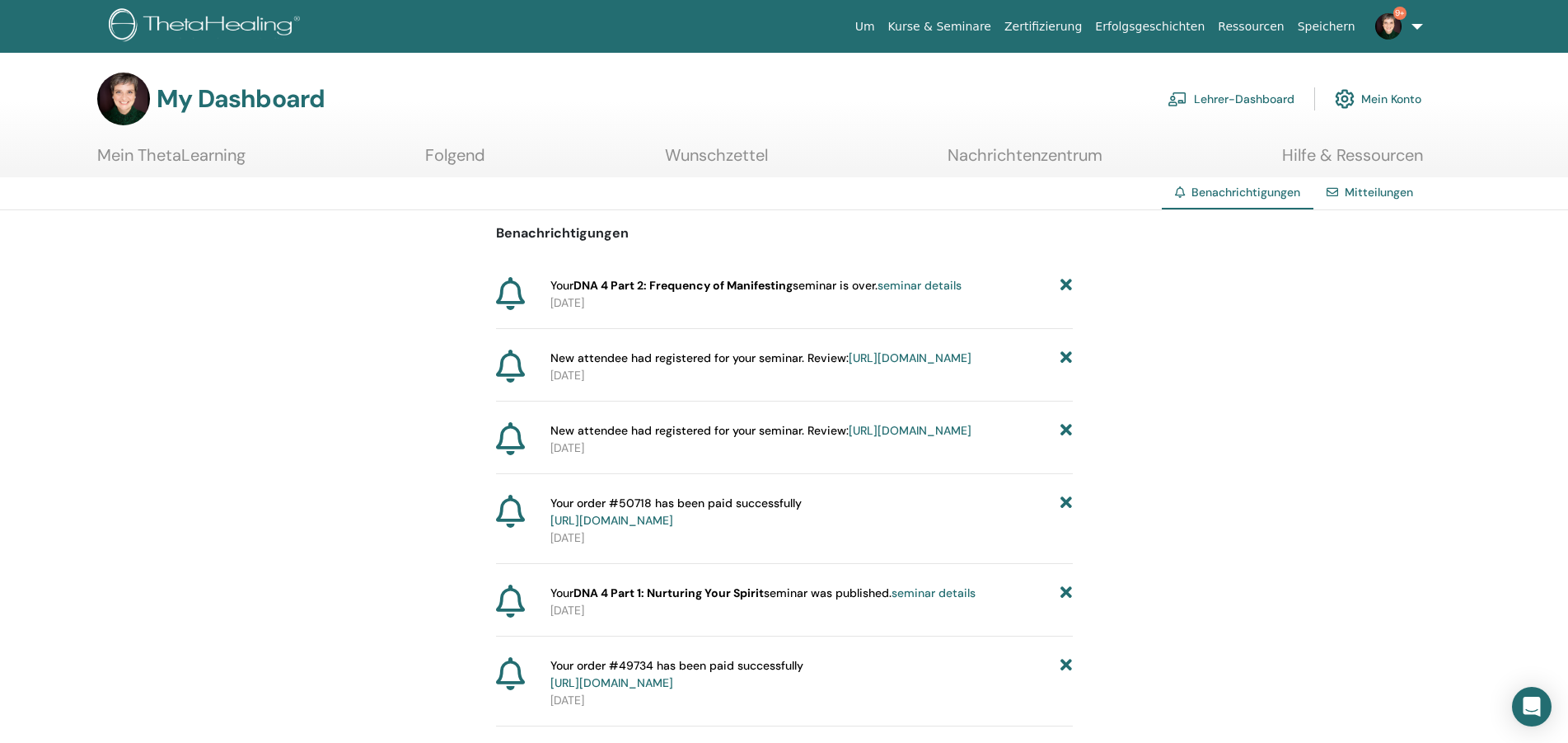
click at [1068, 530] on icon at bounding box center [1067, 512] width 12 height 35
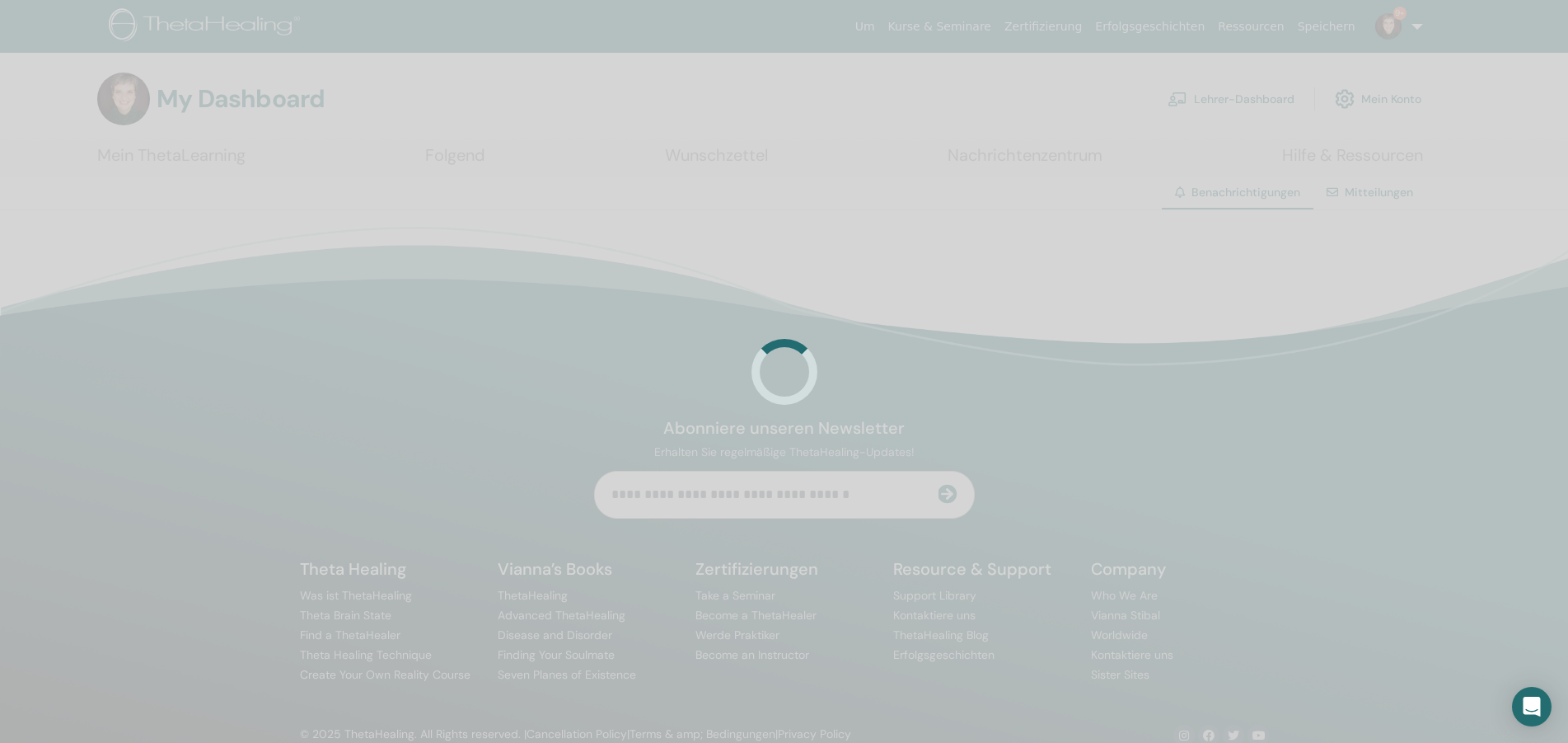
click at [1068, 539] on div at bounding box center [784, 372] width 1568 height 743
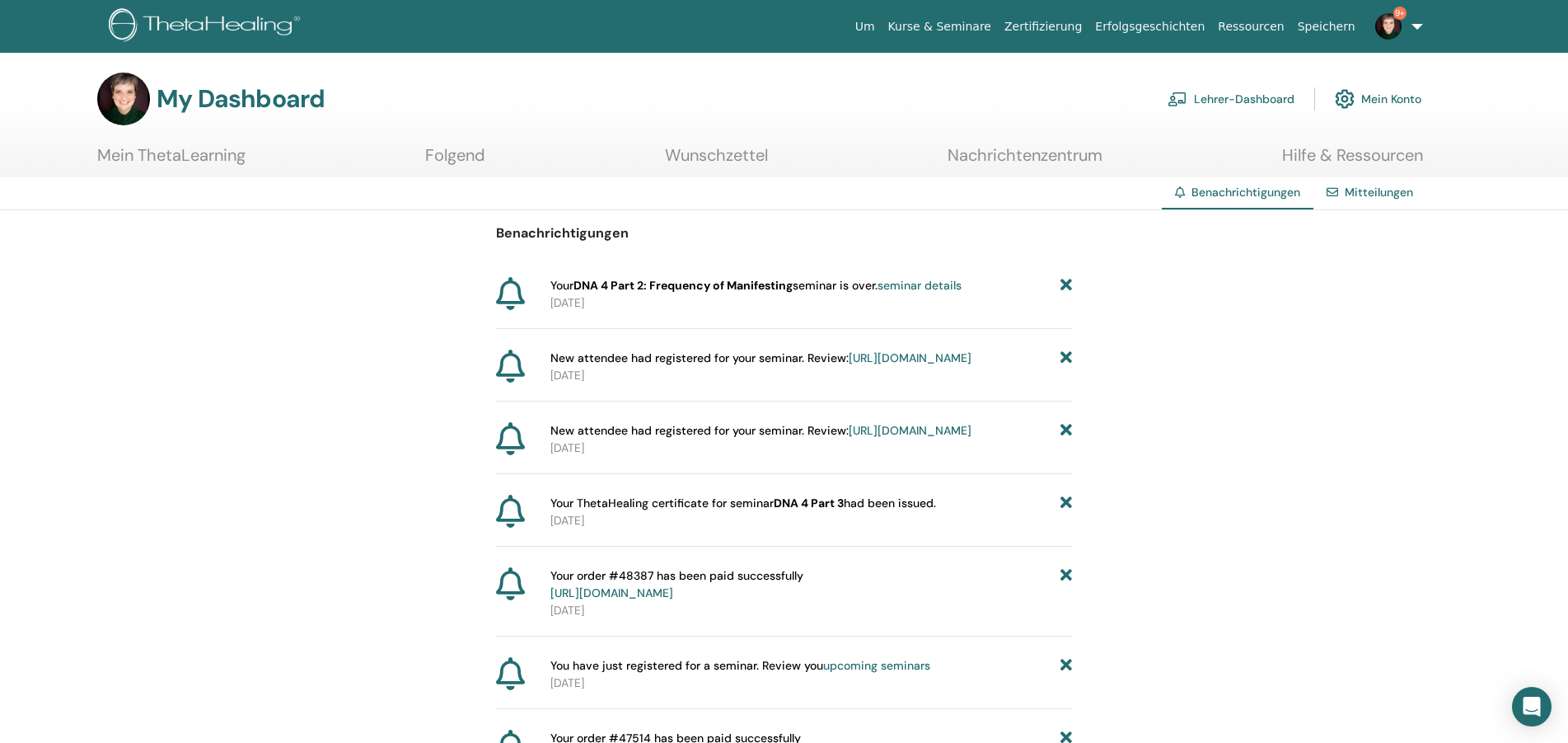
click at [1068, 512] on icon at bounding box center [1067, 504] width 12 height 17
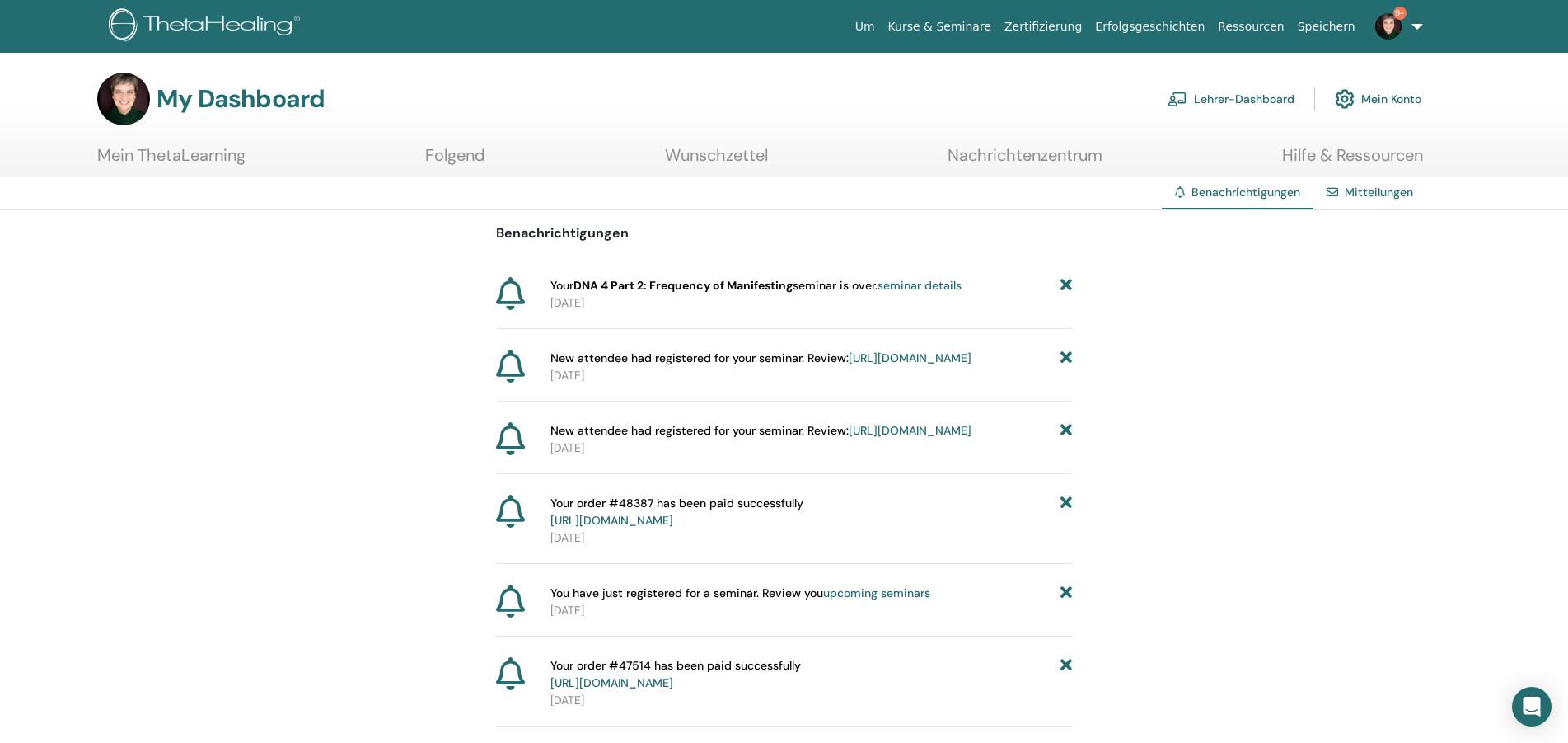
click at [1068, 530] on icon at bounding box center [1067, 512] width 12 height 35
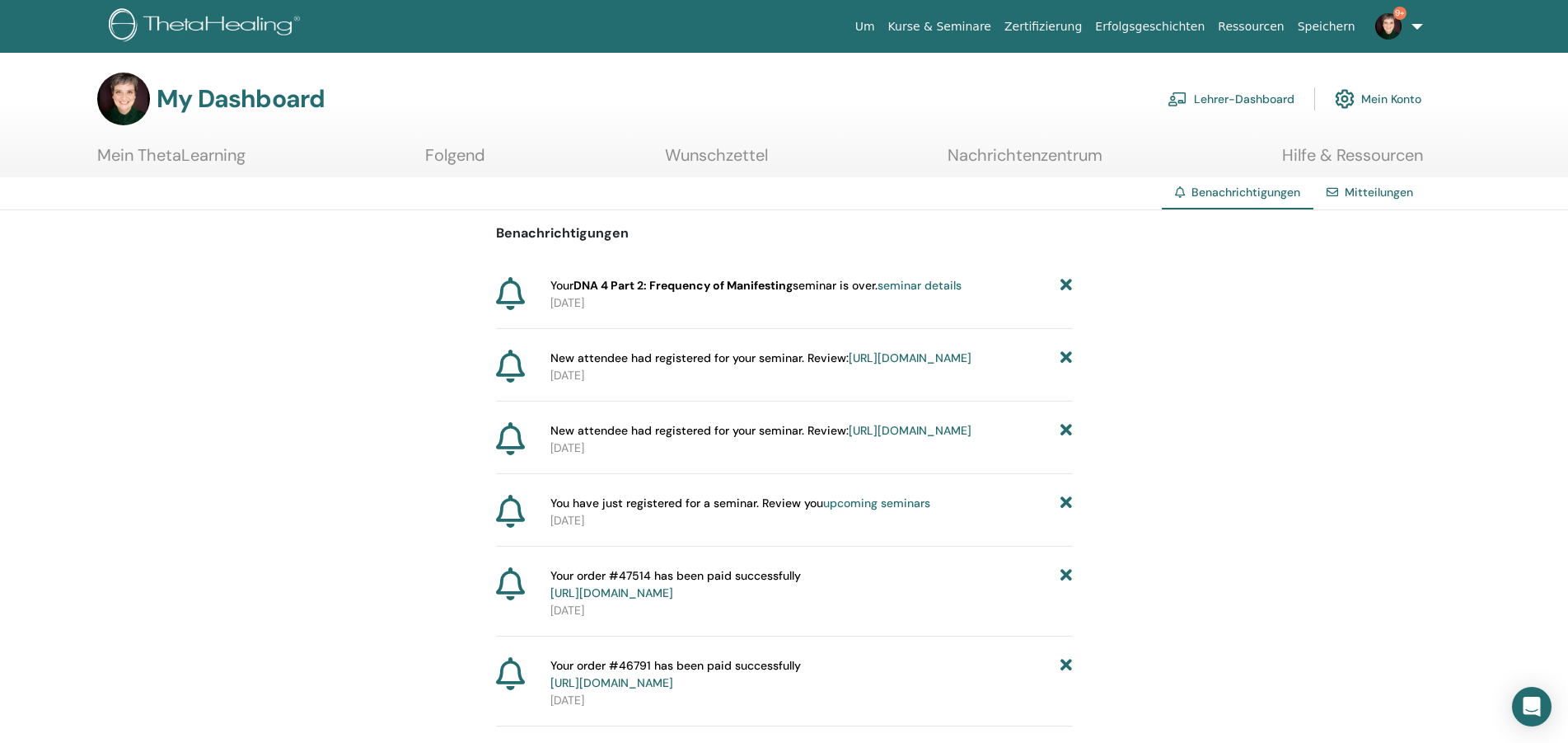
click at [1068, 512] on icon at bounding box center [1067, 504] width 12 height 17
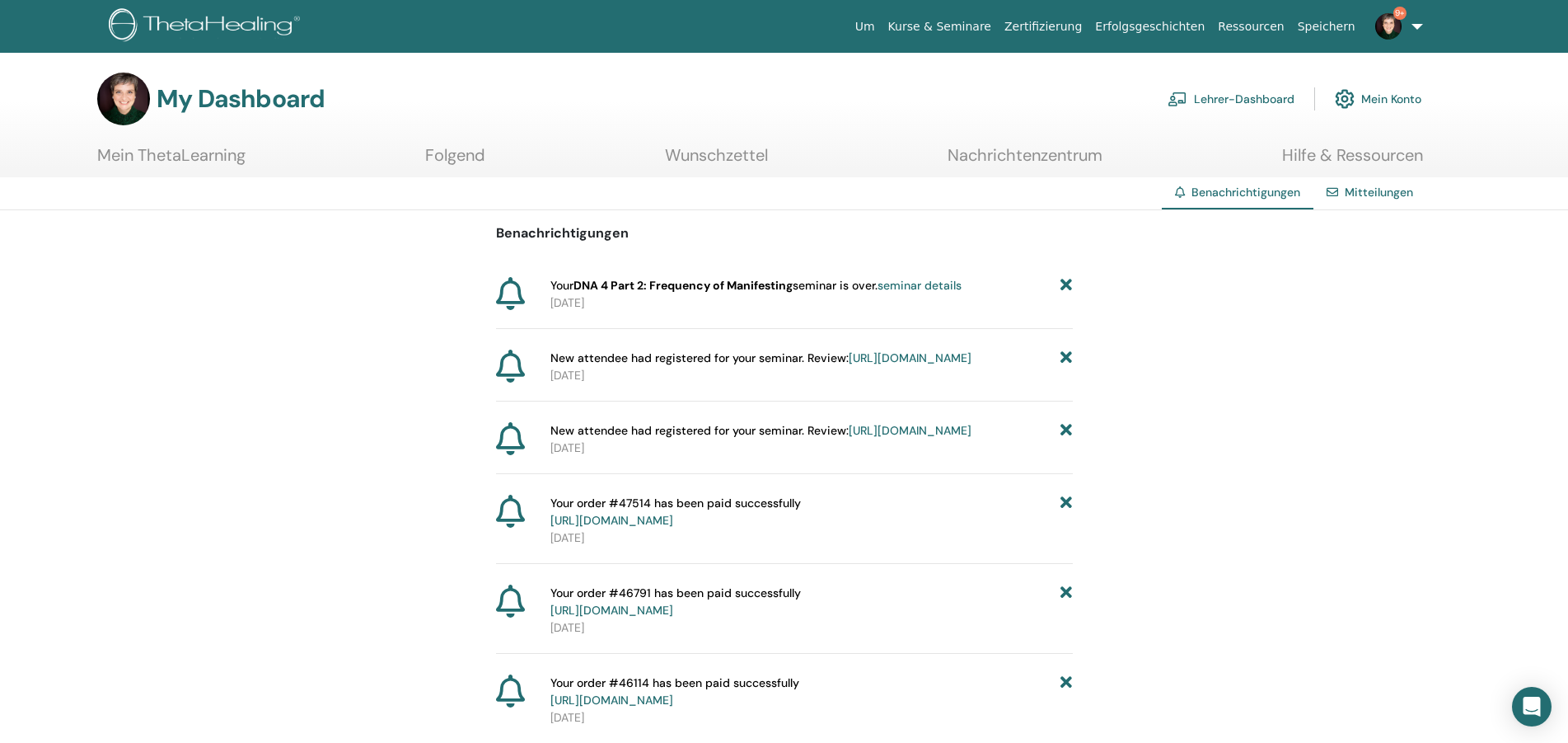
click at [1068, 530] on icon at bounding box center [1067, 512] width 12 height 35
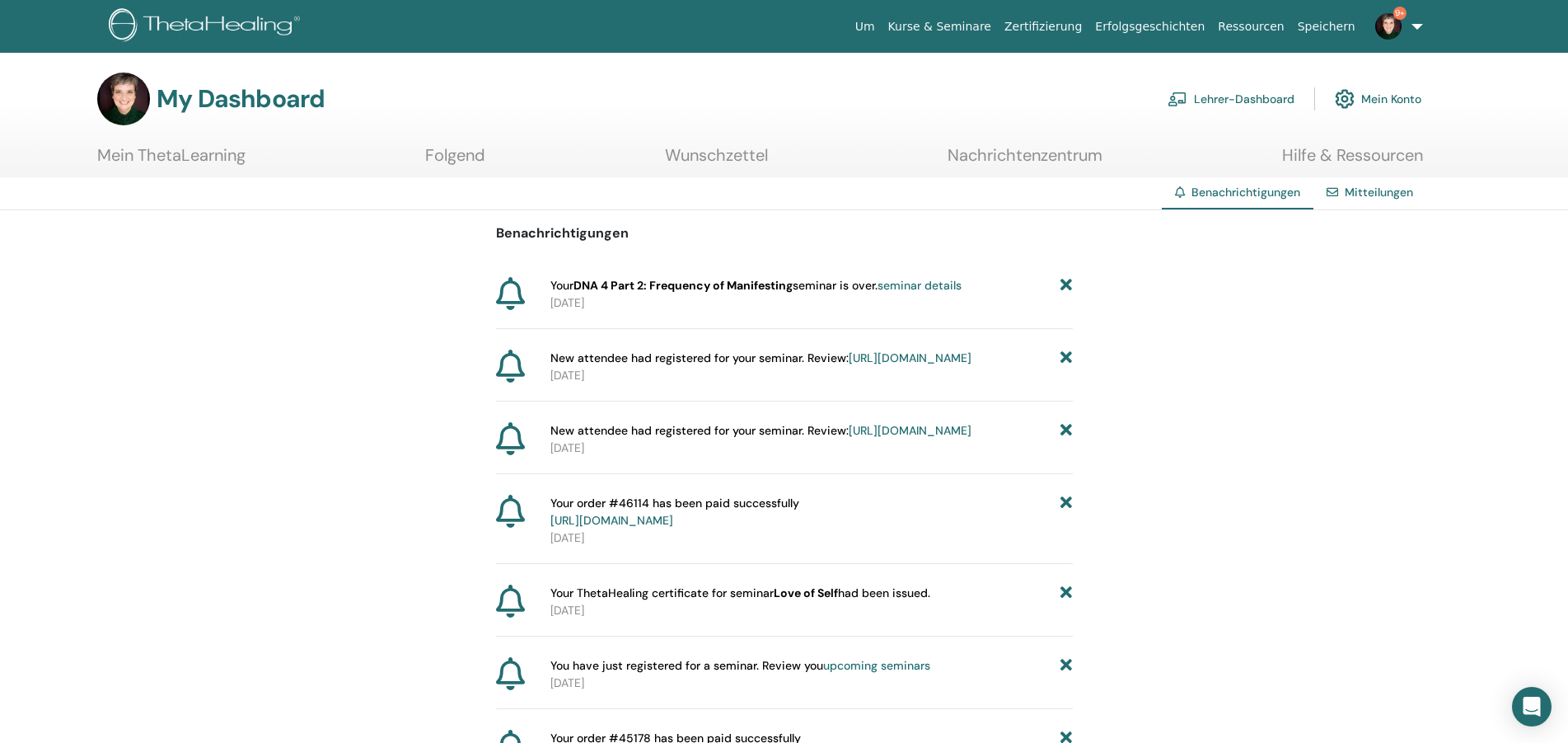
click at [1221, 93] on link "Lehrer-Dashboard" at bounding box center [1231, 99] width 127 height 37
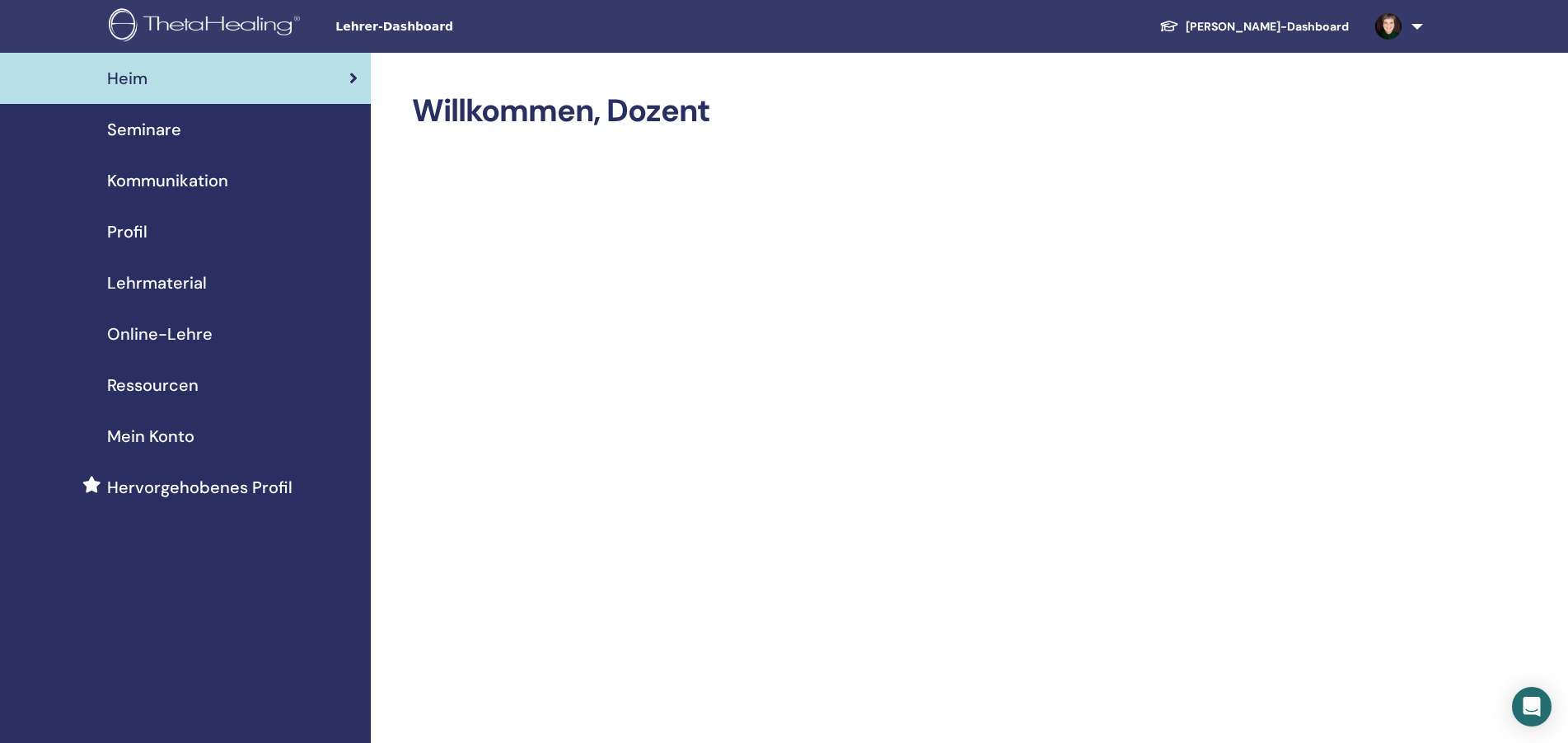
click at [164, 130] on span "Seminare" at bounding box center [144, 129] width 74 height 25
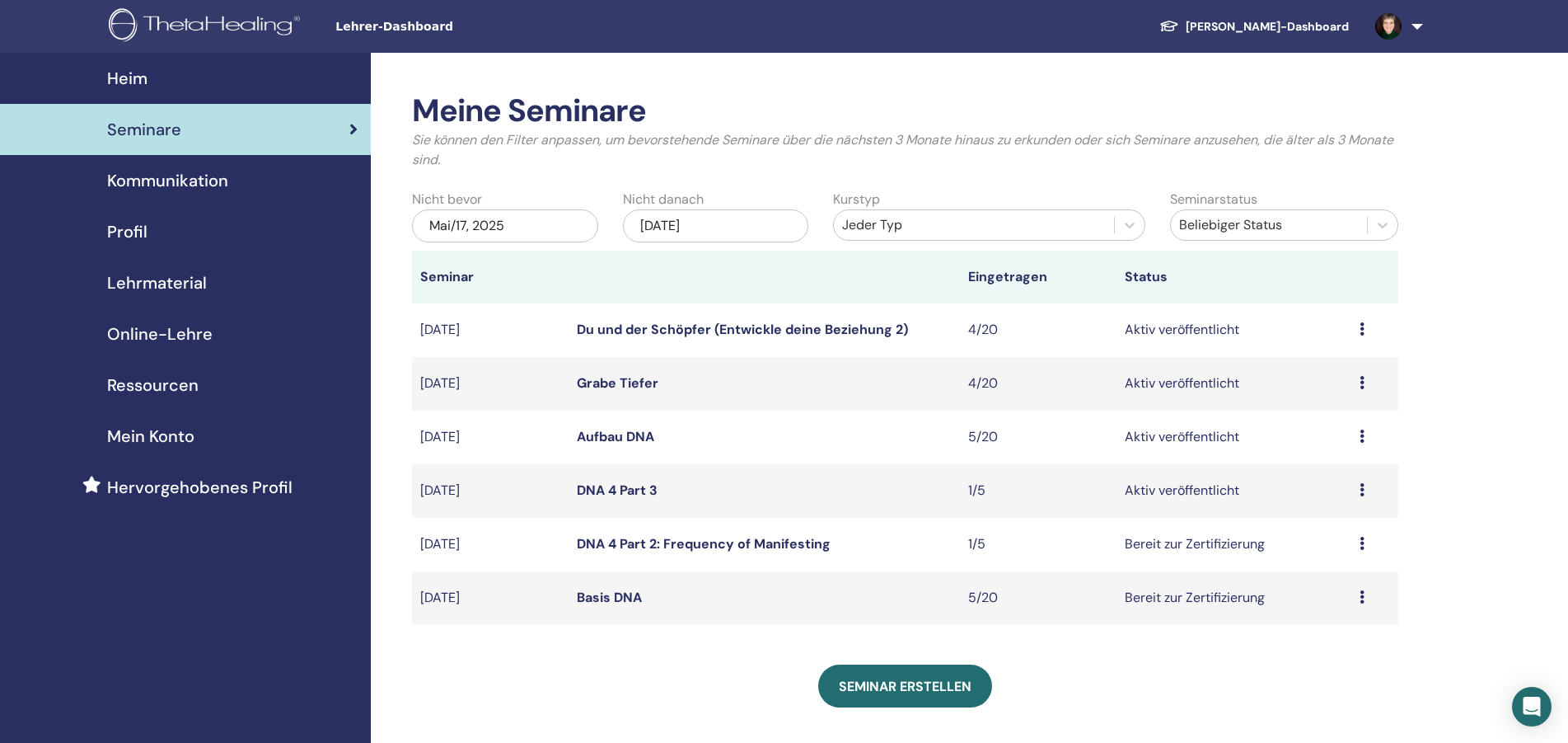
click at [1365, 440] on icon at bounding box center [1362, 436] width 5 height 14
click at [1333, 503] on link "Teilnehmer" at bounding box center [1320, 504] width 67 height 17
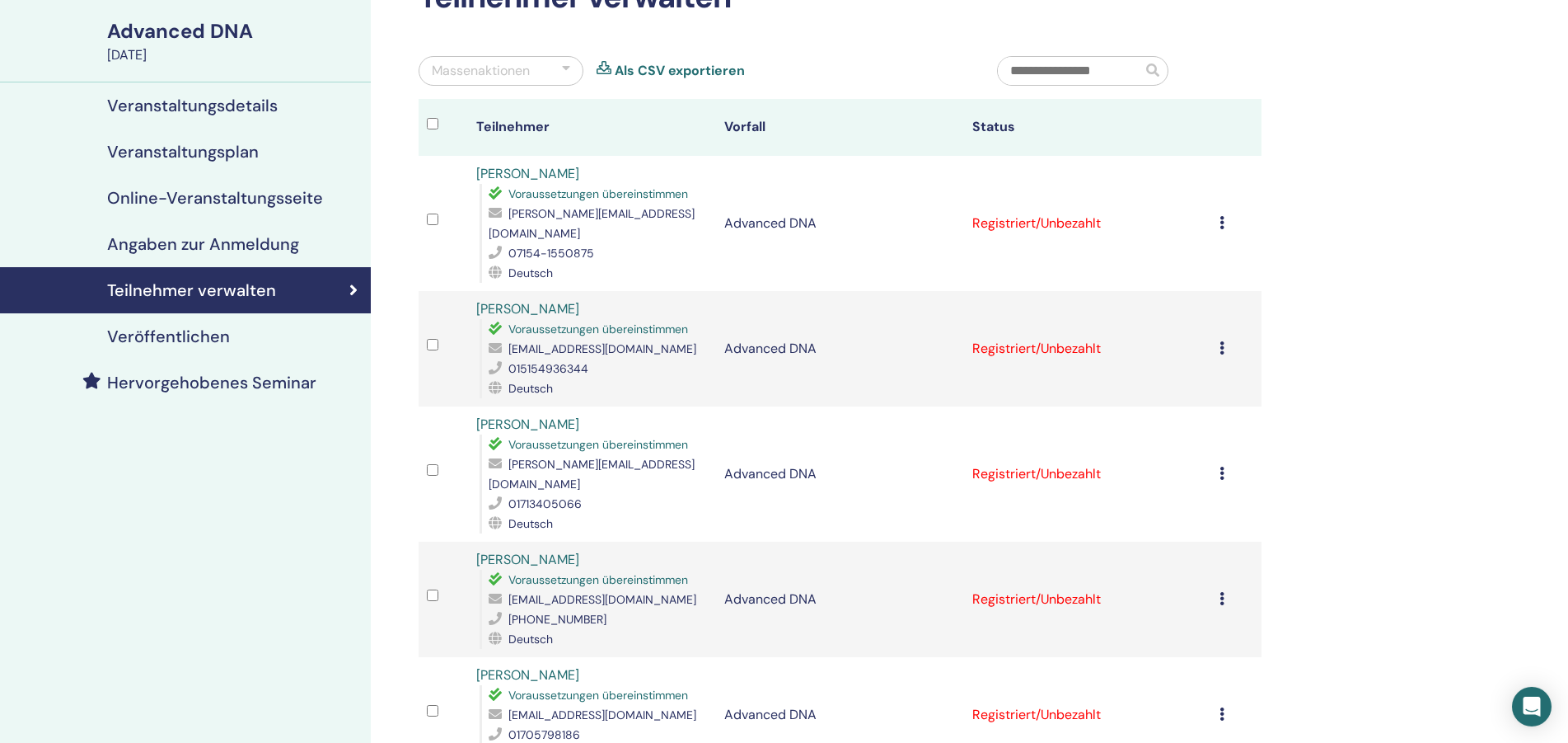
scroll to position [168, 0]
